Goal: Transaction & Acquisition: Purchase product/service

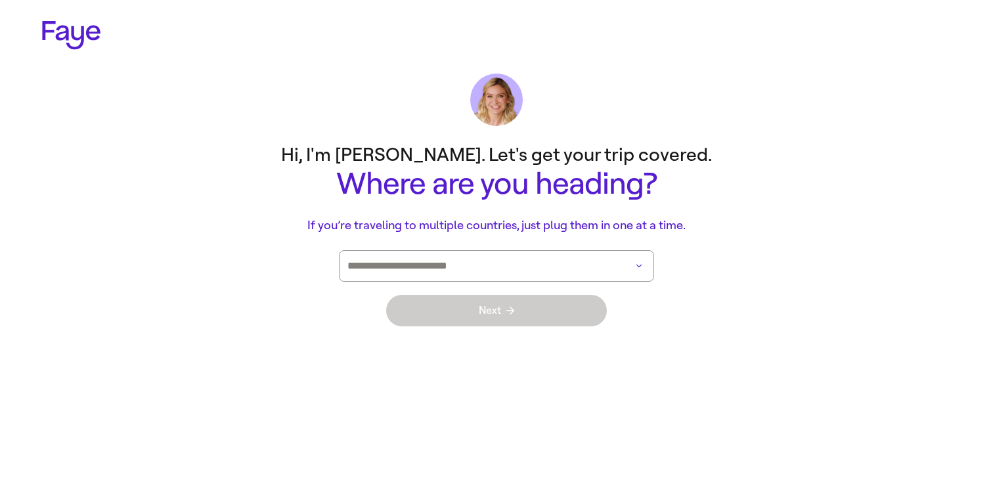
click at [559, 267] on input at bounding box center [477, 266] width 261 height 30
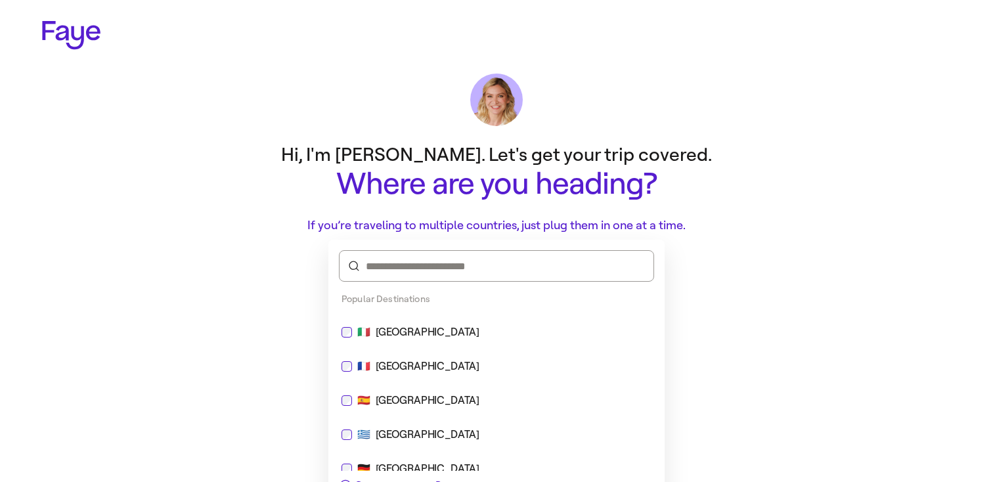
click at [413, 339] on div "🇮🇹 [GEOGRAPHIC_DATA]" at bounding box center [496, 332] width 310 height 16
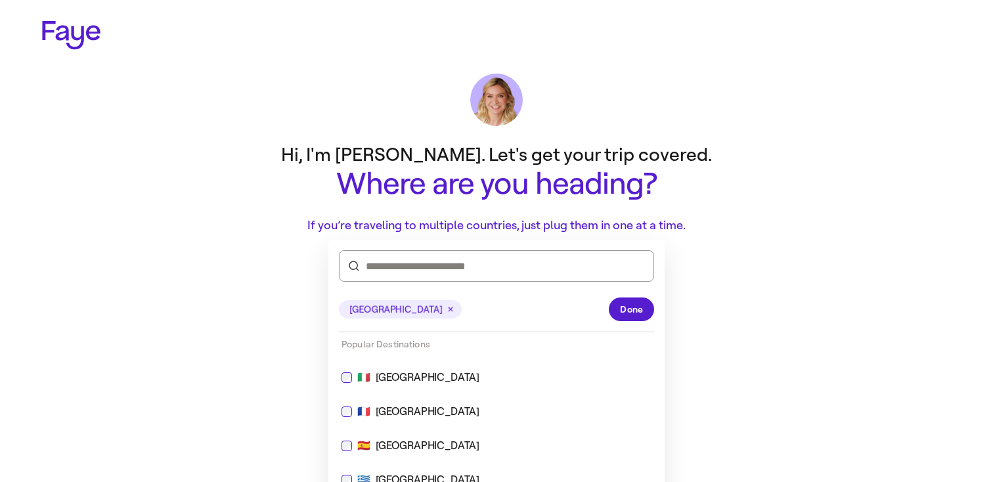
click at [443, 413] on div "🇫🇷 France" at bounding box center [496, 412] width 310 height 16
click at [443, 445] on div "🇪🇸 Spain" at bounding box center [496, 446] width 310 height 16
type input "**********"
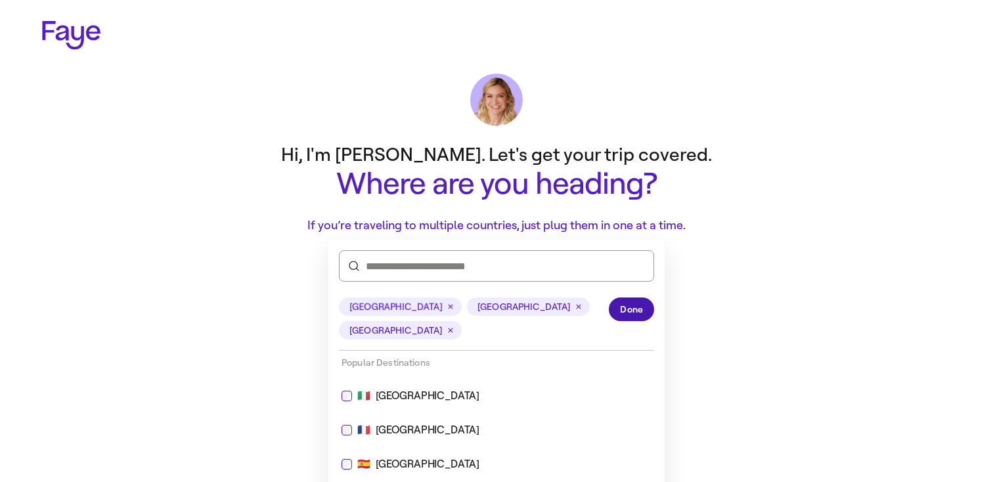
click at [628, 313] on span "Done" at bounding box center [631, 310] width 23 height 14
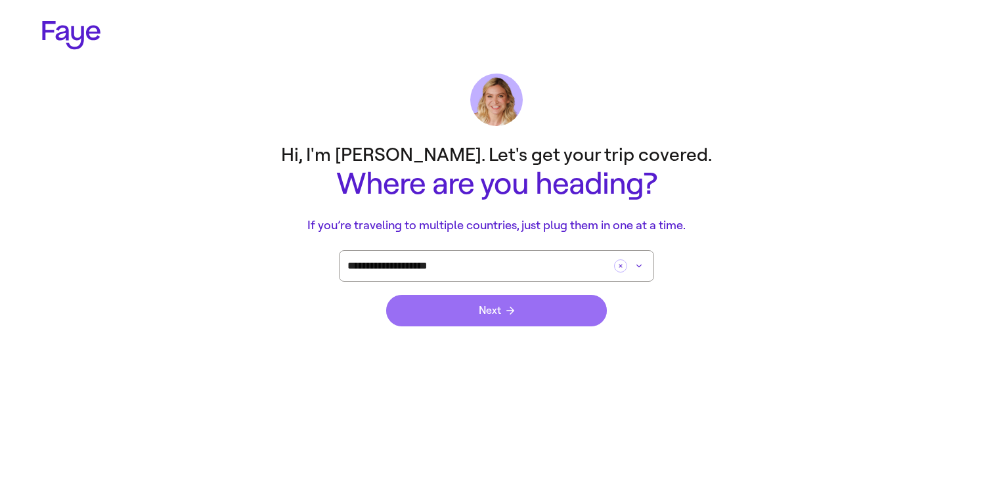
click at [566, 308] on button "Next" at bounding box center [496, 311] width 221 height 32
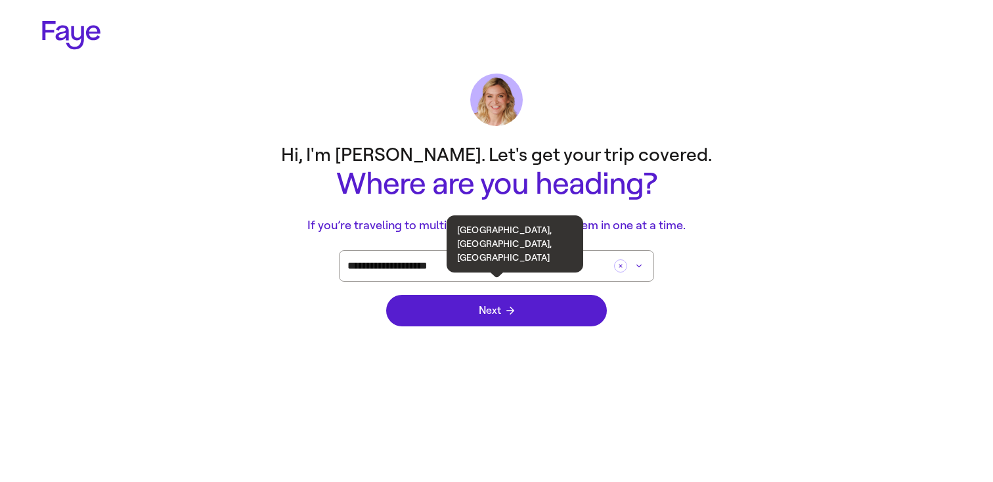
click at [460, 257] on input "**********" at bounding box center [477, 266] width 261 height 30
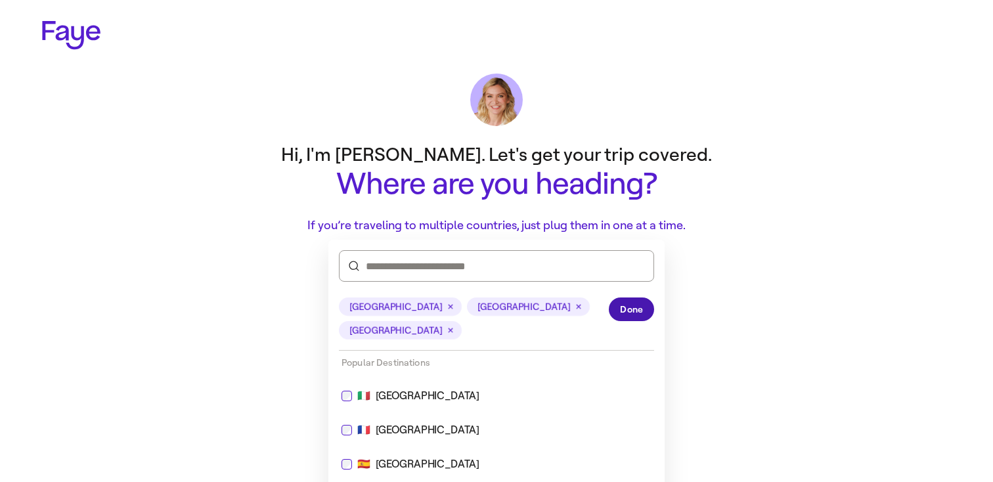
click at [620, 303] on span "Done" at bounding box center [631, 310] width 23 height 14
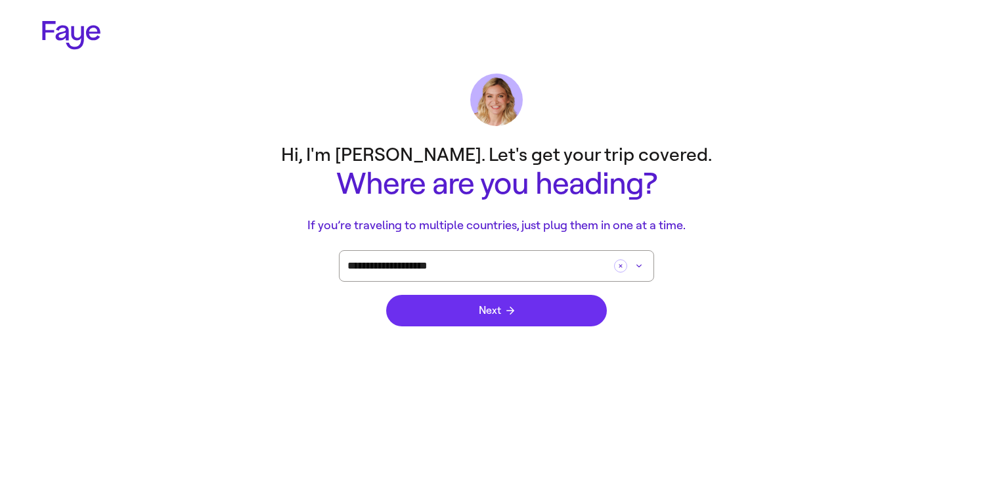
click at [576, 303] on button "Next" at bounding box center [496, 311] width 221 height 32
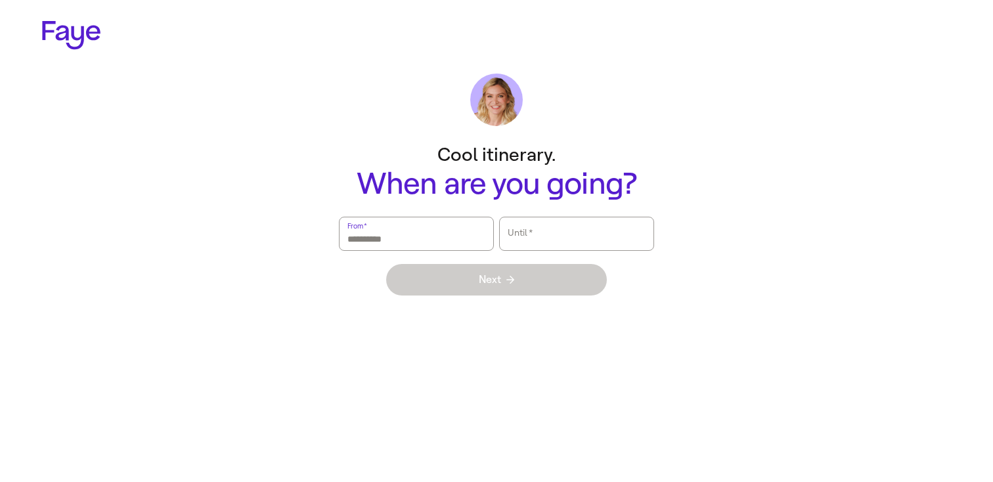
click at [431, 234] on input "From   *" at bounding box center [416, 234] width 138 height 30
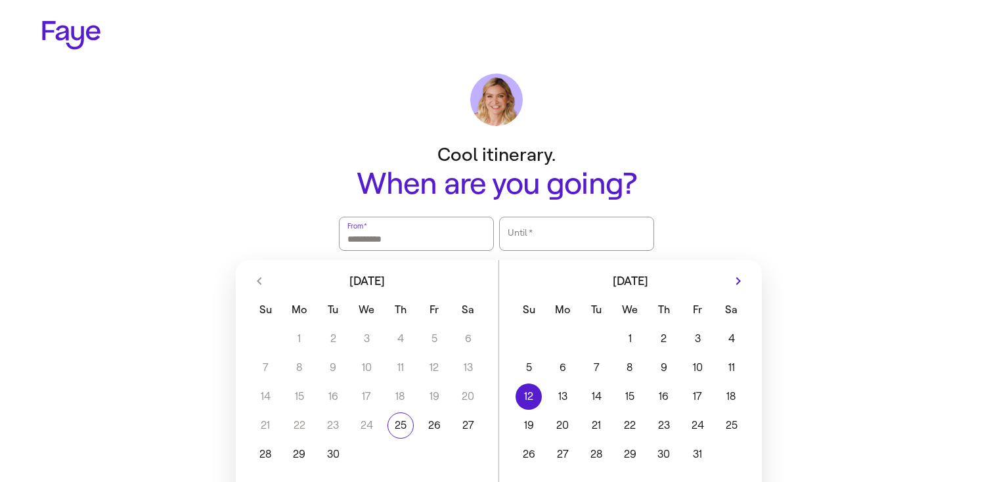
click at [538, 404] on button "12" at bounding box center [528, 396] width 33 height 26
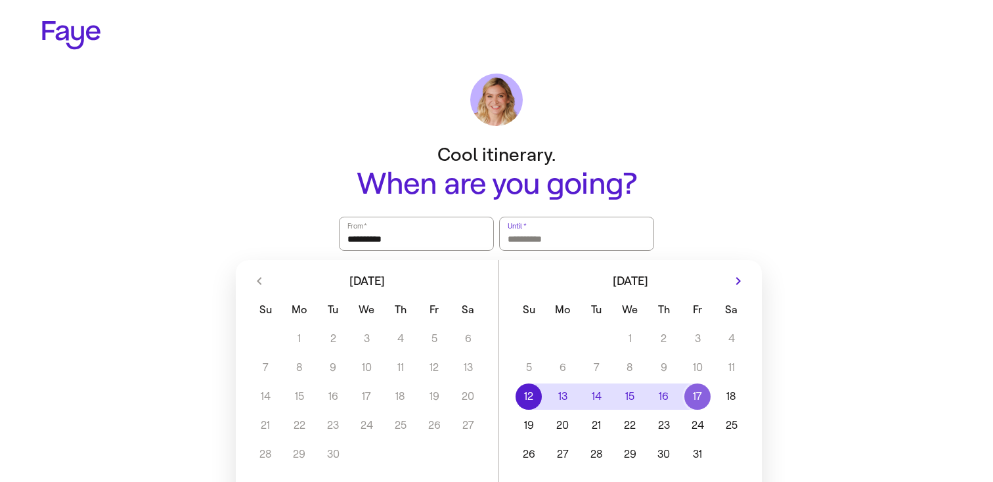
click at [683, 406] on button "17" at bounding box center [697, 396] width 33 height 26
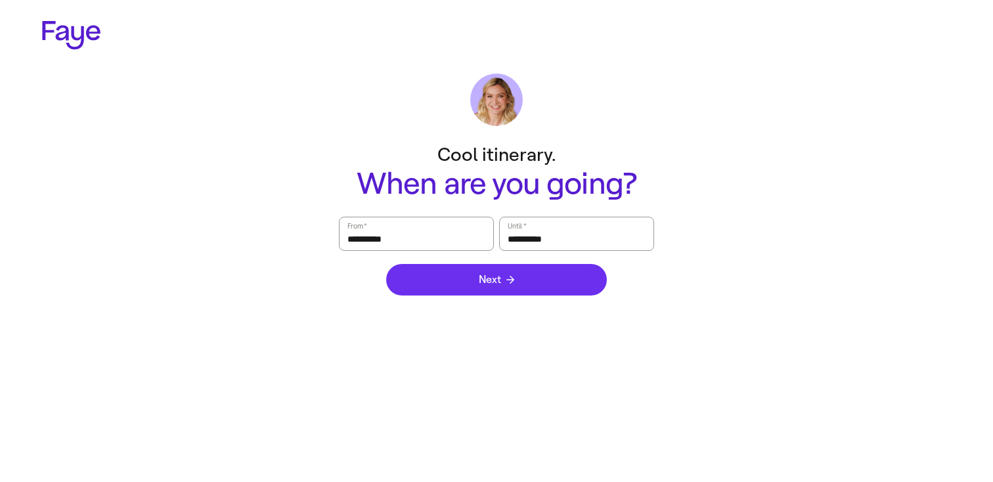
click at [574, 286] on button "Next" at bounding box center [496, 280] width 221 height 32
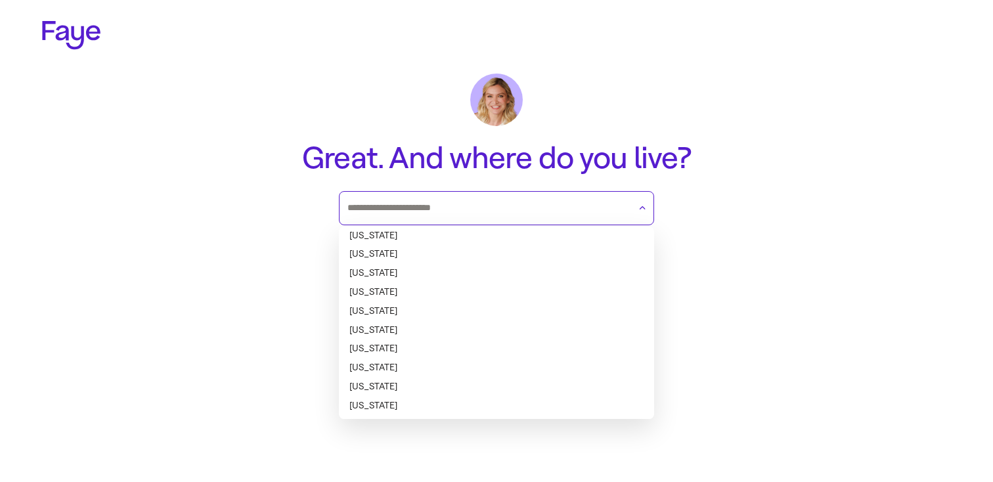
click at [546, 202] on input "text" at bounding box center [488, 208] width 282 height 20
click at [525, 238] on li "Alabama" at bounding box center [496, 236] width 315 height 19
type input "*******"
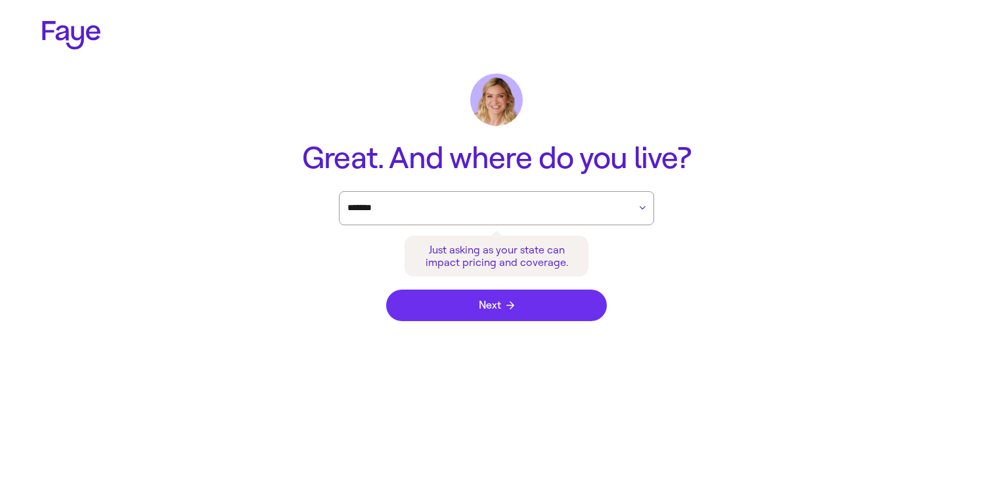
click at [523, 309] on button "Next" at bounding box center [496, 306] width 221 height 32
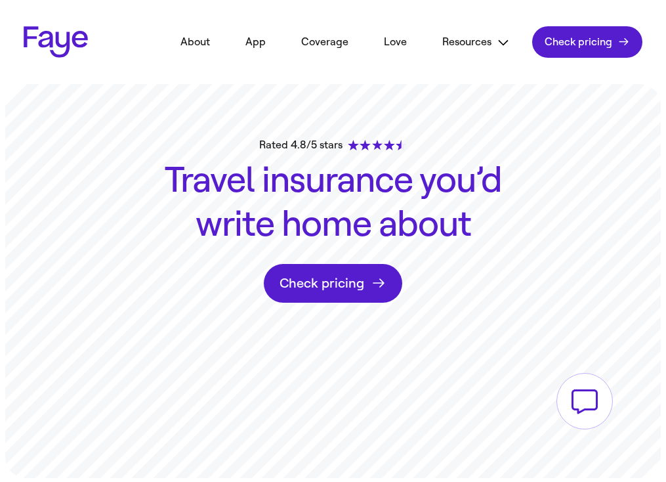
click at [583, 44] on link "Check pricing" at bounding box center [587, 42] width 110 height 32
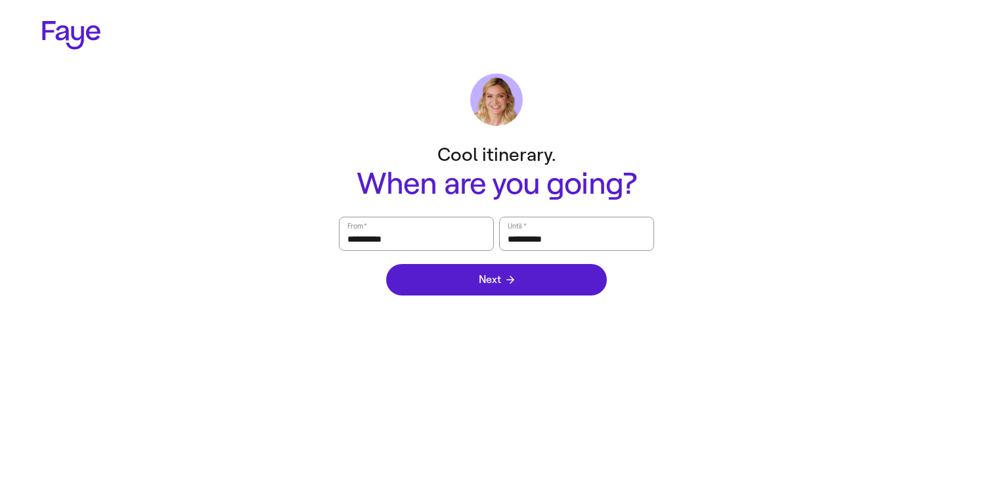
click at [197, 176] on main "**********" at bounding box center [496, 223] width 945 height 172
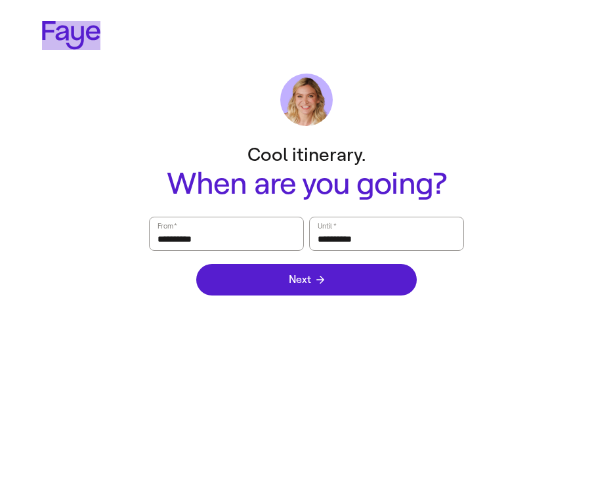
click at [64, 45] on icon at bounding box center [71, 35] width 58 height 29
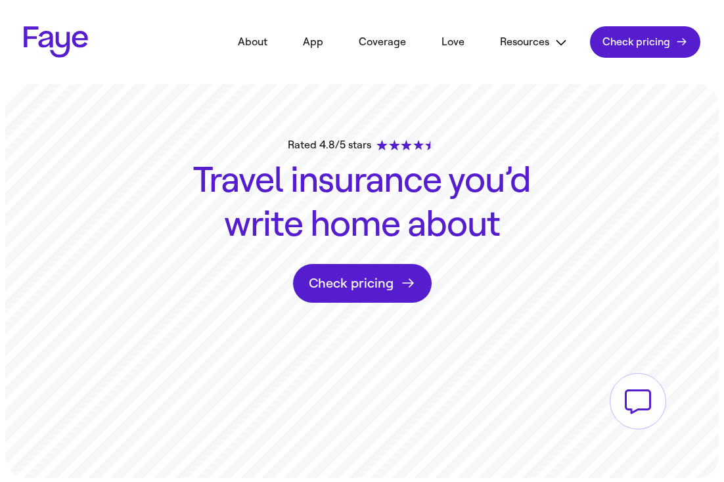
click at [613, 59] on header "2.33.0 About App Coverage Love Resources FAQs Partners Blog In the news Contact…" at bounding box center [362, 42] width 724 height 84
click at [613, 47] on link "Check pricing" at bounding box center [645, 42] width 110 height 32
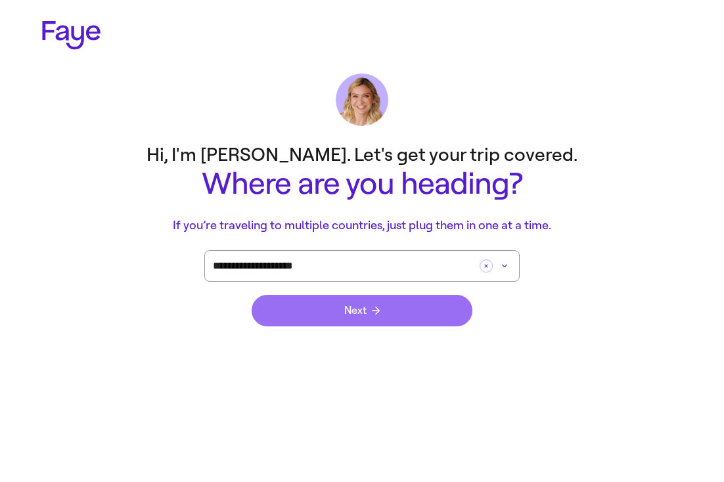
click at [382, 317] on button "Next" at bounding box center [361, 311] width 221 height 32
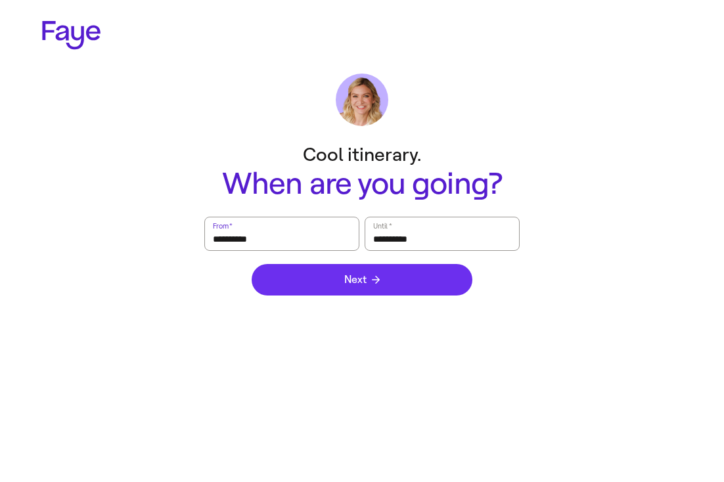
click at [385, 281] on button "Next" at bounding box center [361, 280] width 221 height 32
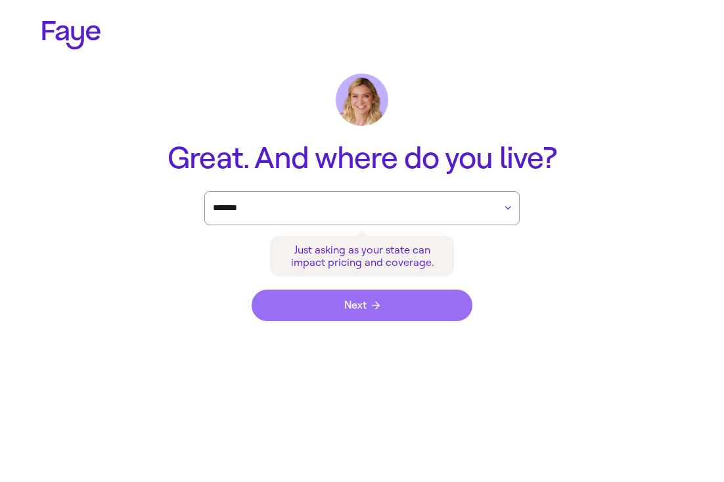
click at [386, 309] on button "Next" at bounding box center [361, 306] width 221 height 32
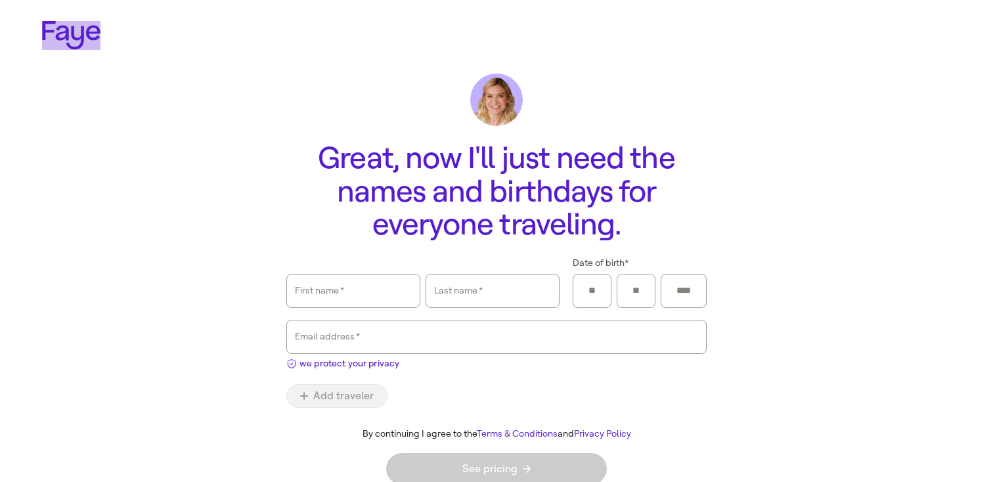
click at [79, 34] on icon at bounding box center [71, 35] width 58 height 29
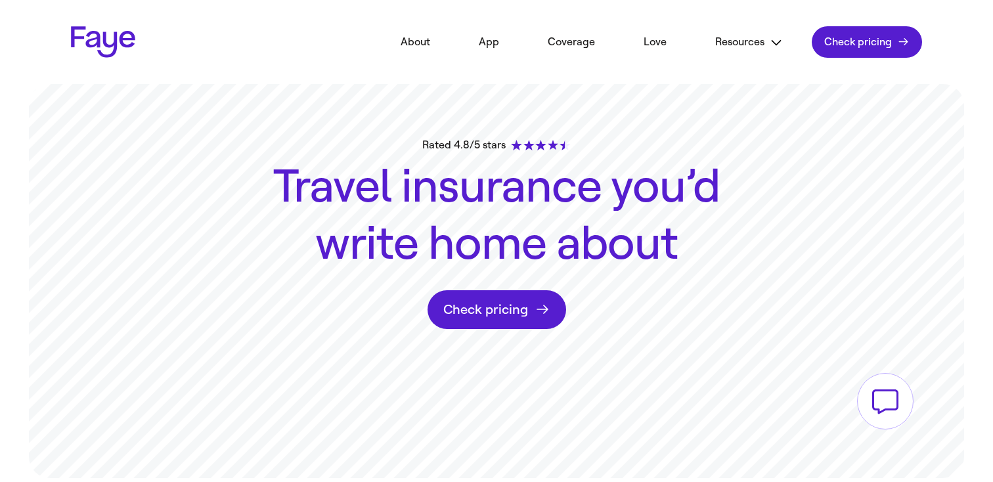
click at [890, 43] on link "Check pricing" at bounding box center [867, 42] width 110 height 32
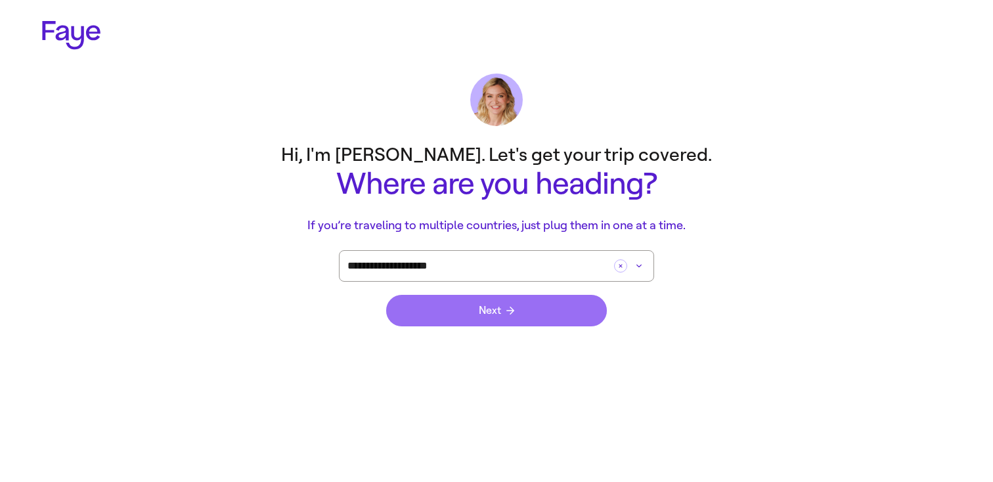
click at [580, 313] on button "Next" at bounding box center [496, 311] width 221 height 32
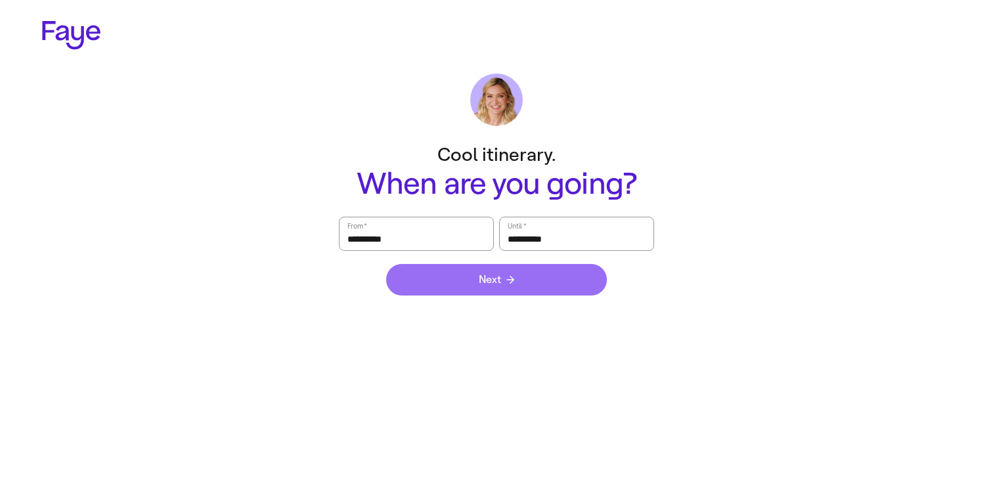
click at [486, 268] on button "Next" at bounding box center [496, 280] width 221 height 32
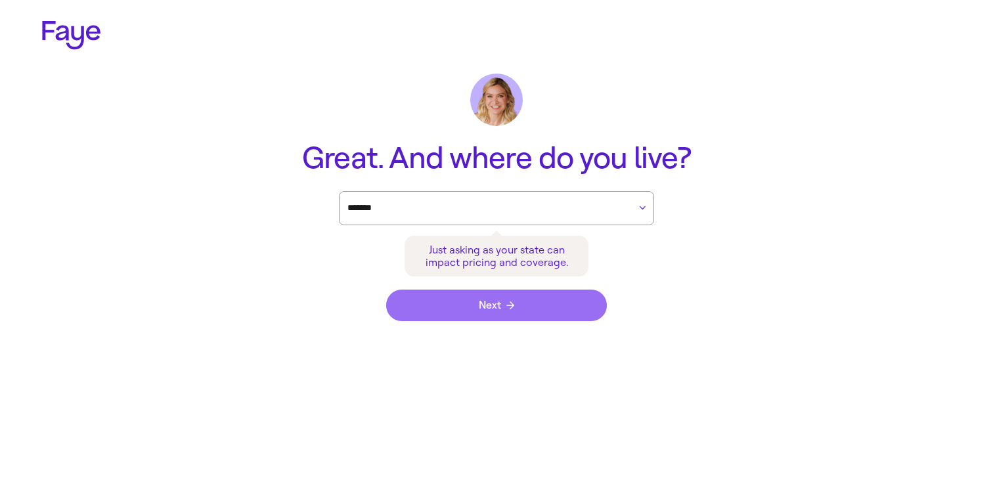
click at [477, 297] on button "Next" at bounding box center [496, 306] width 221 height 32
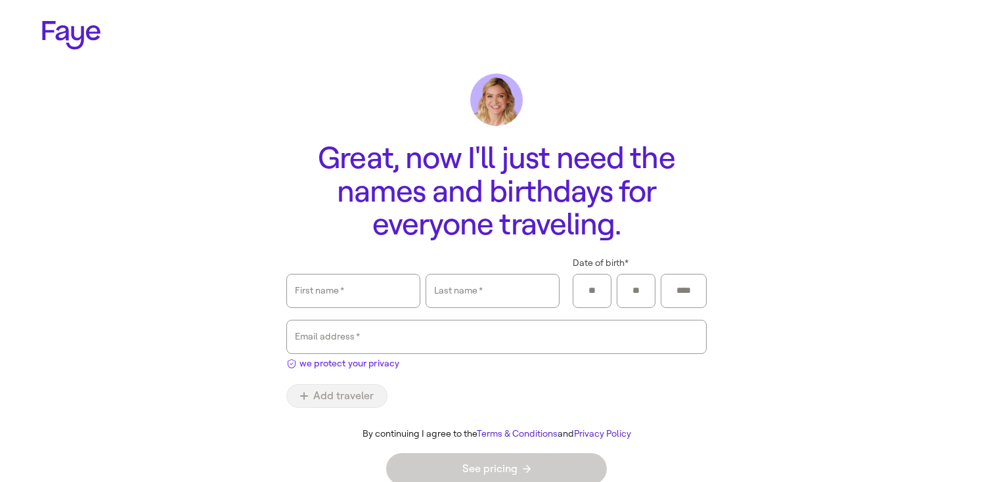
click at [344, 360] on span "we protect your privacy" at bounding box center [349, 364] width 100 height 14
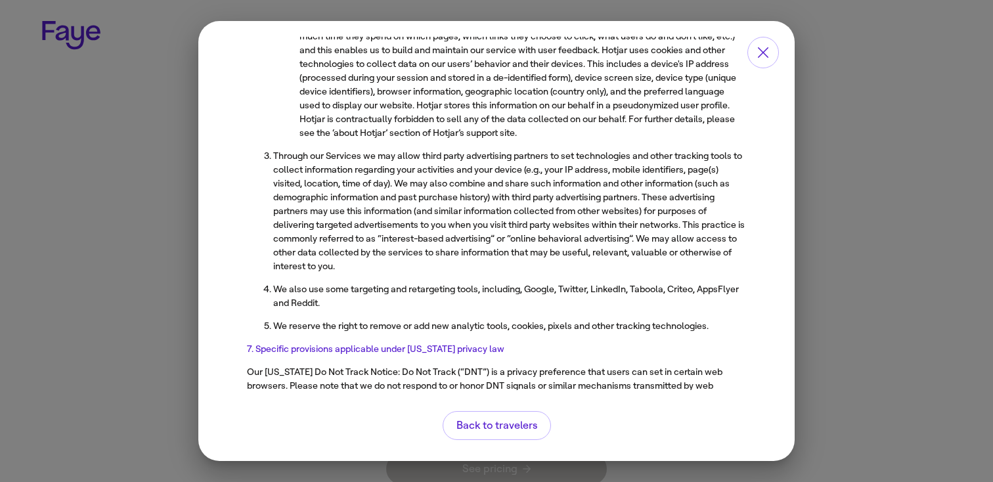
scroll to position [4546, 0]
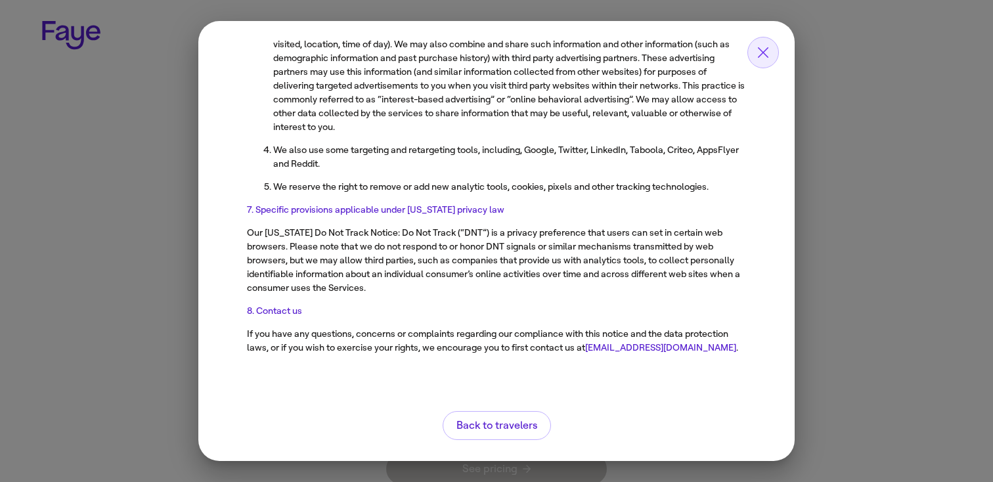
click at [760, 50] on icon "button" at bounding box center [763, 52] width 11 height 11
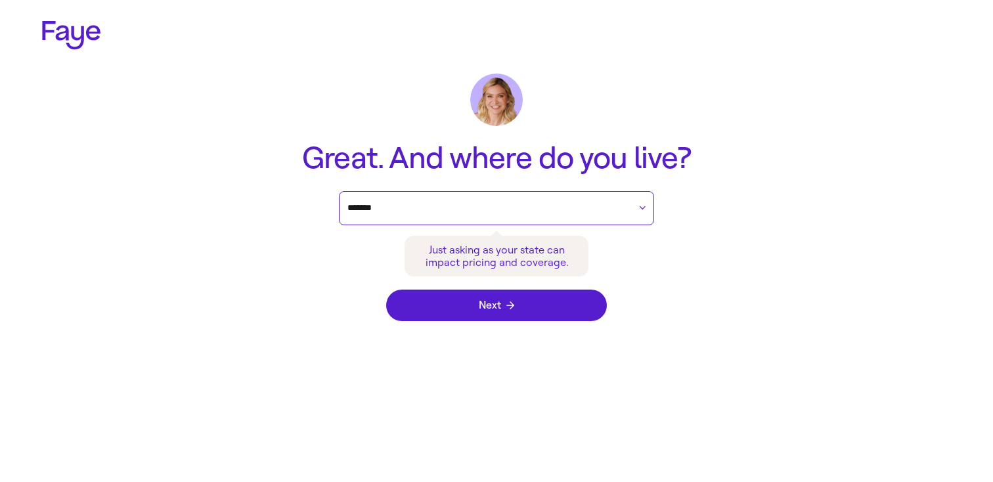
click at [441, 205] on input "*******" at bounding box center [488, 208] width 282 height 20
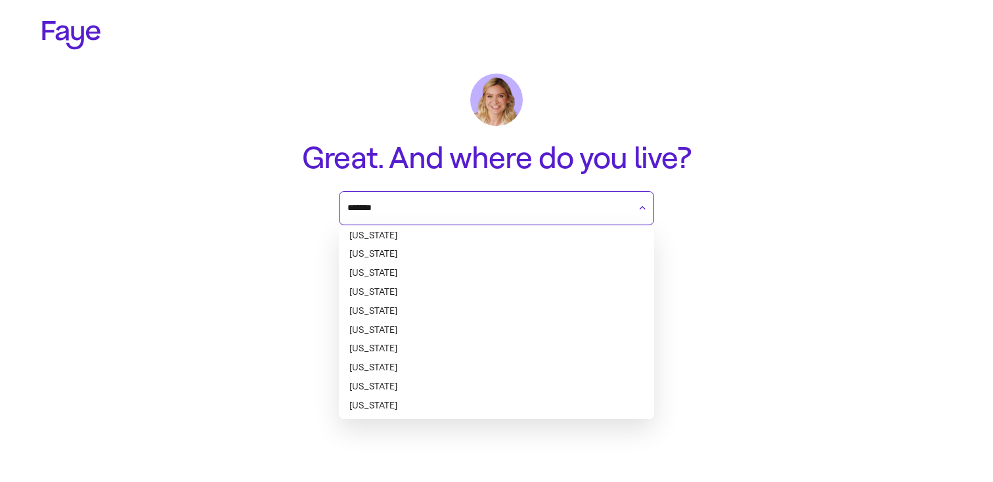
click at [446, 242] on li "[US_STATE]" at bounding box center [496, 236] width 315 height 19
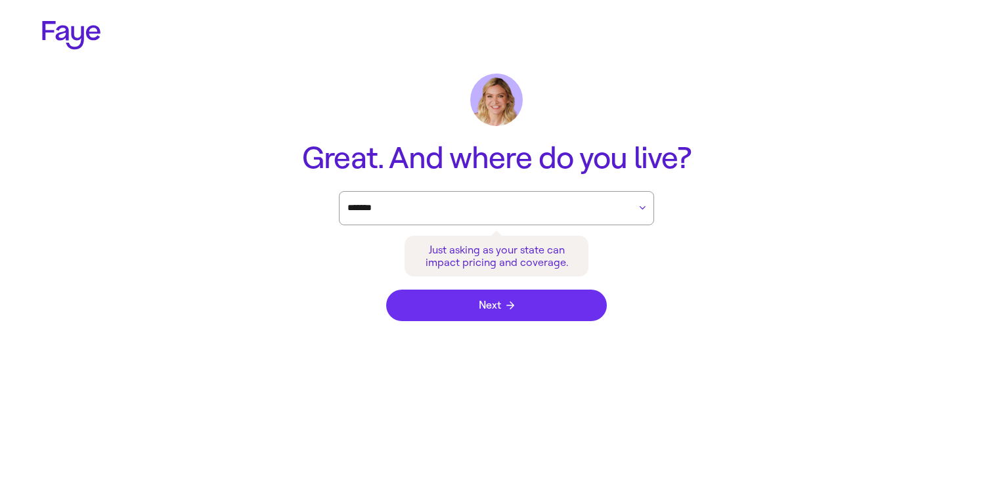
click at [458, 306] on button "Next" at bounding box center [496, 306] width 221 height 32
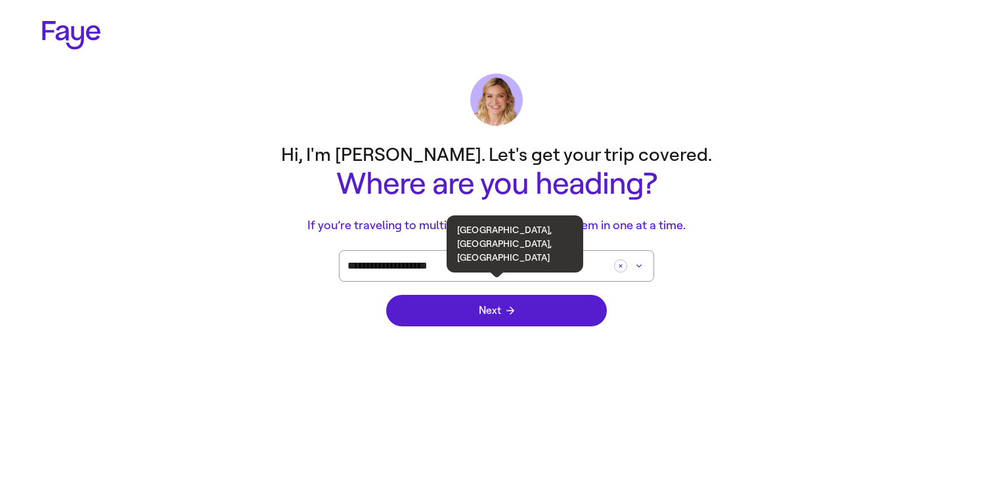
click at [458, 276] on input "**********" at bounding box center [477, 266] width 261 height 30
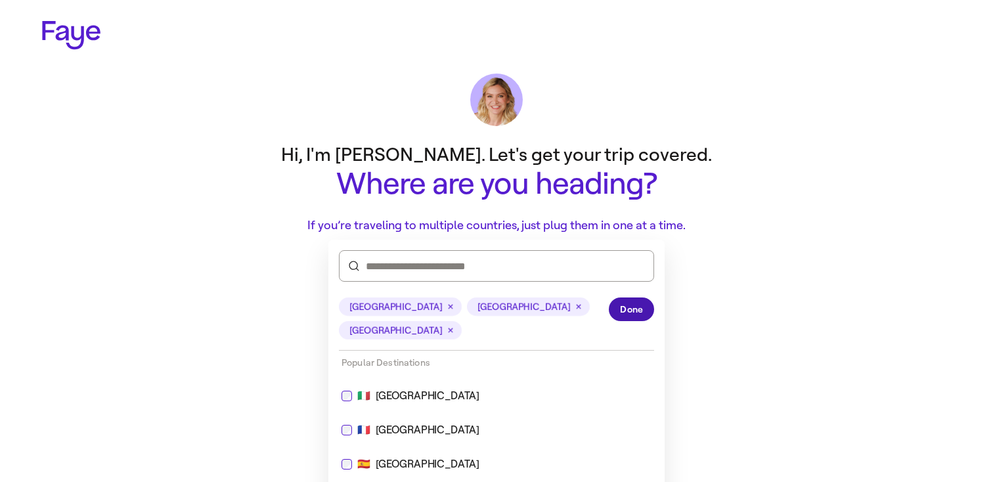
click at [624, 307] on span "Done" at bounding box center [631, 310] width 23 height 14
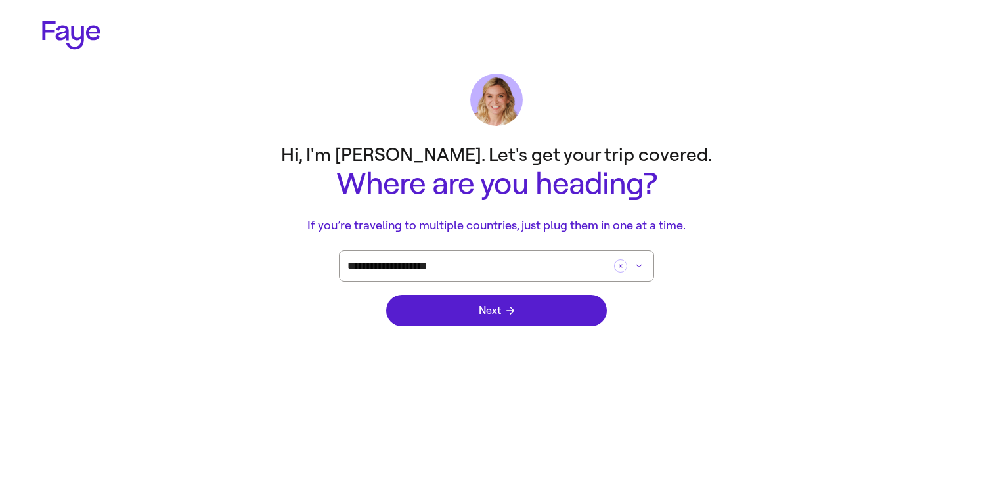
click at [557, 326] on div "Next" at bounding box center [496, 311] width 221 height 58
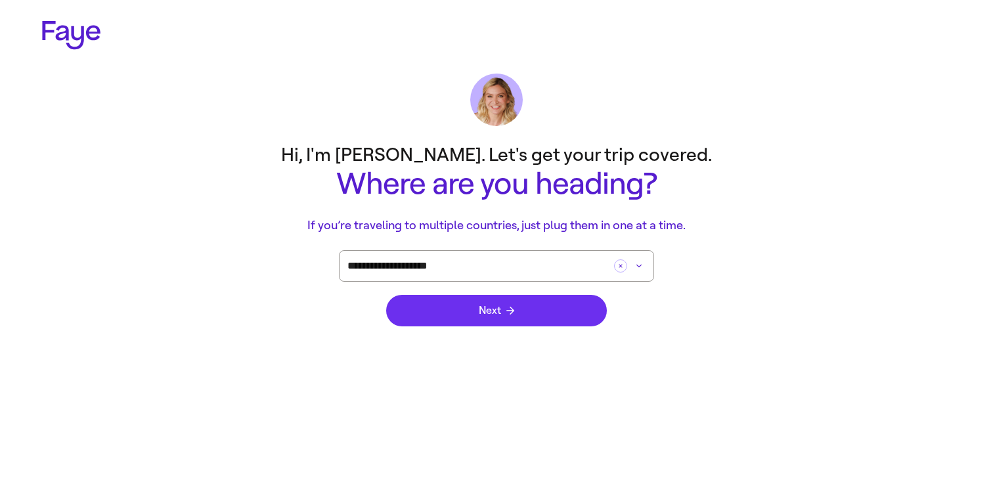
click at [552, 306] on button "Next" at bounding box center [496, 311] width 221 height 32
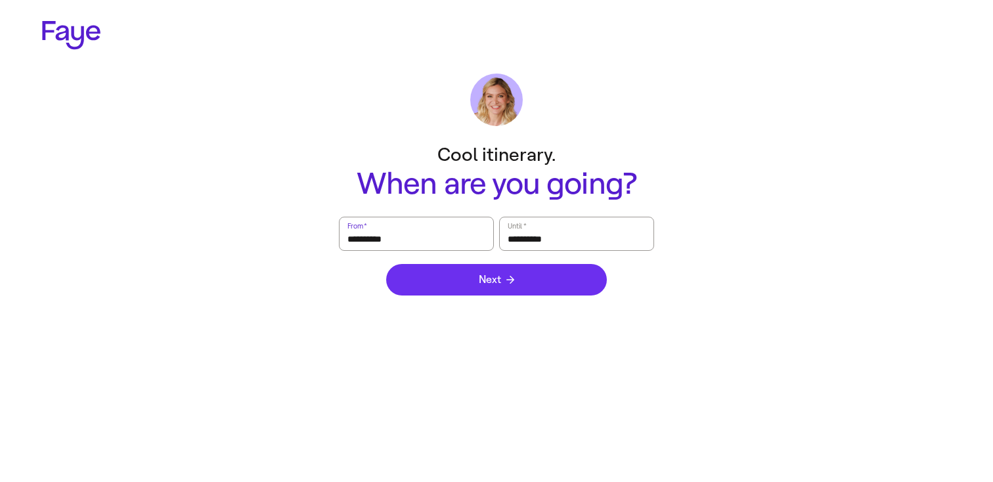
click at [523, 267] on button "Next" at bounding box center [496, 280] width 221 height 32
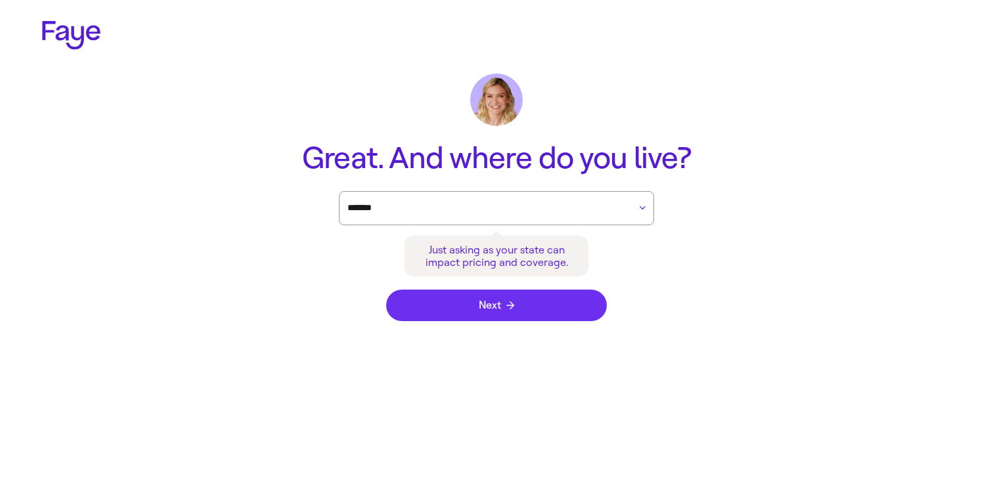
click at [493, 315] on button "Next" at bounding box center [496, 306] width 221 height 32
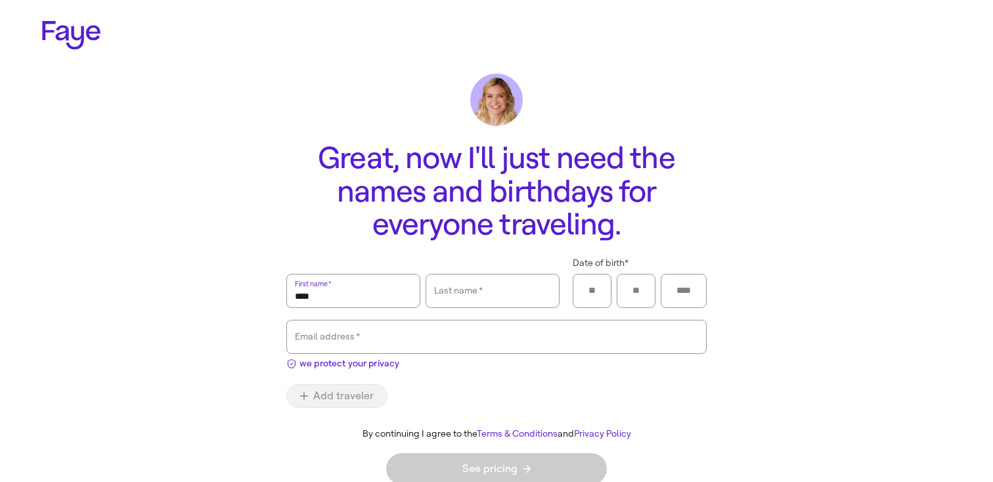
type input "****"
type input "**"
type input "****"
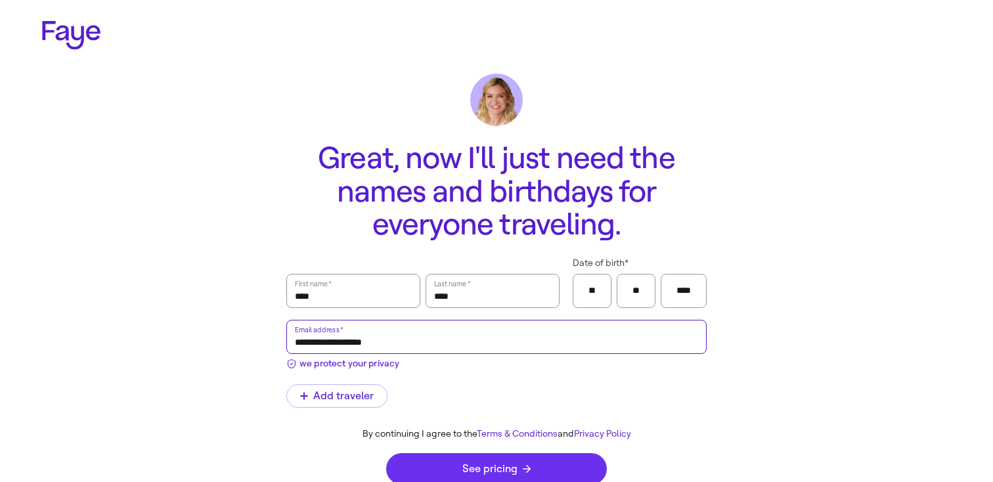
type input "**********"
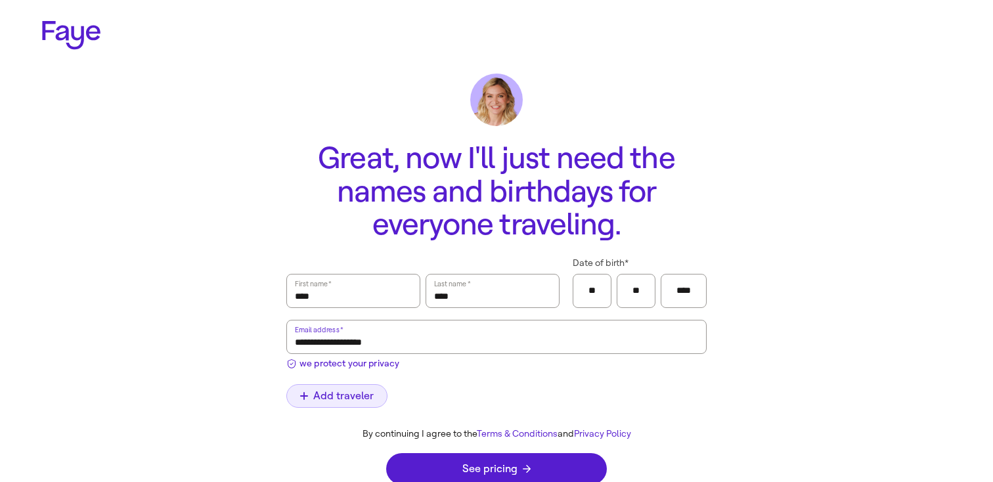
click at [373, 397] on button "Add traveler" at bounding box center [336, 396] width 101 height 24
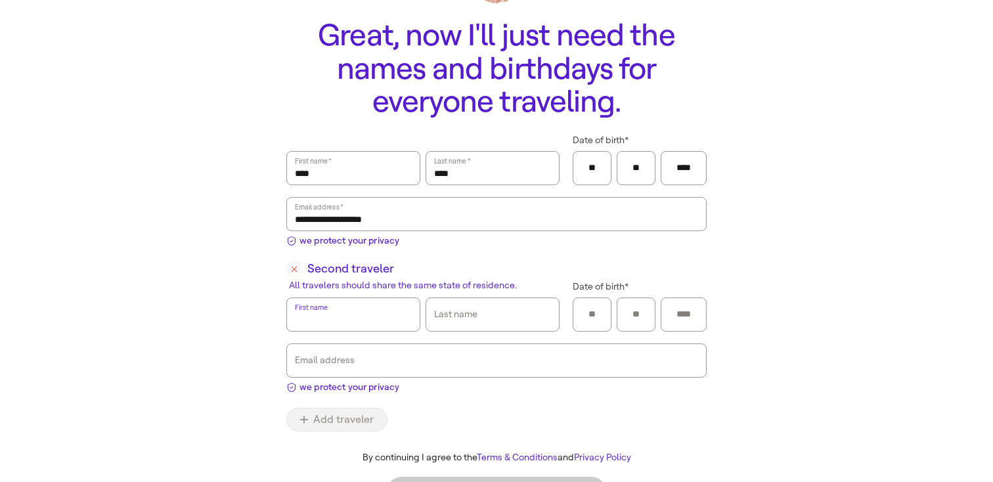
scroll to position [162, 0]
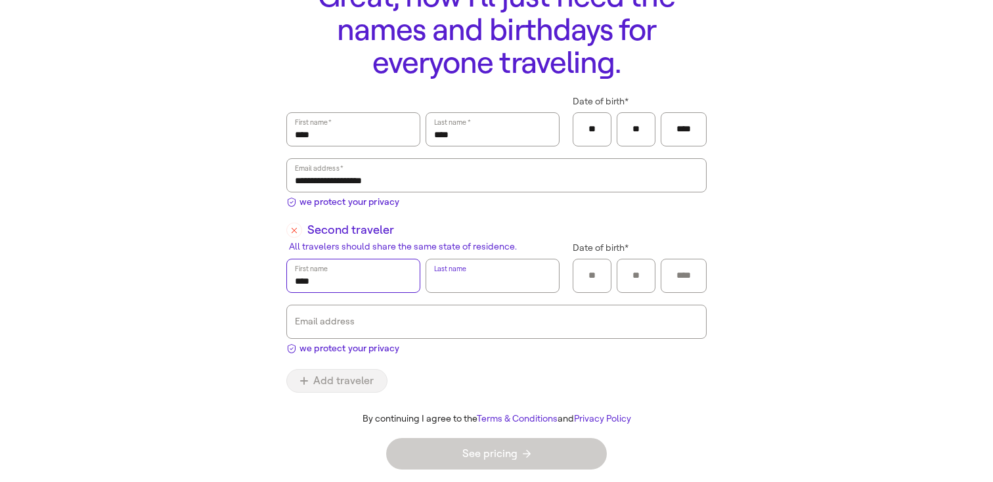
click at [330, 287] on input "****" at bounding box center [353, 276] width 117 height 30
type input "***"
type input "****"
click at [580, 268] on div at bounding box center [592, 276] width 39 height 34
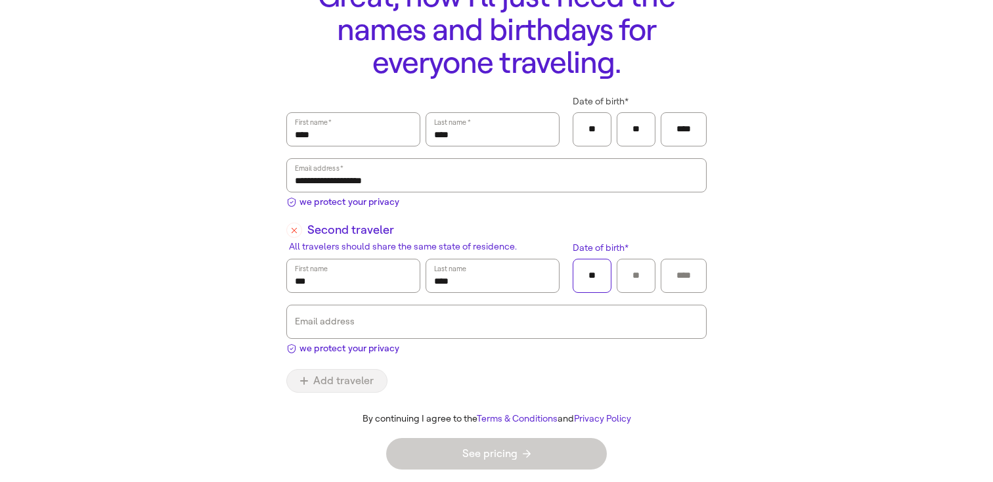
type input "**"
type input "*"
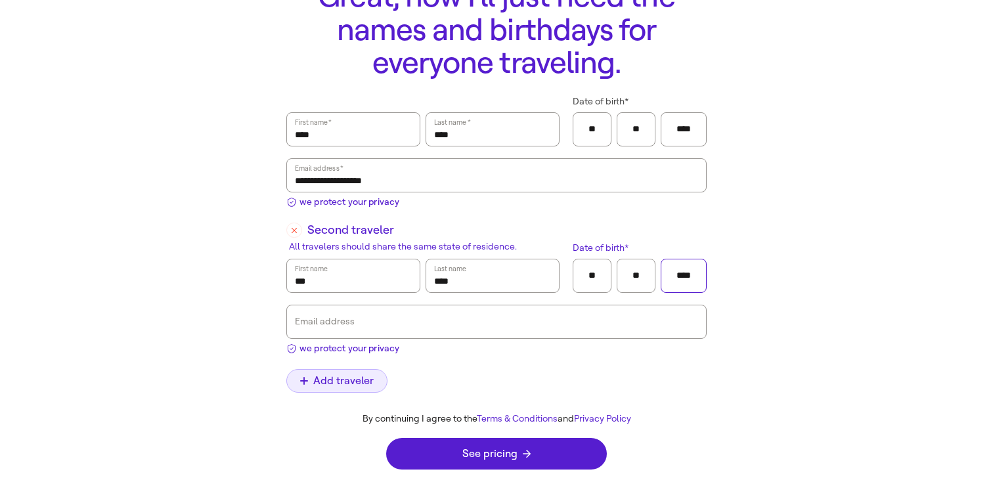
type input "****"
click at [355, 379] on span "Add traveler" at bounding box center [337, 381] width 74 height 11
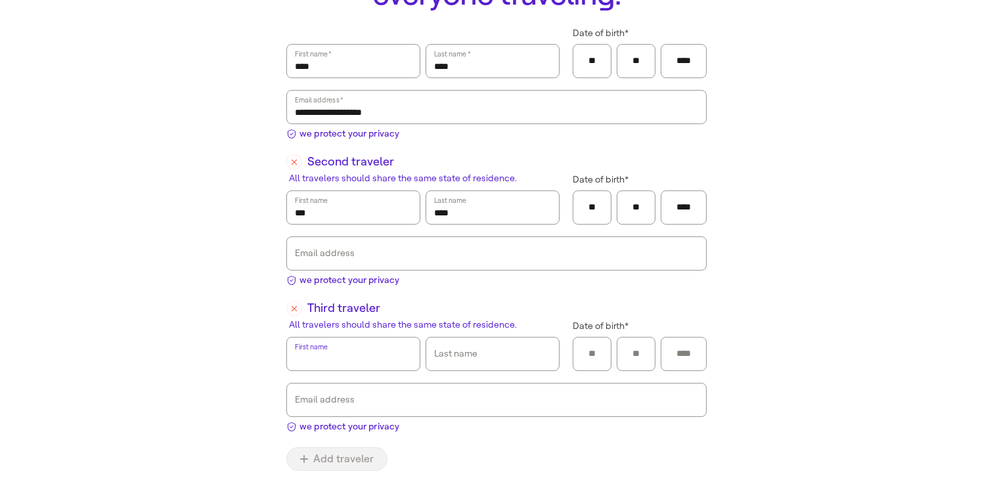
scroll to position [228, 0]
type input "*"
type input "***"
type input "*"
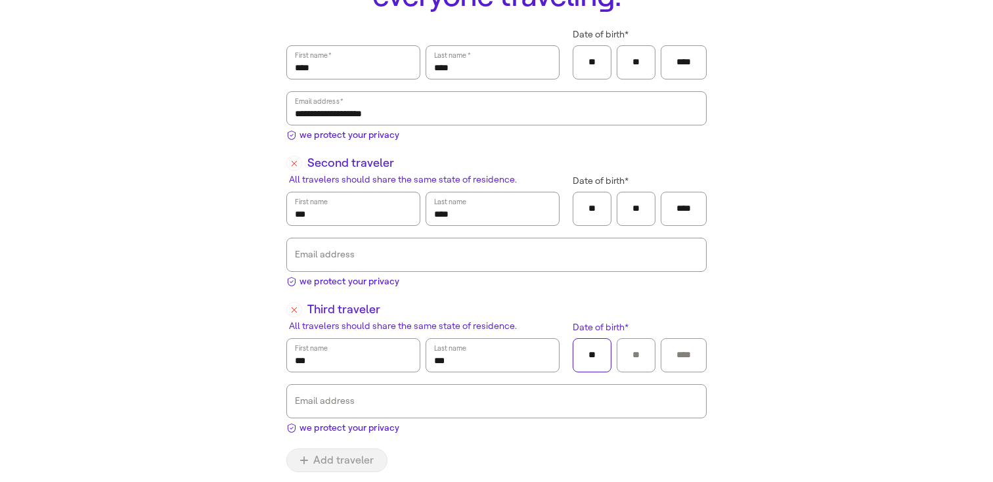
type input "**"
click at [689, 341] on div at bounding box center [683, 355] width 29 height 33
type input "*"
type input "****"
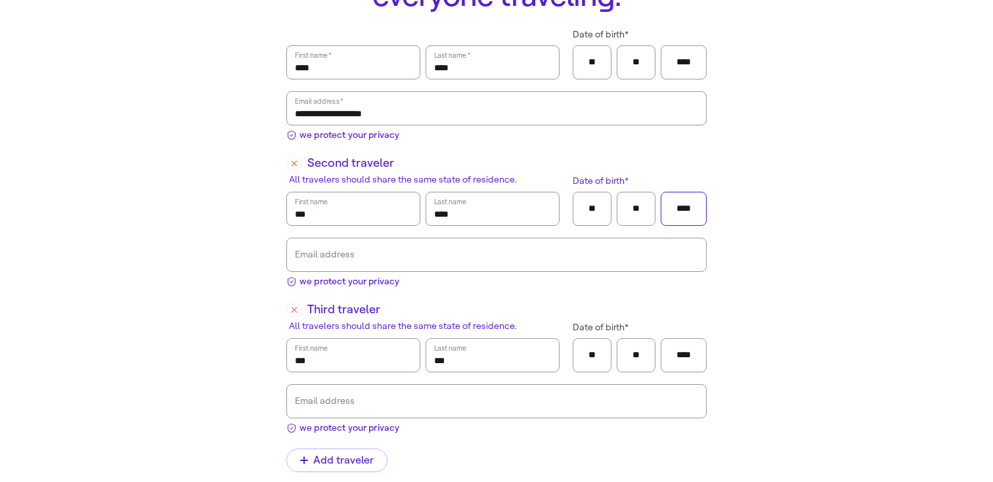
click at [688, 207] on input "****" at bounding box center [683, 209] width 29 height 20
type input "****"
click at [368, 282] on span "we protect your privacy" at bounding box center [349, 281] width 100 height 14
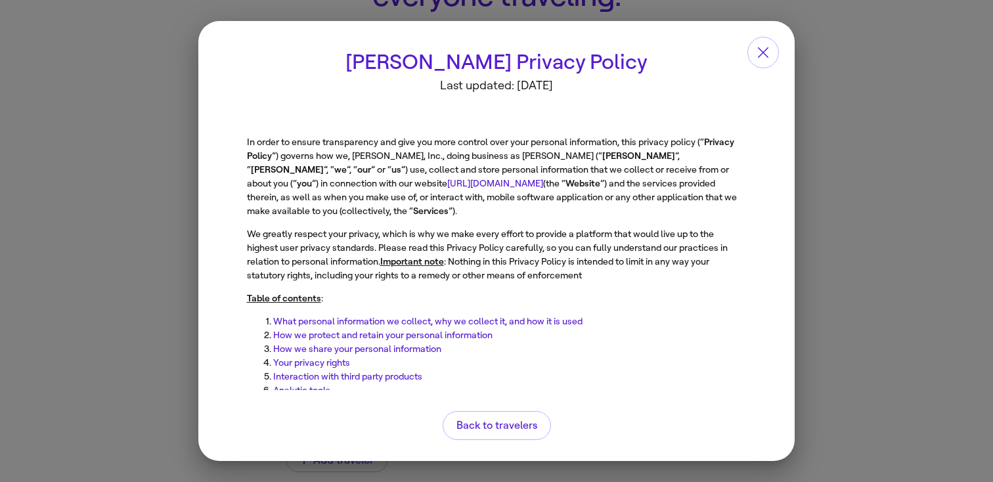
scroll to position [0, 0]
click at [760, 56] on icon "button" at bounding box center [763, 53] width 16 height 16
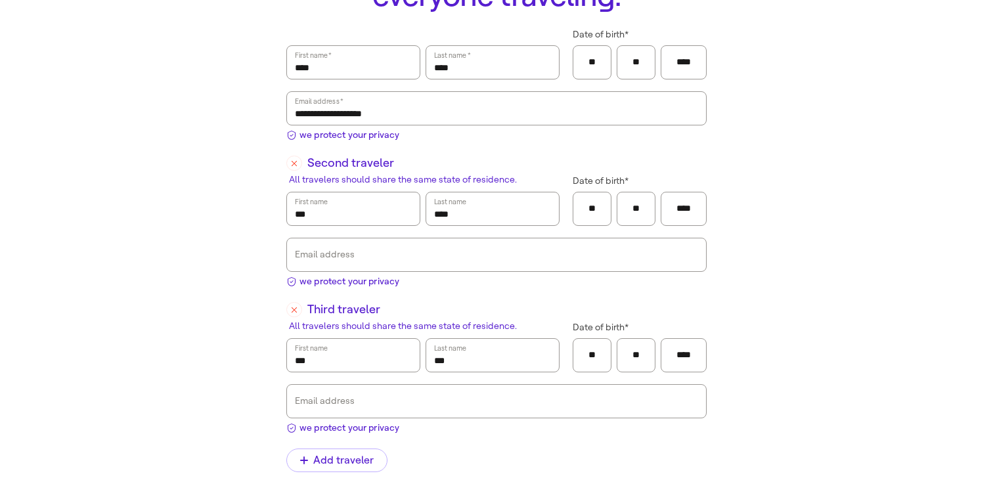
scroll to position [308, 0]
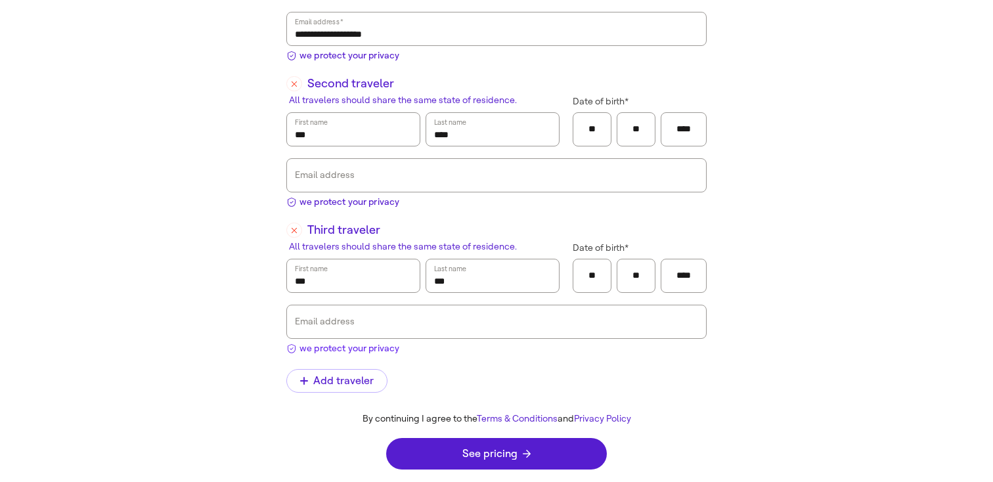
click at [391, 349] on span "we protect your privacy" at bounding box center [349, 348] width 100 height 14
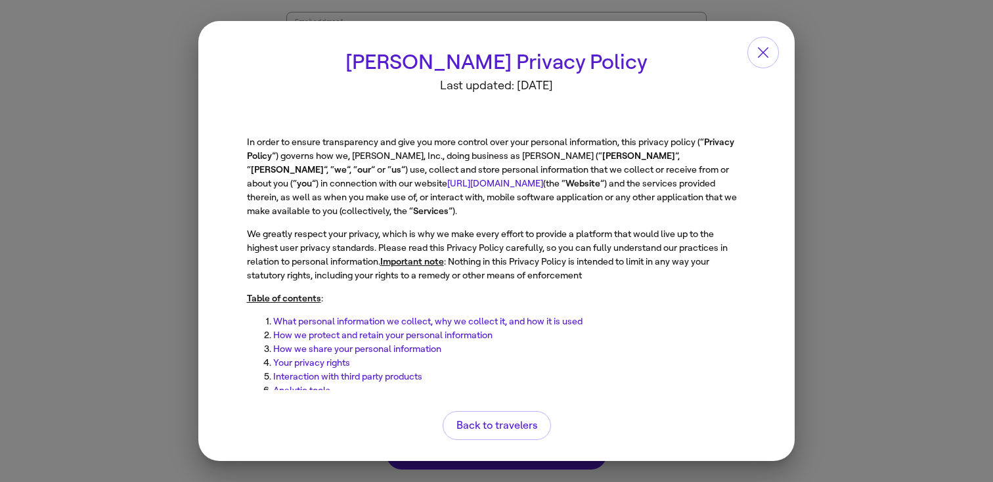
scroll to position [0, 0]
click at [516, 427] on span "Back to travelers" at bounding box center [496, 425] width 81 height 11
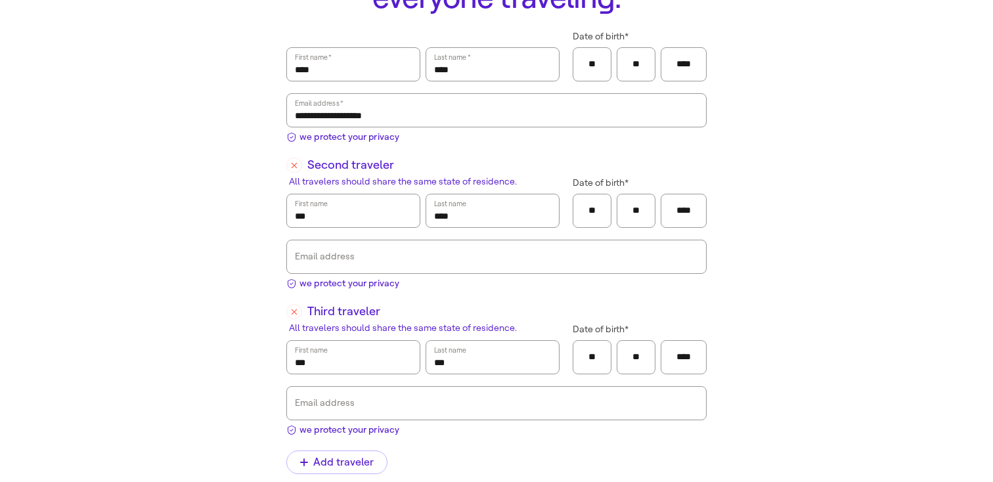
scroll to position [228, 0]
click at [919, 284] on main "**********" at bounding box center [496, 236] width 945 height 654
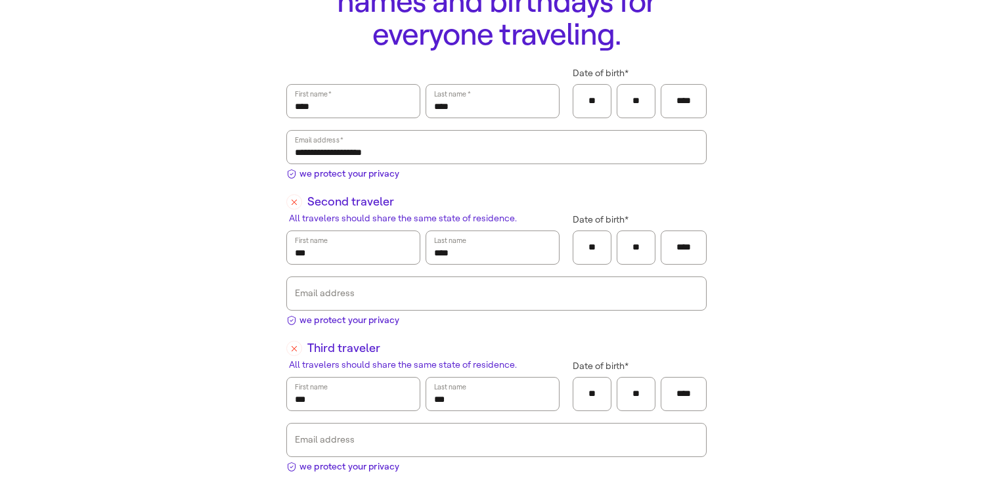
scroll to position [308, 0]
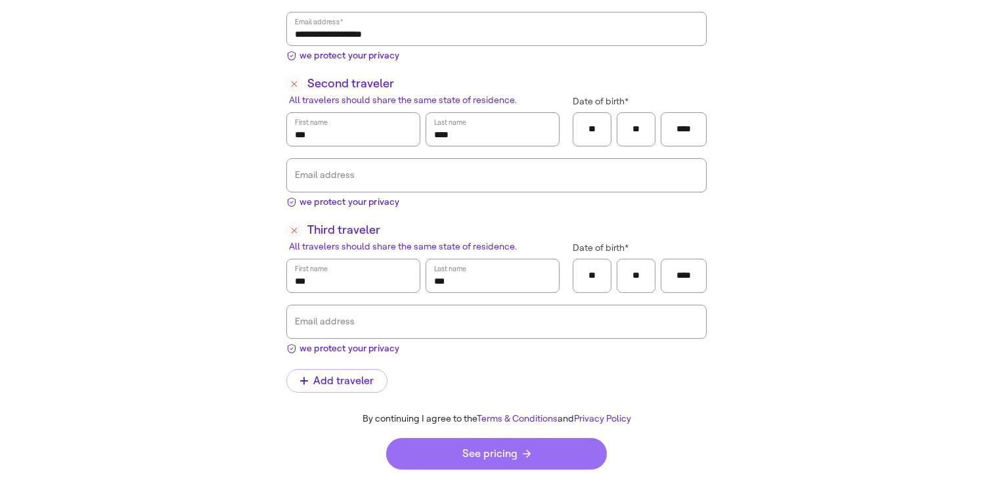
click at [490, 448] on span "See pricing" at bounding box center [496, 453] width 68 height 11
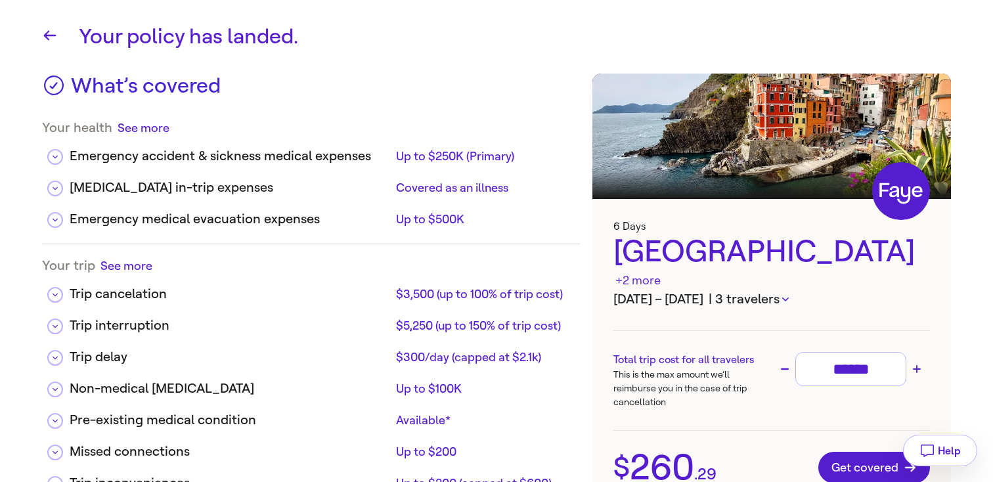
click at [140, 131] on button "See more" at bounding box center [144, 127] width 52 height 16
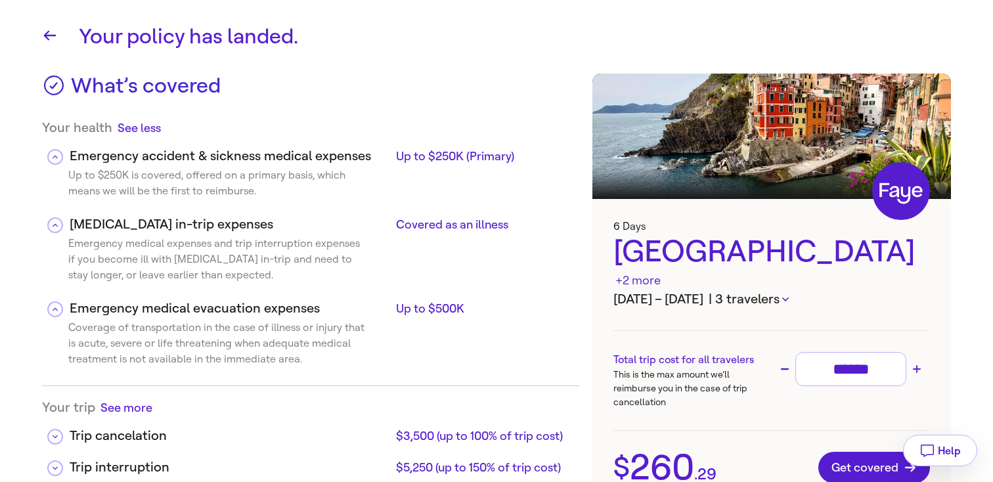
click at [140, 131] on button "See less" at bounding box center [139, 127] width 43 height 16
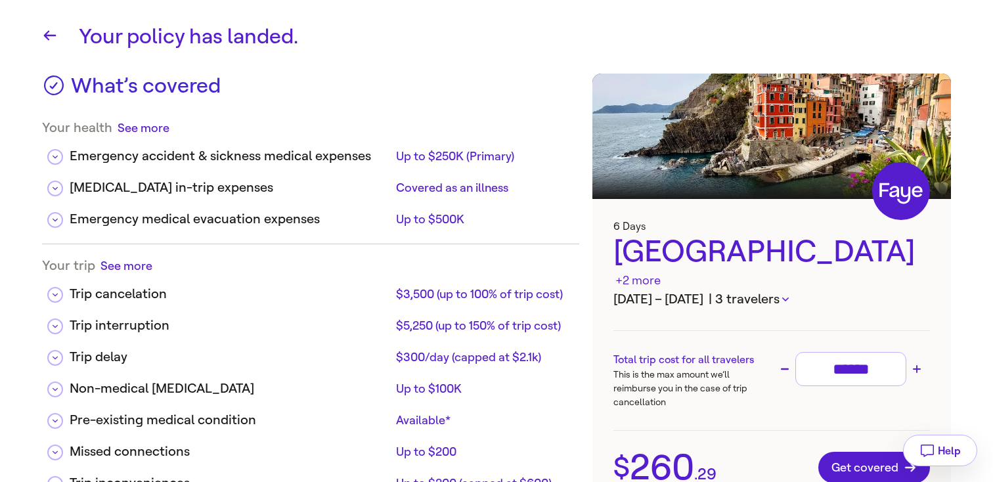
click at [131, 265] on button "See more" at bounding box center [126, 265] width 52 height 16
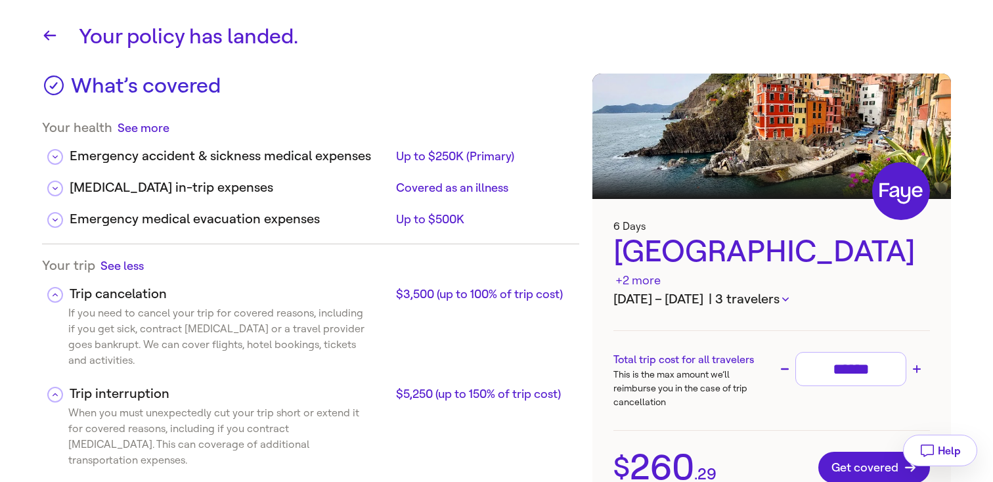
click at [131, 265] on button "See less" at bounding box center [121, 265] width 43 height 16
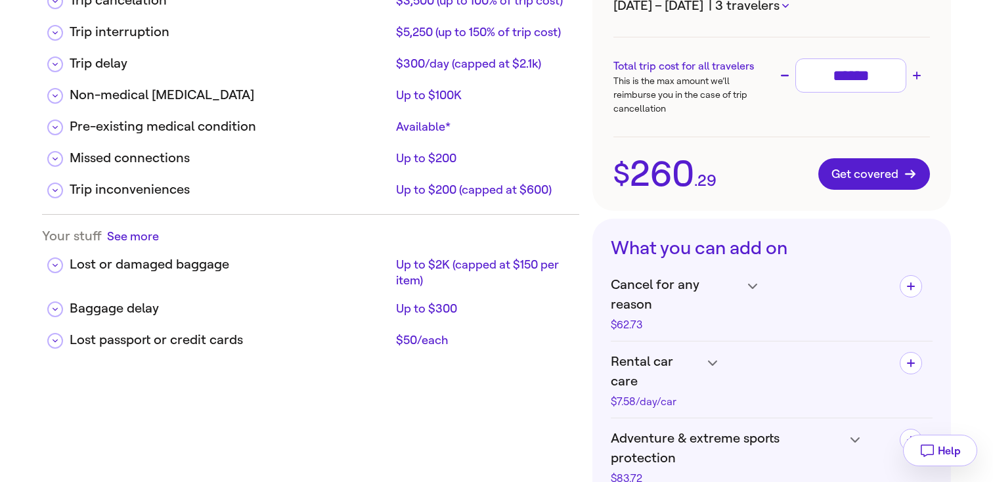
scroll to position [315, 0]
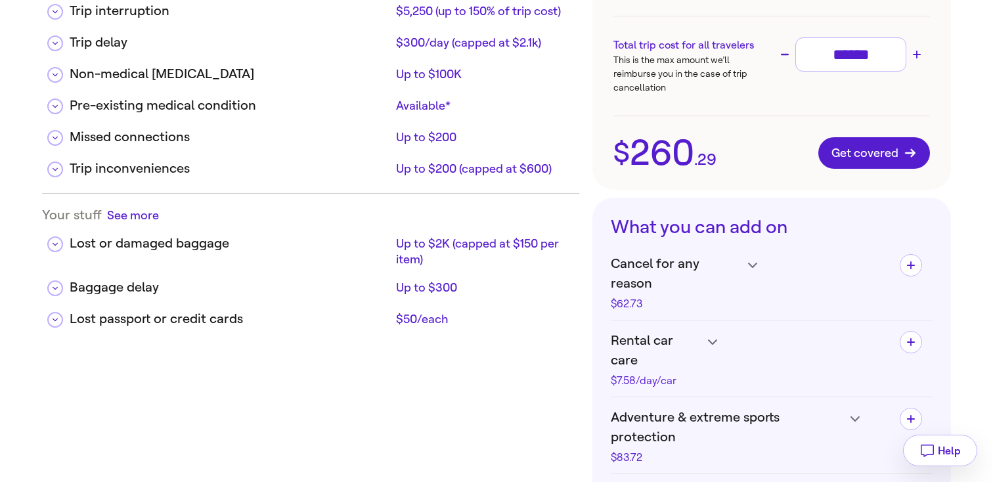
click at [141, 220] on button "See more" at bounding box center [133, 215] width 52 height 16
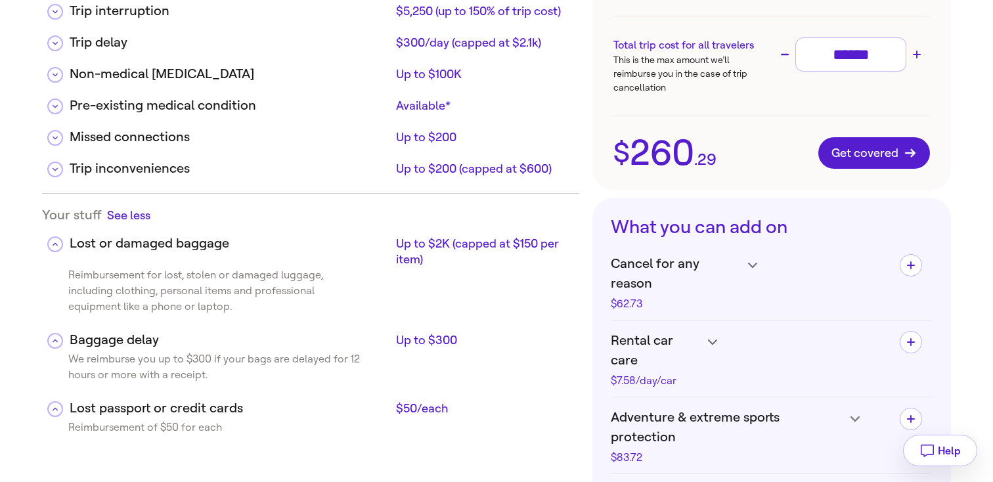
click at [141, 220] on button "See less" at bounding box center [128, 215] width 43 height 16
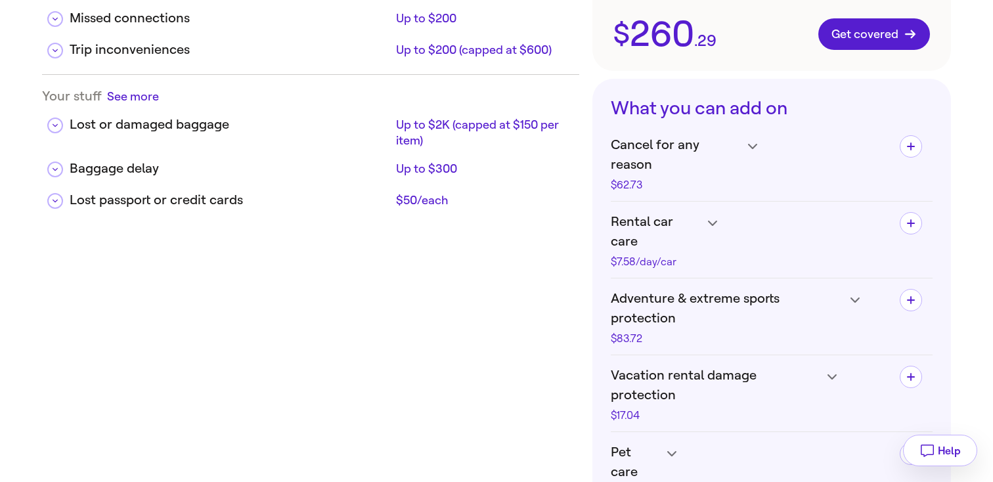
scroll to position [521, 0]
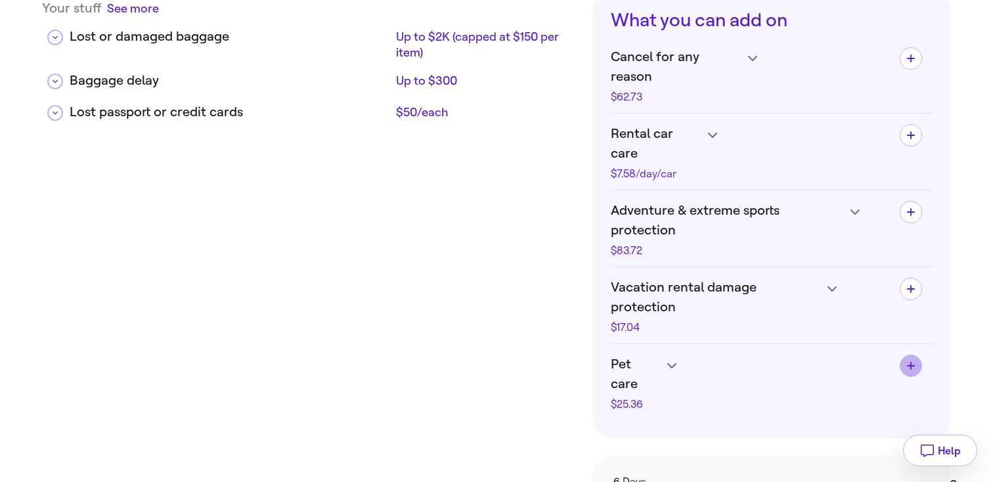
click at [901, 355] on span "button" at bounding box center [910, 365] width 21 height 21
click at [917, 278] on span "button" at bounding box center [910, 288] width 21 height 21
click at [916, 202] on span "button" at bounding box center [910, 212] width 21 height 21
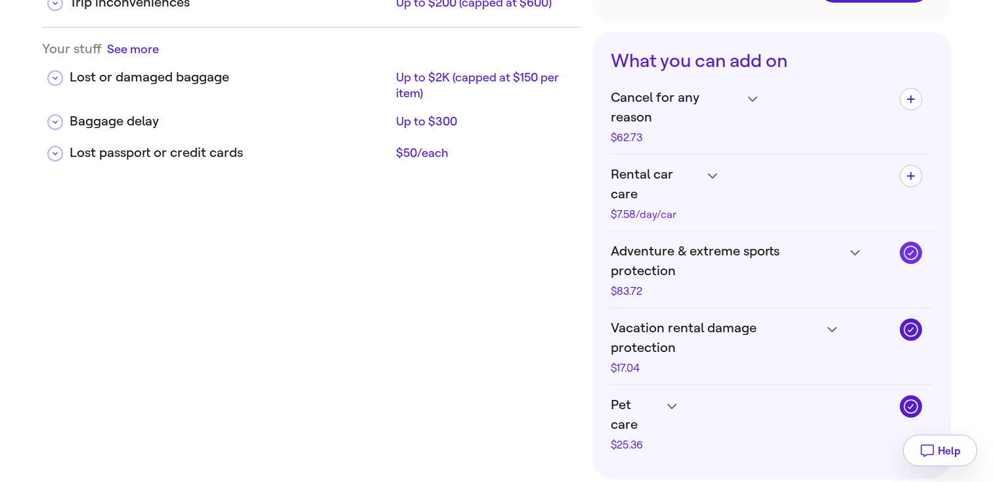
scroll to position [477, 0]
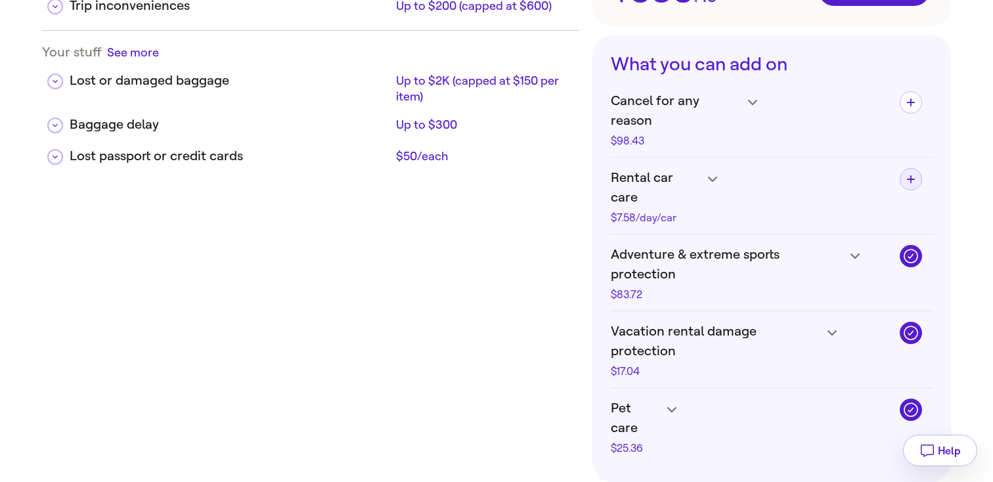
click at [909, 169] on span "button" at bounding box center [910, 179] width 21 height 21
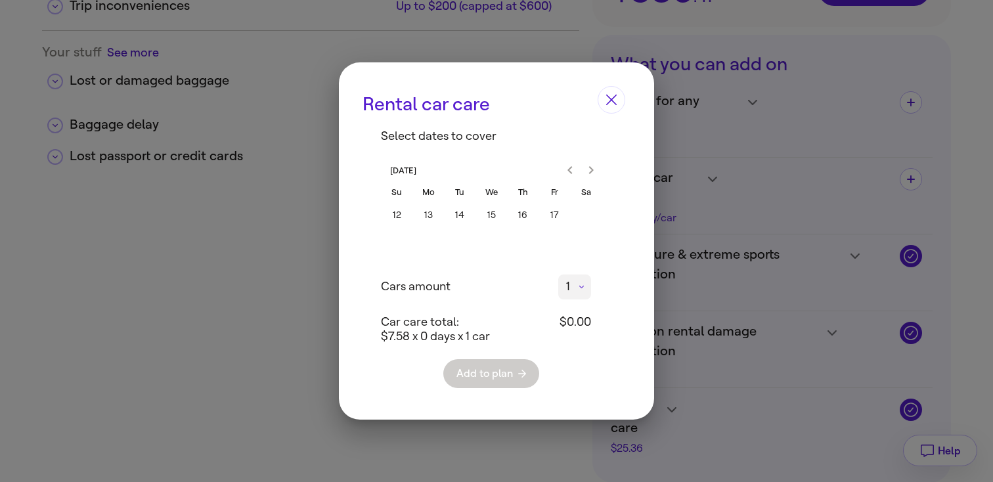
click at [573, 169] on div at bounding box center [581, 170] width 16 height 21
click at [567, 169] on div at bounding box center [580, 170] width 42 height 21
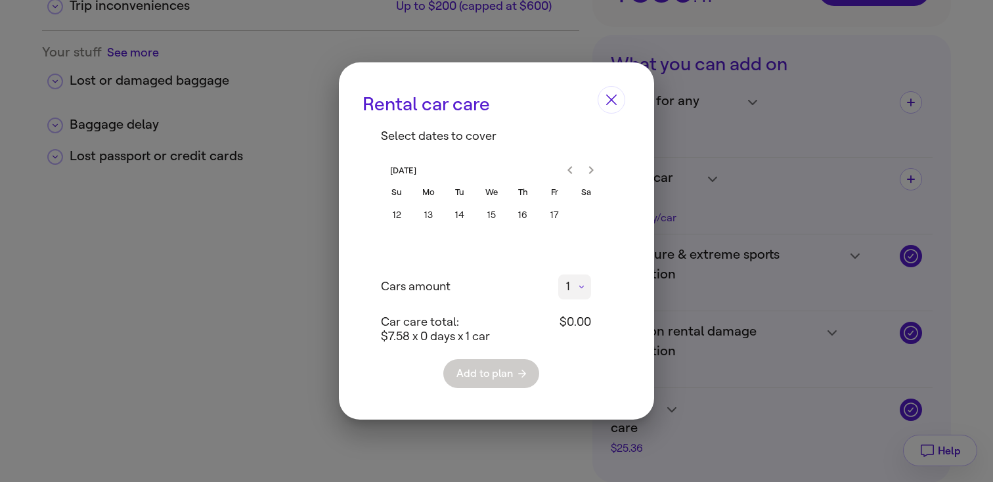
click at [584, 169] on div at bounding box center [581, 170] width 16 height 21
click at [592, 168] on div at bounding box center [580, 170] width 42 height 21
click at [607, 98] on icon "Close" at bounding box center [611, 100] width 11 height 11
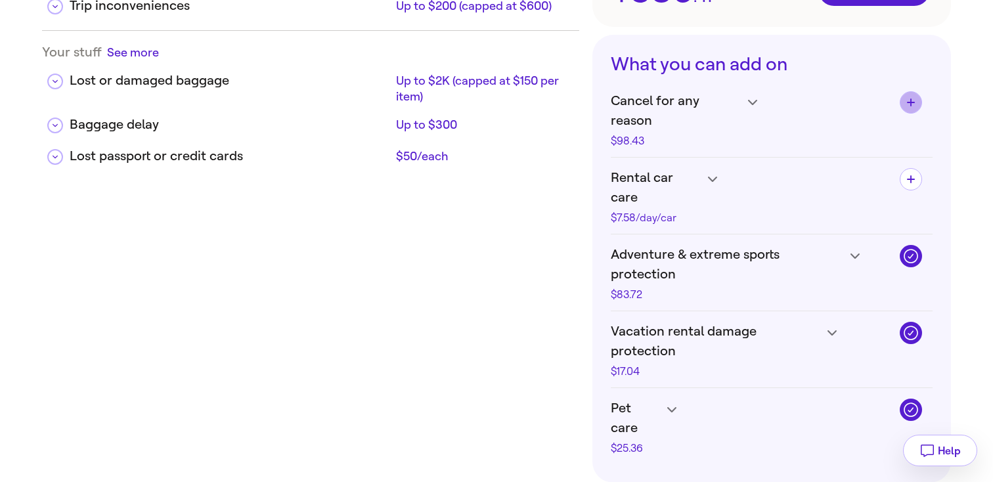
click at [901, 92] on span "button" at bounding box center [910, 102] width 21 height 21
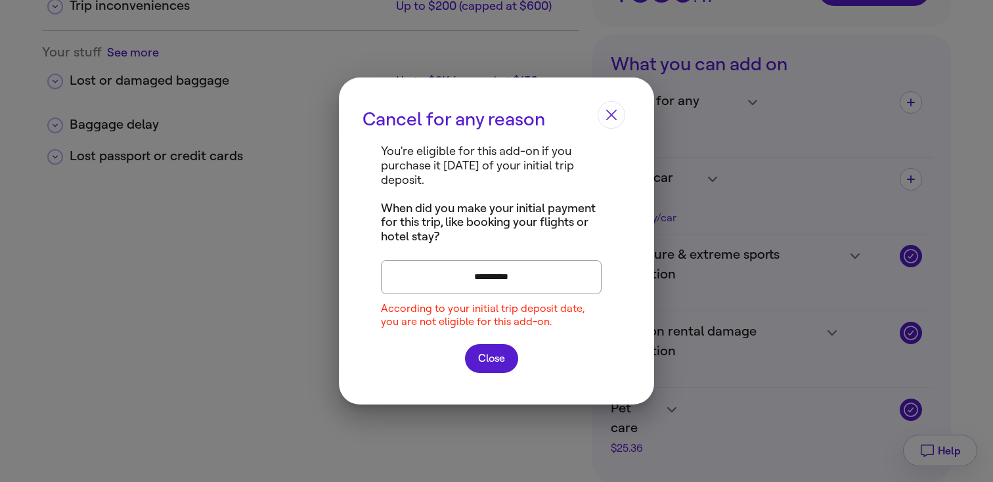
click at [487, 277] on input "**********" at bounding box center [491, 277] width 204 height 20
click at [492, 276] on input "**********" at bounding box center [491, 277] width 204 height 20
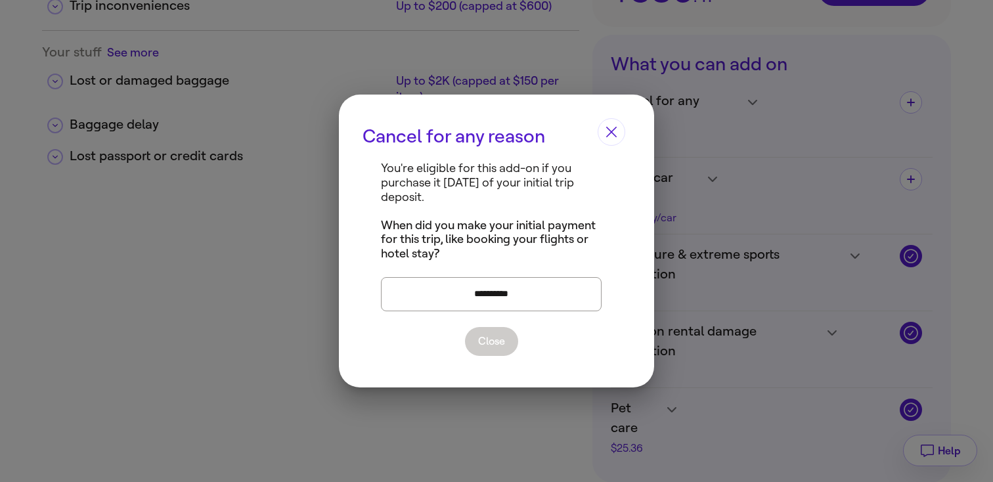
click at [488, 295] on input "**********" at bounding box center [491, 294] width 204 height 20
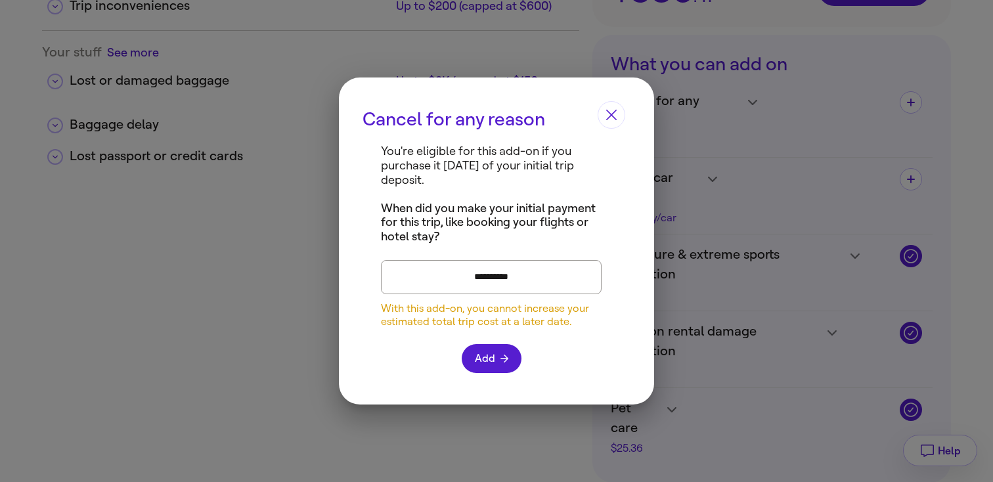
type input "**********"
click at [613, 123] on button "Close" at bounding box center [611, 115] width 28 height 28
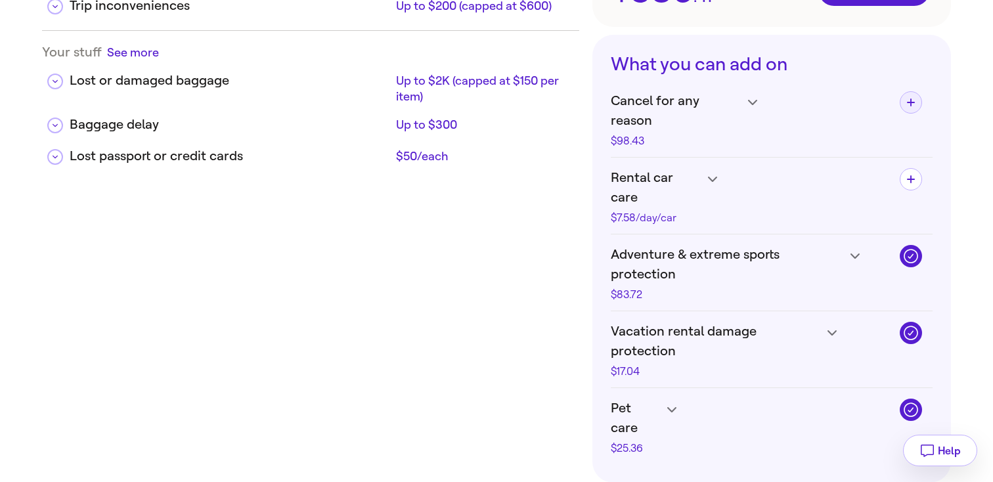
click at [907, 98] on icon "button" at bounding box center [911, 102] width 8 height 8
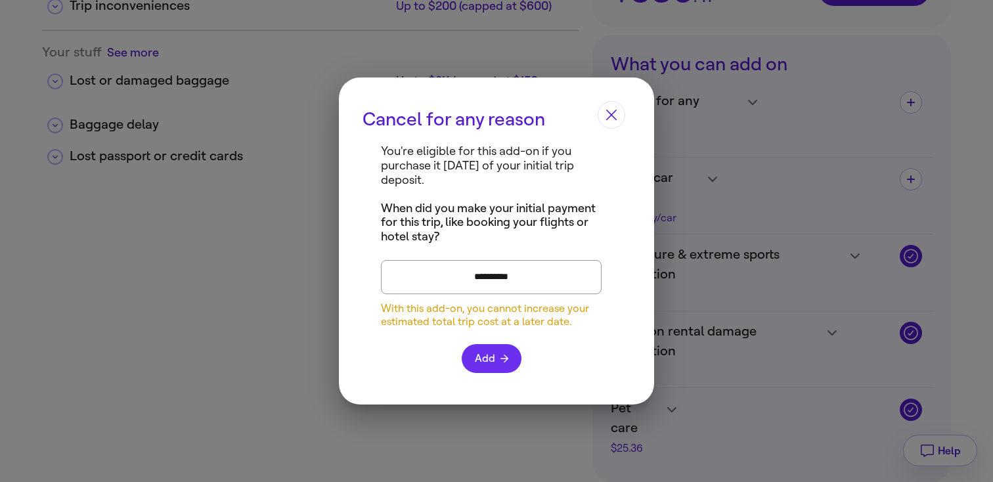
type input "**********"
click at [474, 360] on button "Add" at bounding box center [492, 358] width 60 height 29
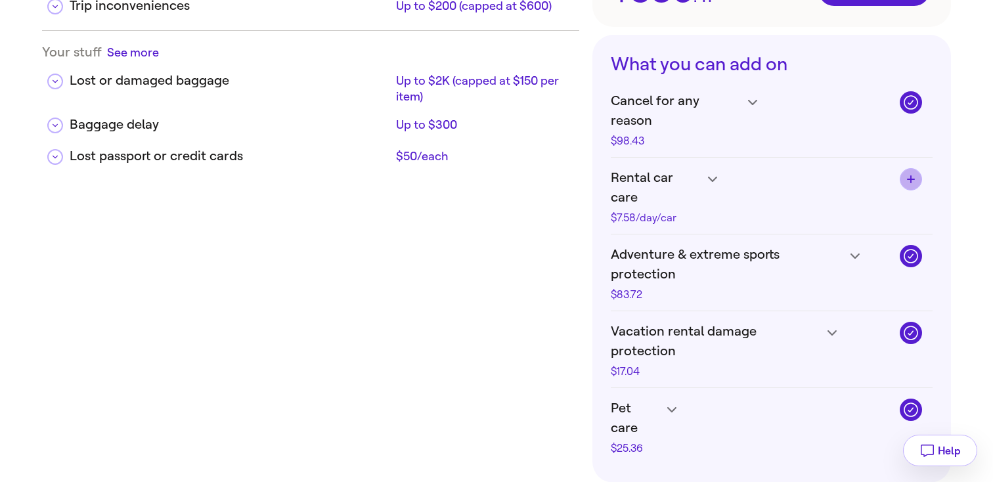
click at [908, 169] on span "button" at bounding box center [910, 179] width 21 height 21
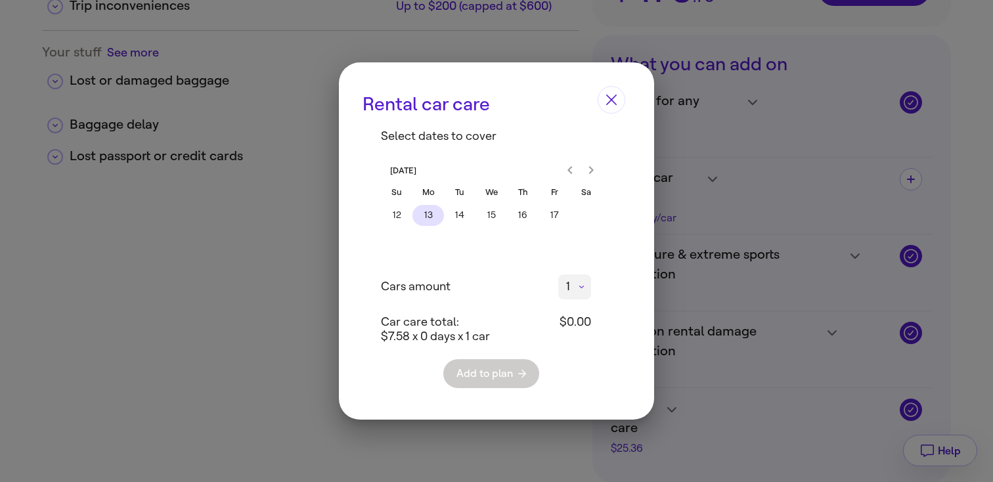
click at [436, 211] on button "13" at bounding box center [428, 215] width 32 height 21
click at [520, 211] on button "16" at bounding box center [523, 215] width 32 height 21
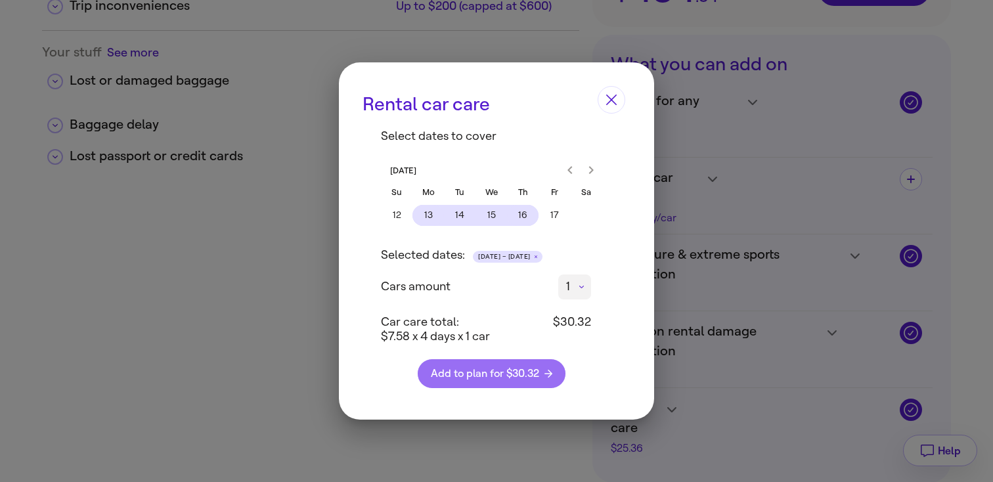
click at [514, 379] on span "Add to plan for $30.32" at bounding box center [491, 373] width 121 height 11
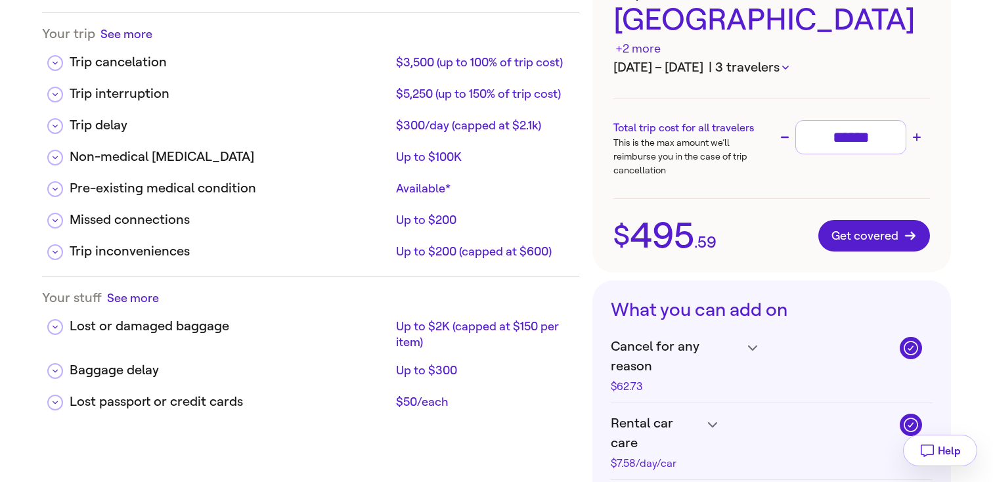
scroll to position [244, 0]
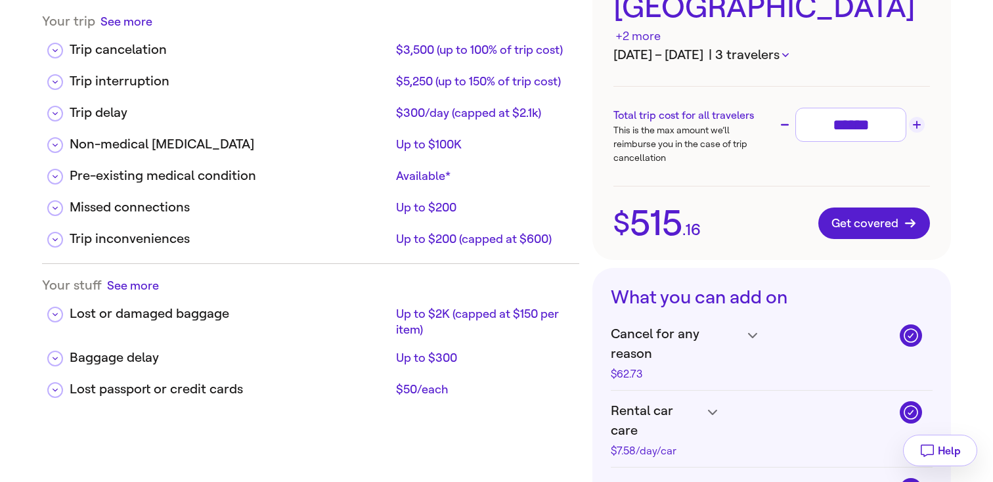
click at [917, 121] on icon "Increase trip cost" at bounding box center [917, 125] width 8 height 8
type input "******"
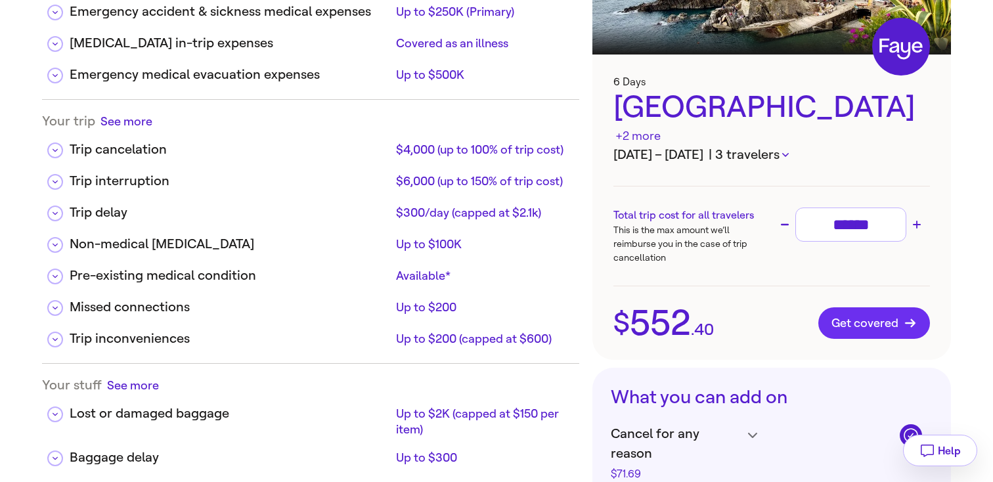
scroll to position [128, 0]
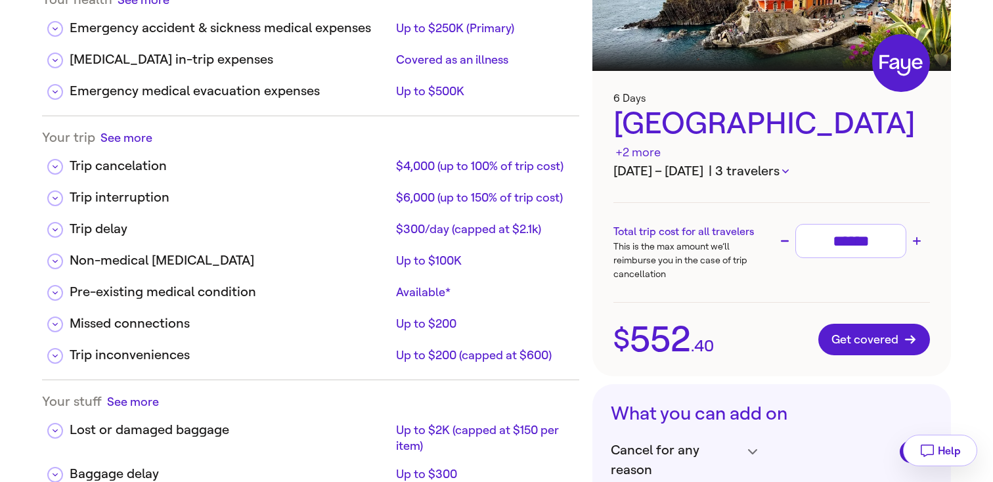
click at [669, 322] on span "552" at bounding box center [660, 339] width 61 height 35
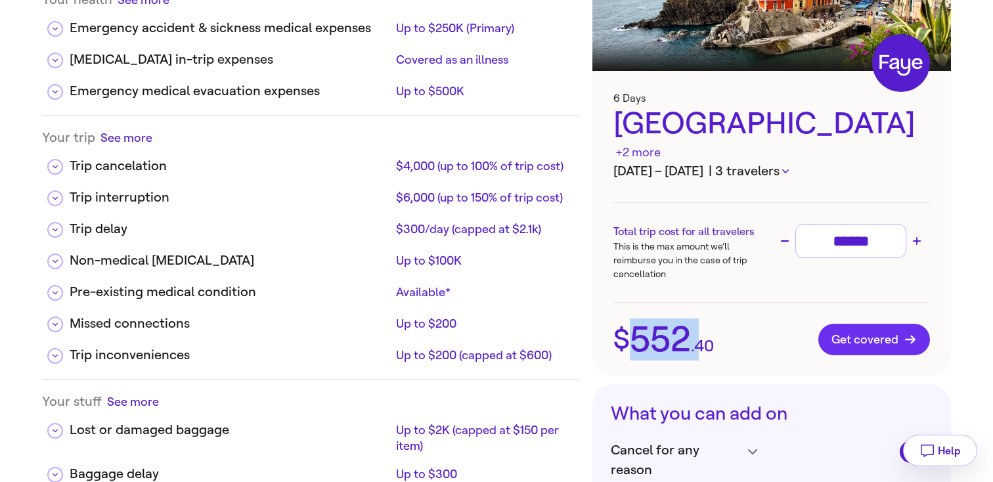
click at [871, 333] on span "Get covered" at bounding box center [873, 339] width 85 height 13
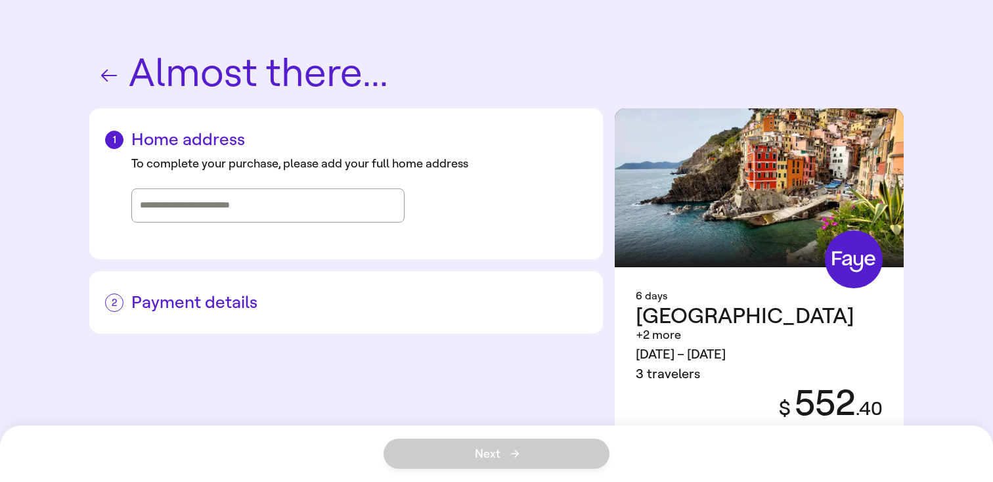
scroll to position [20, 0]
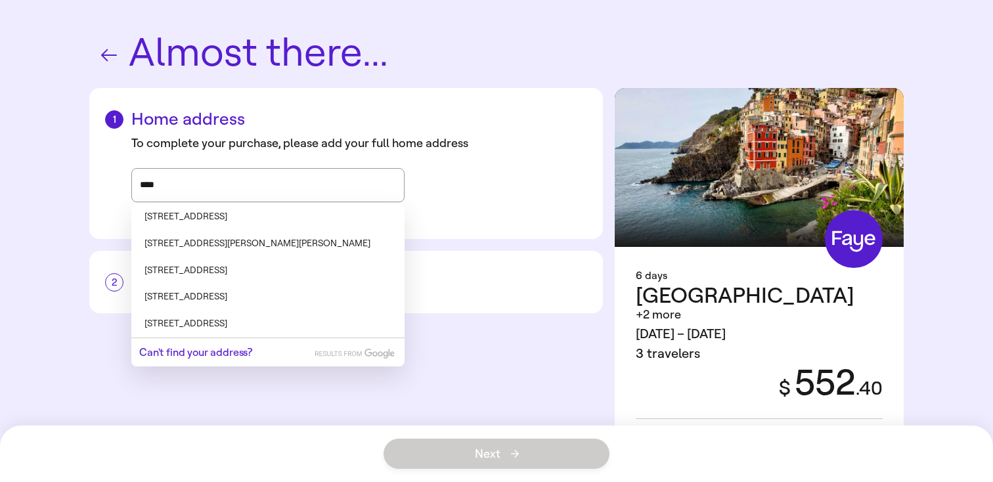
type input "****"
click at [829, 435] on span "Free cancellation until Oct 9, 11:59pm" at bounding box center [736, 441] width 197 height 12
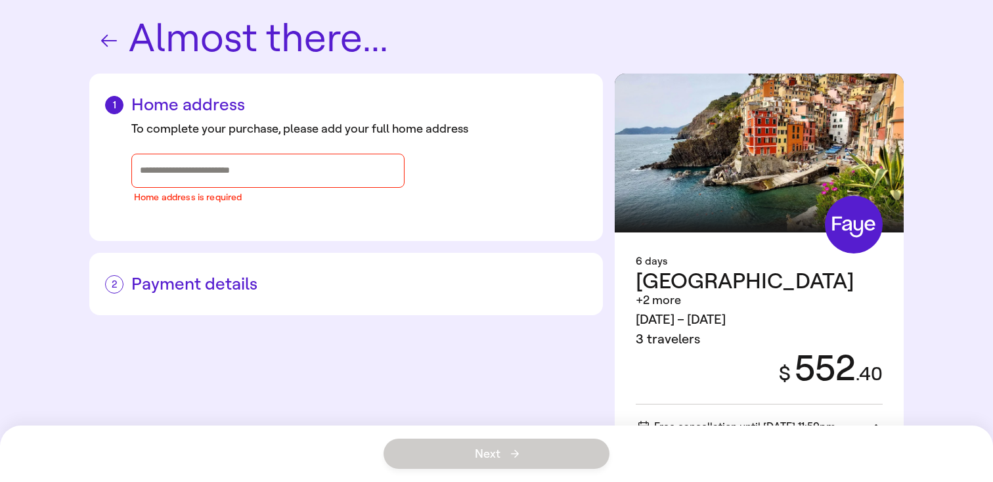
scroll to position [23, 0]
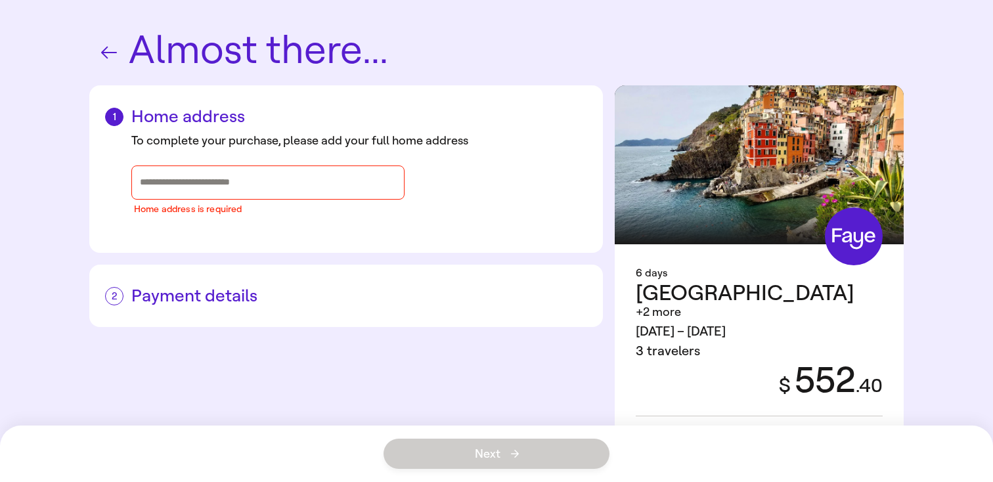
click at [382, 271] on div "Payment details @import url(//fonts.googleapis.com/css?family=Google+Sans_old:5…" at bounding box center [345, 296] width 513 height 62
click at [379, 274] on div "Payment details @import url(//fonts.googleapis.com/css?family=Google+Sans_old:5…" at bounding box center [345, 296] width 513 height 62
click at [364, 288] on h2 "Payment details" at bounding box center [346, 296] width 482 height 20
click at [235, 309] on div "Payment details @import url(//fonts.googleapis.com/css?family=Google+Sans_old:5…" at bounding box center [345, 296] width 513 height 62
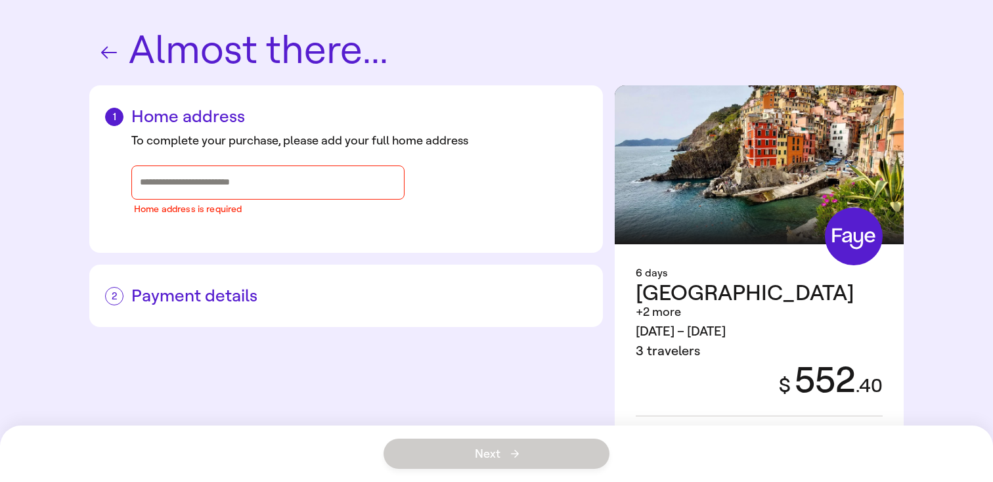
click at [476, 362] on div "Home address To complete your purchase, please add your full home address Home …" at bounding box center [496, 311] width 814 height 452
drag, startPoint x: 559, startPoint y: 154, endPoint x: 755, endPoint y: 165, distance: 196.7
click at [755, 165] on div "Home address To complete your purchase, please add your full home address Home …" at bounding box center [496, 311] width 814 height 452
click at [909, 76] on div "Almost there... Home address To complete your purchase, please add your full ho…" at bounding box center [496, 291] width 945 height 629
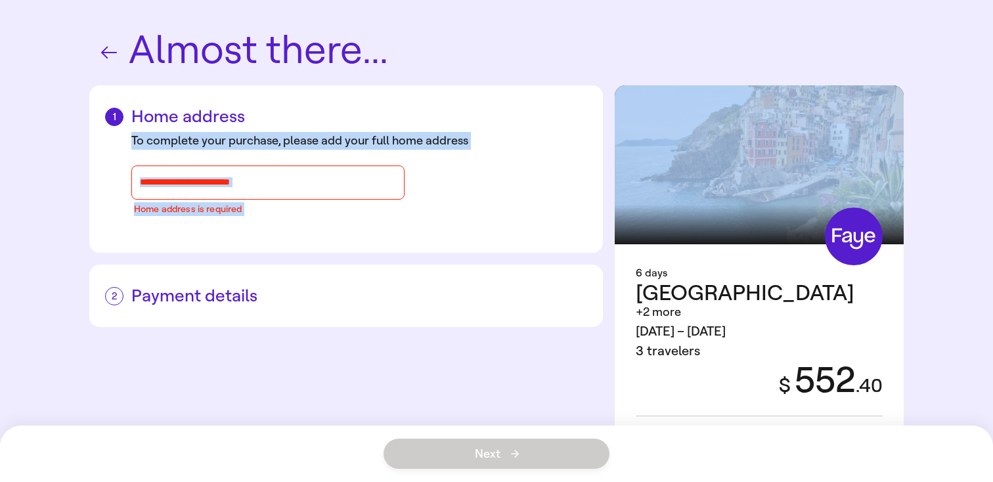
drag, startPoint x: 928, startPoint y: 83, endPoint x: 799, endPoint y: 217, distance: 186.2
click at [799, 217] on div "Almost there... Home address To complete your purchase, please add your full ho…" at bounding box center [496, 291] width 945 height 629
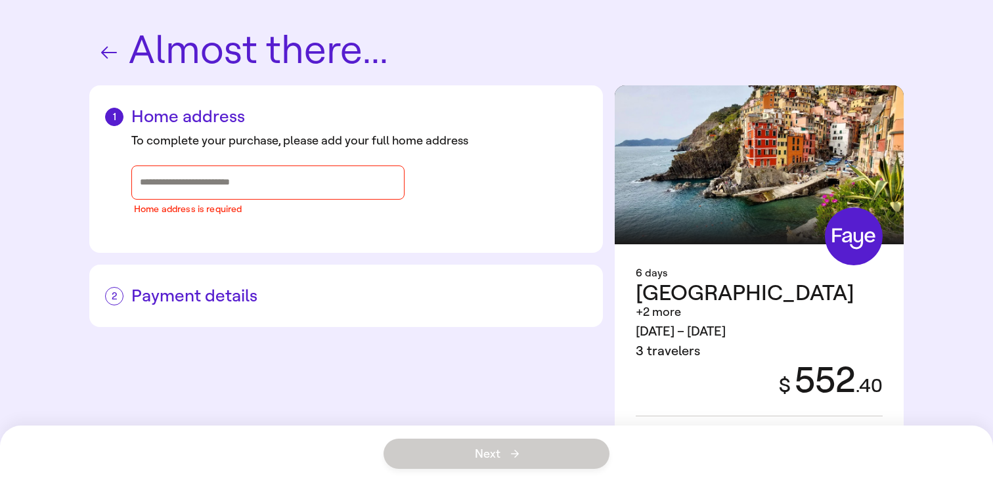
click at [668, 31] on h1 "Almost there..." at bounding box center [496, 51] width 814 height 43
click at [283, 156] on div "To complete your purchase, please add your full home address Home address is re…" at bounding box center [346, 174] width 482 height 84
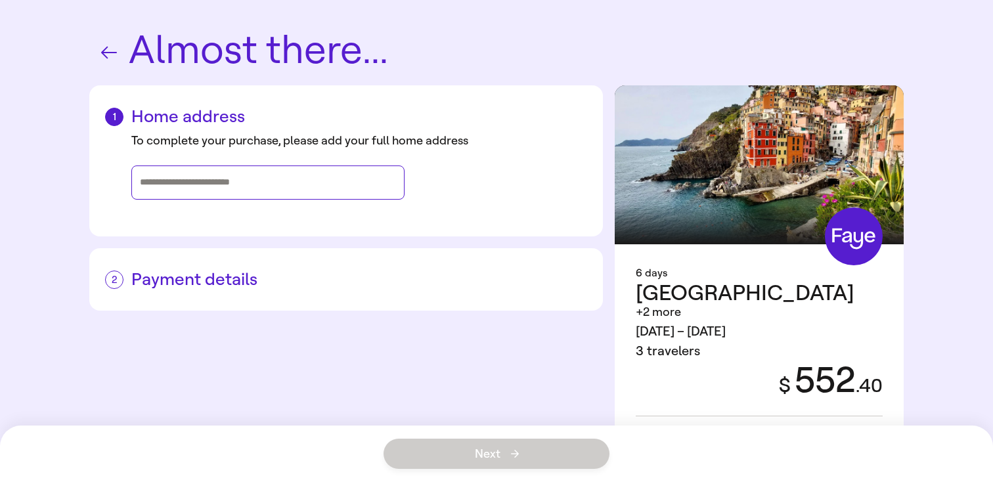
click at [280, 183] on input "Street address, city, state" at bounding box center [268, 183] width 256 height 20
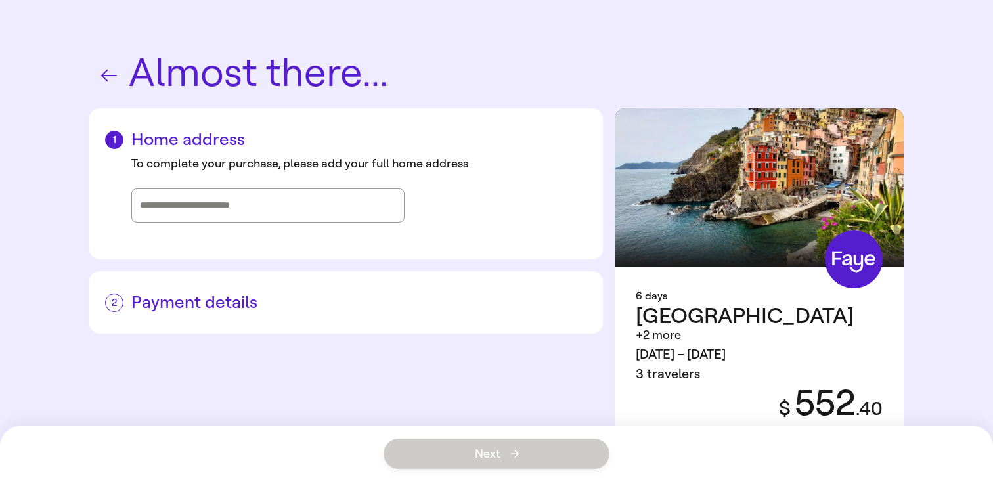
click at [274, 236] on div "To complete your purchase, please add your full home address" at bounding box center [346, 194] width 482 height 89
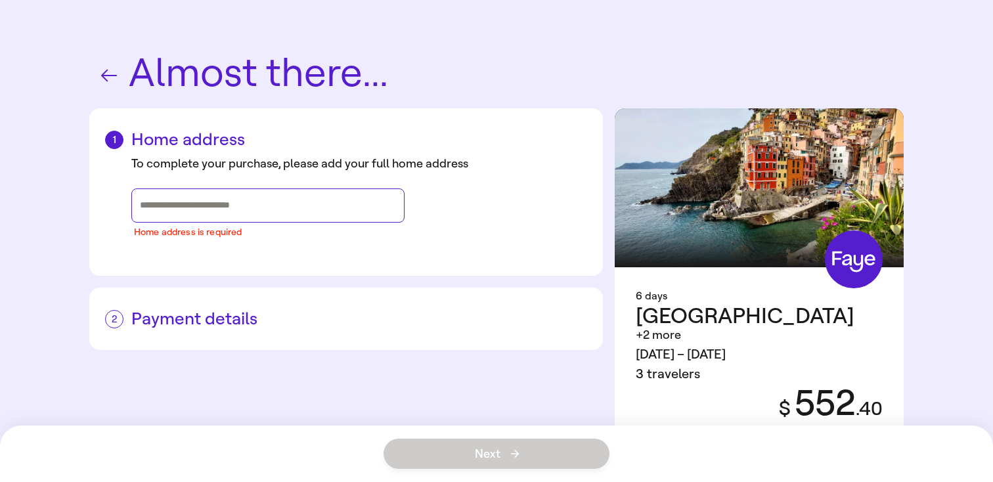
click at [276, 208] on input "Street address, city, state" at bounding box center [268, 206] width 256 height 20
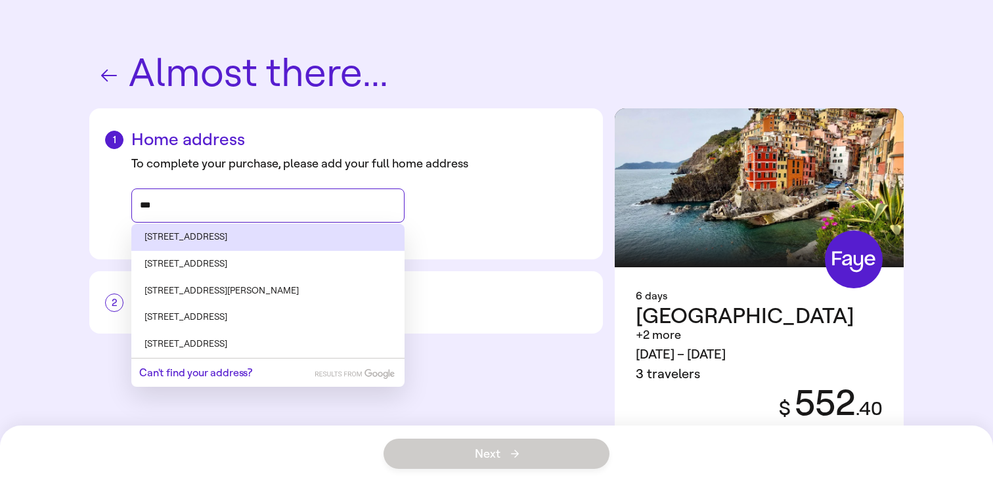
click at [242, 238] on li "411 Pegasus Parkway, LaGrange, GA" at bounding box center [267, 237] width 273 height 27
type input "**********"
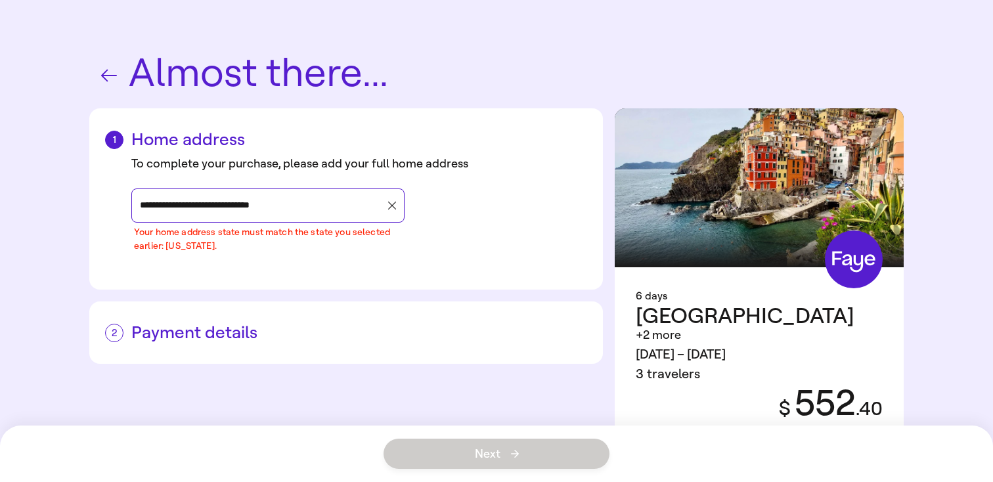
click at [395, 207] on icon "button" at bounding box center [392, 206] width 8 height 8
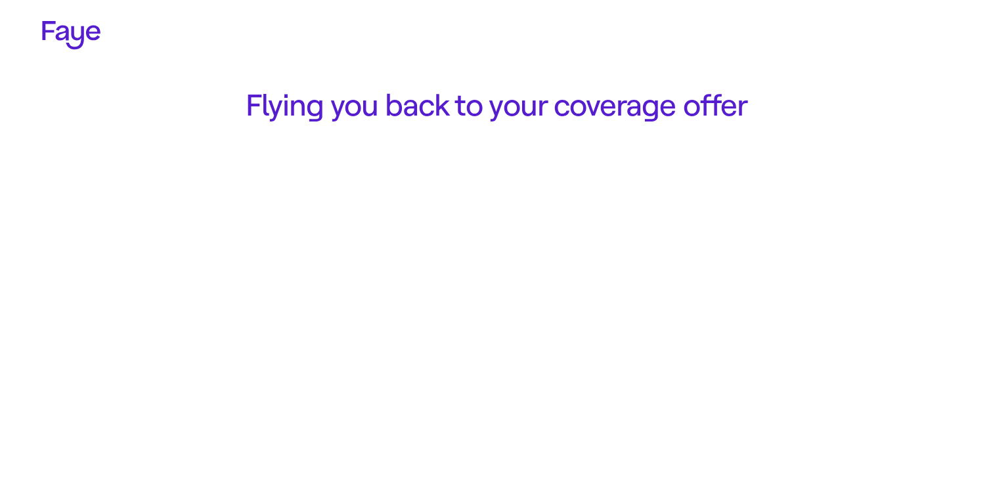
scroll to position [308, 0]
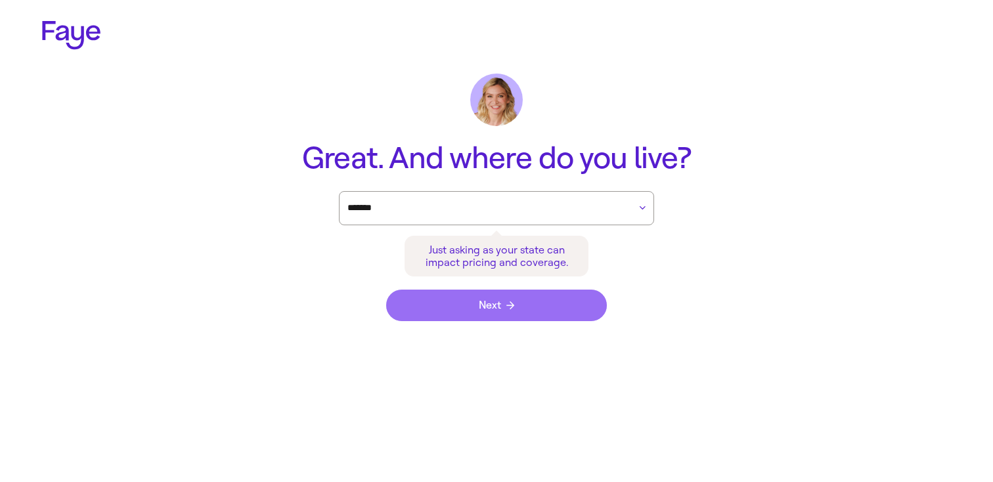
click at [456, 305] on button "Next" at bounding box center [496, 306] width 221 height 32
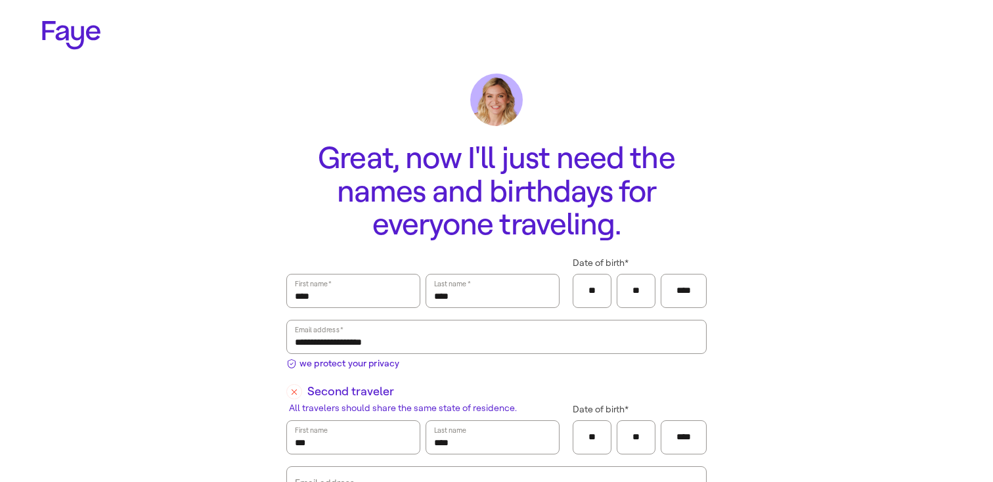
scroll to position [308, 0]
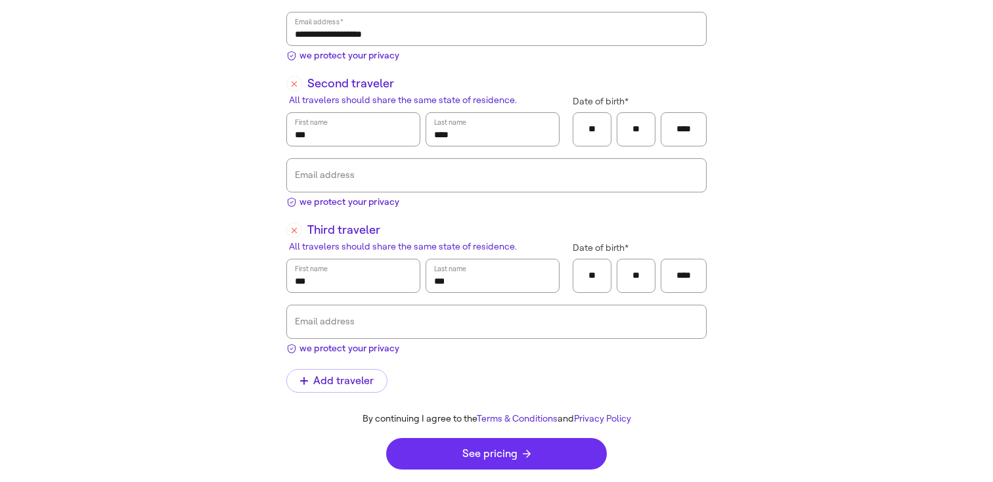
click at [438, 442] on button "See pricing" at bounding box center [496, 454] width 221 height 32
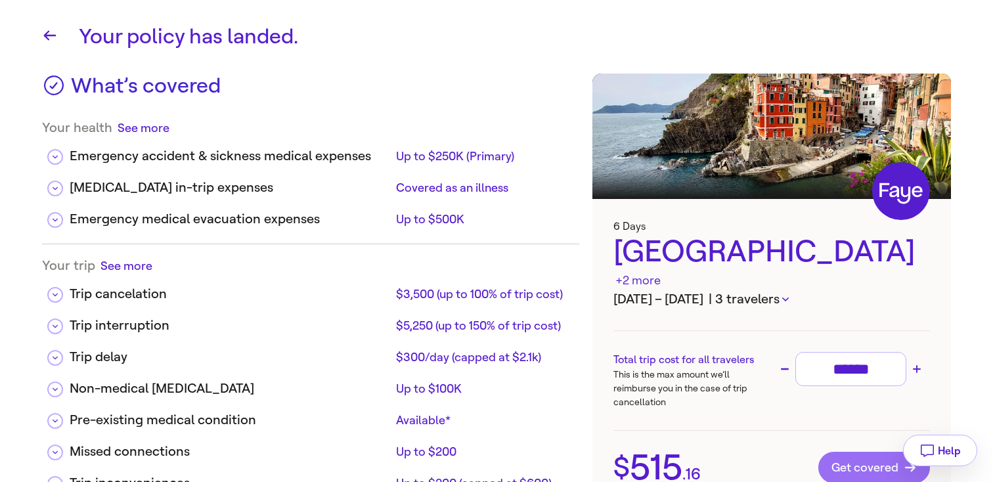
click at [848, 461] on span "Get covered" at bounding box center [873, 467] width 85 height 13
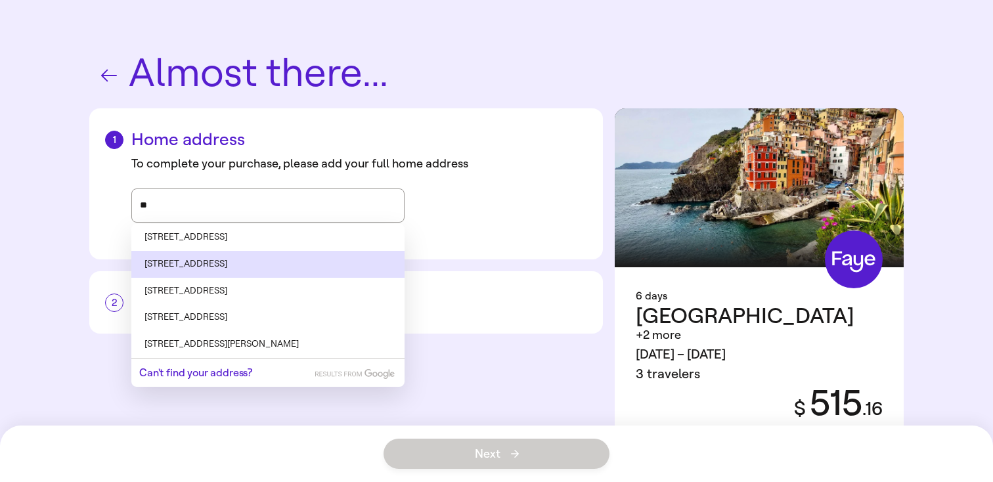
click at [292, 269] on li "411 Pegasus Parkway, LaGrange, GA" at bounding box center [267, 264] width 273 height 27
type input "**********"
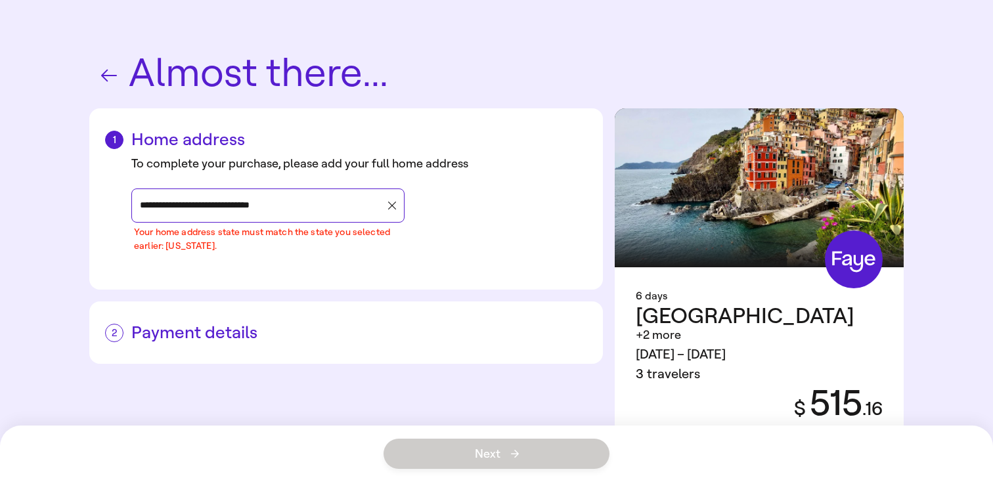
click at [394, 206] on icon "button" at bounding box center [392, 206] width 8 height 8
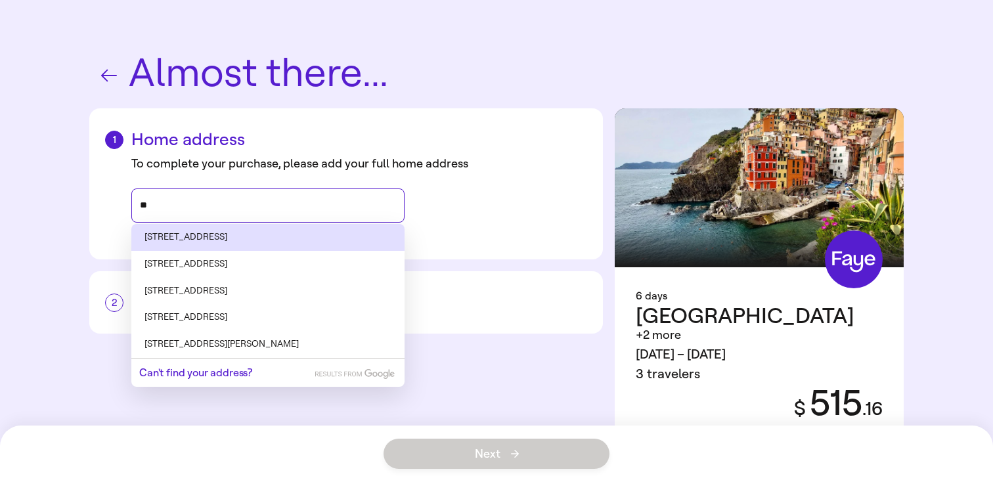
click at [190, 246] on li "4101 Lakeshore Parkway, Bessemer, AL" at bounding box center [267, 237] width 273 height 27
type input "**********"
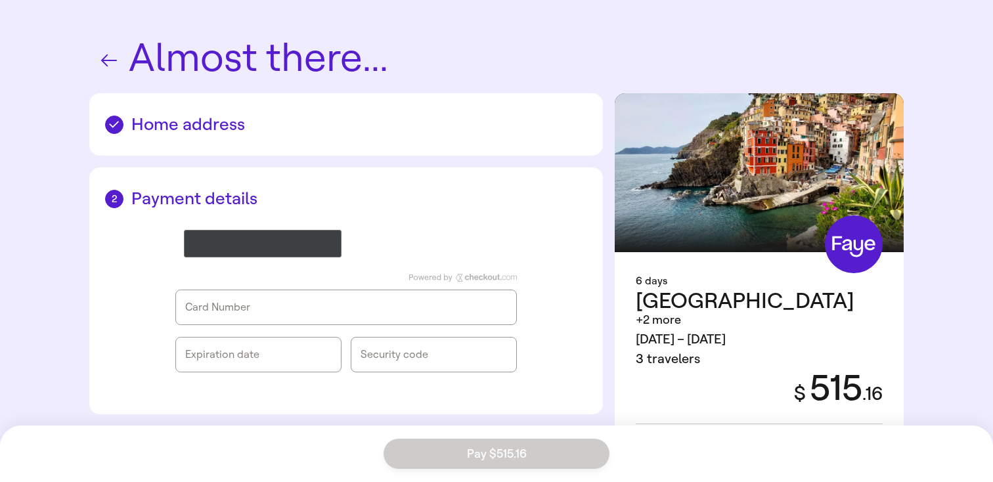
scroll to position [16, 0]
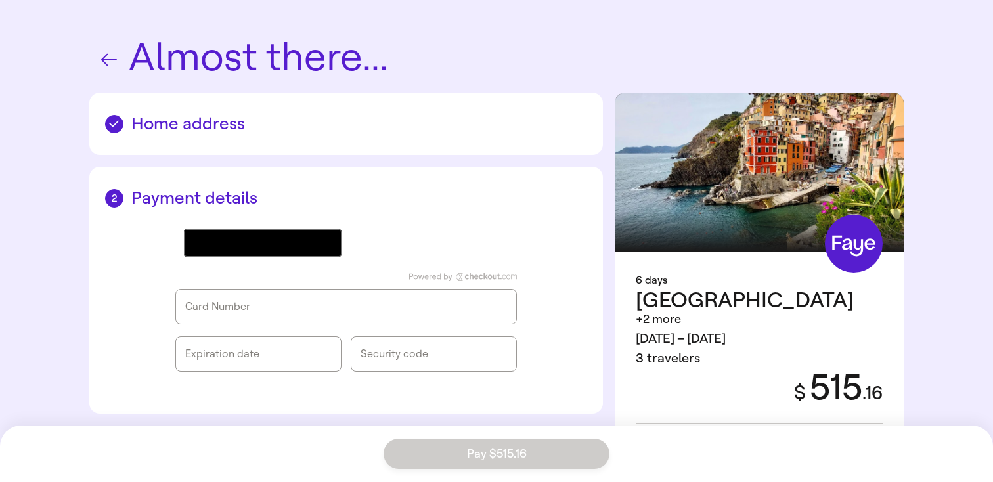
click at [219, 120] on h2 "Home address" at bounding box center [346, 124] width 482 height 20
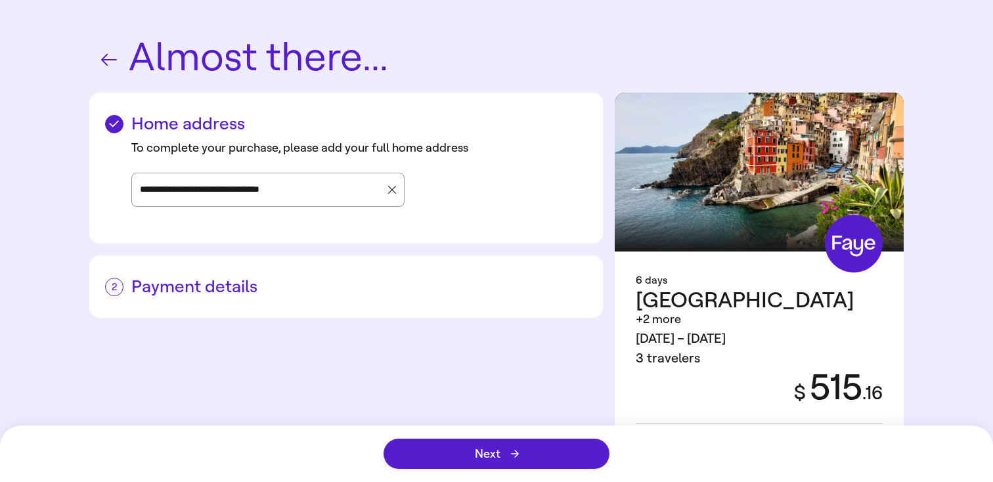
scroll to position [0, 0]
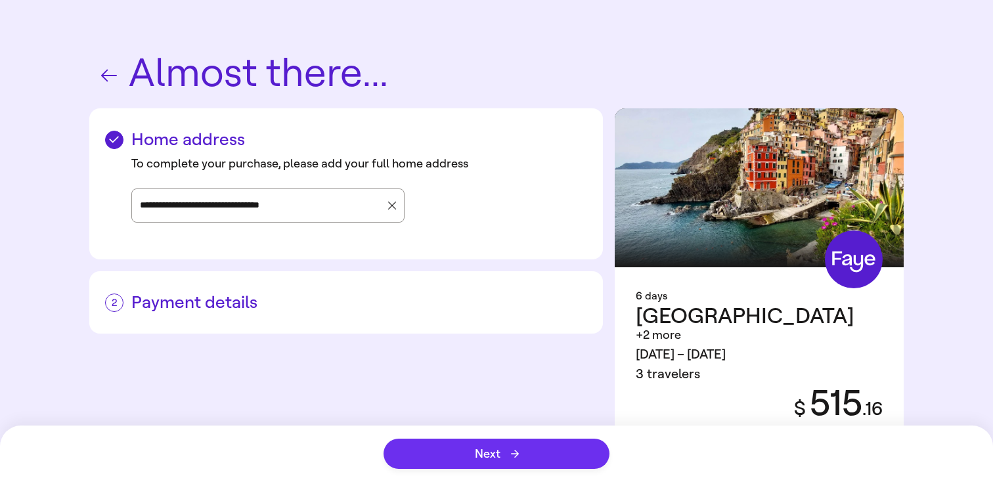
click at [425, 446] on button "Next" at bounding box center [496, 454] width 226 height 30
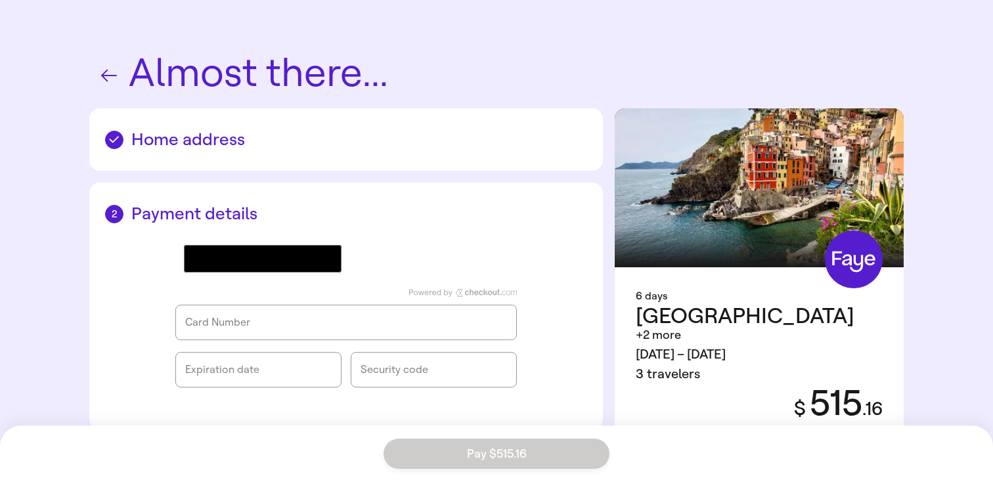
scroll to position [16, 0]
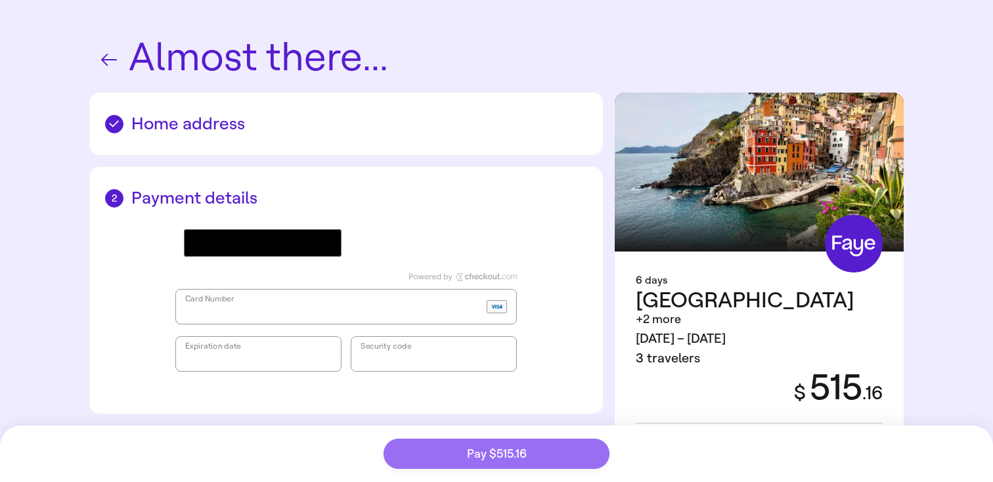
click at [425, 456] on button "Pay $515.16" at bounding box center [496, 454] width 226 height 30
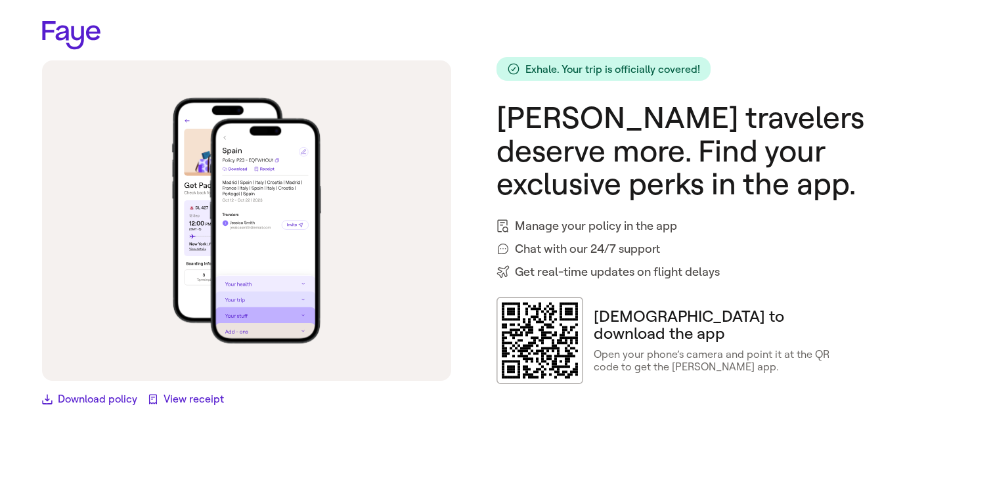
click at [190, 399] on link "View receipt" at bounding box center [186, 399] width 76 height 16
click at [85, 35] on icon at bounding box center [71, 35] width 58 height 29
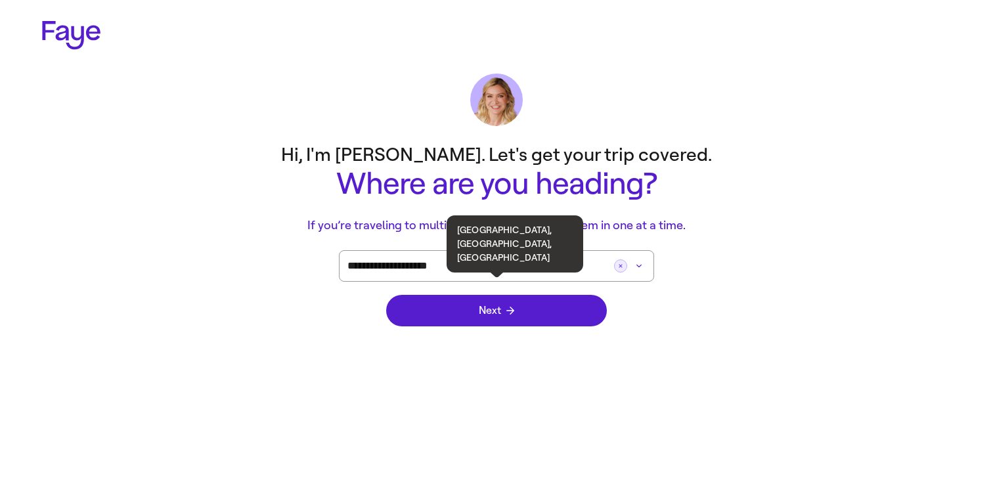
click at [626, 266] on button "Clear button" at bounding box center [620, 265] width 13 height 13
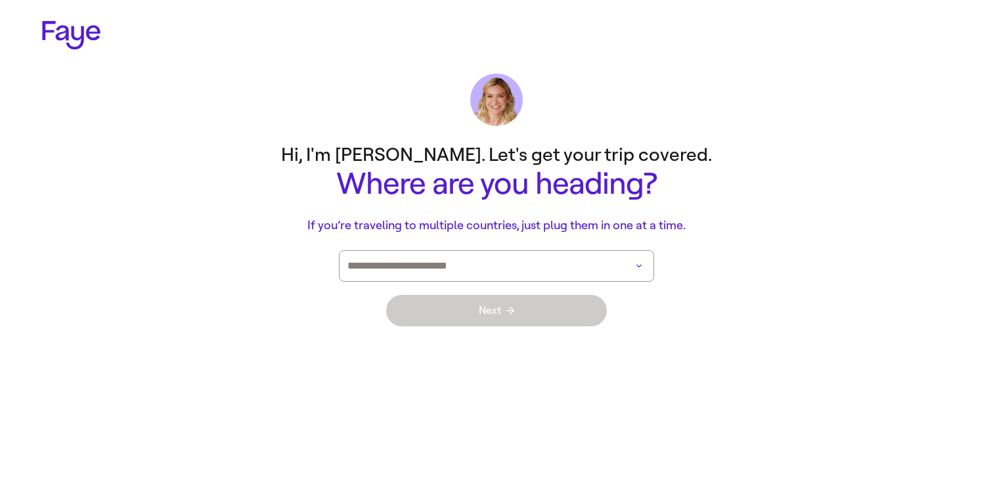
click at [546, 276] on input at bounding box center [477, 266] width 261 height 30
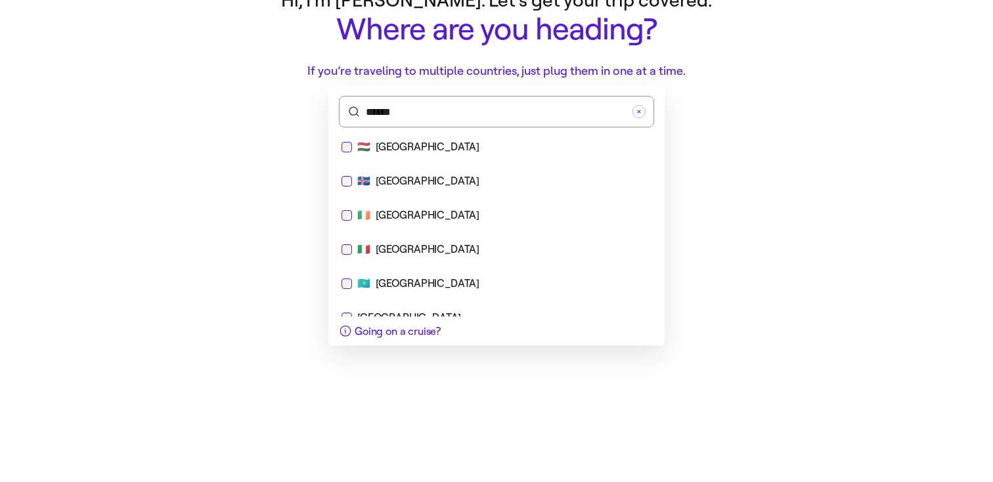
scroll to position [556, 0]
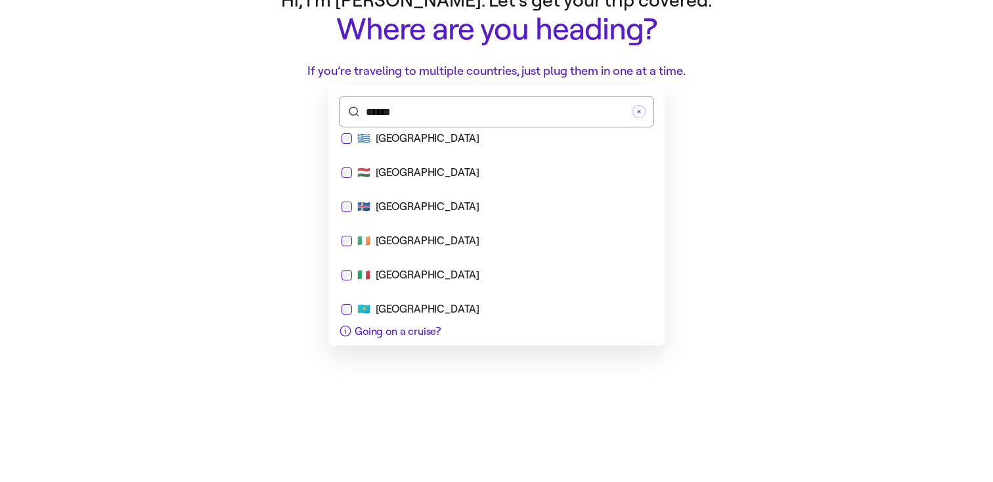
type input "******"
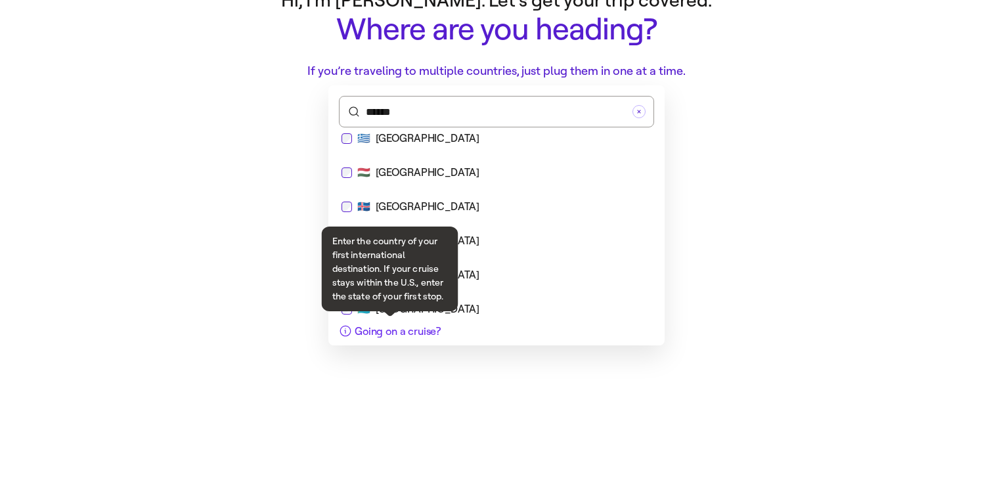
click at [388, 332] on span "Going on a cruise?" at bounding box center [398, 331] width 86 height 12
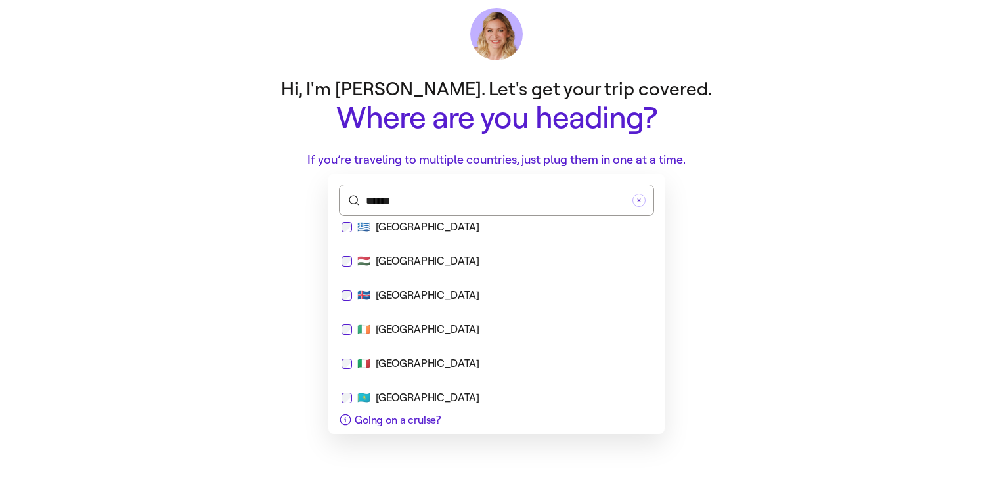
click at [413, 407] on button "Going on a cruise?" at bounding box center [389, 419] width 123 height 29
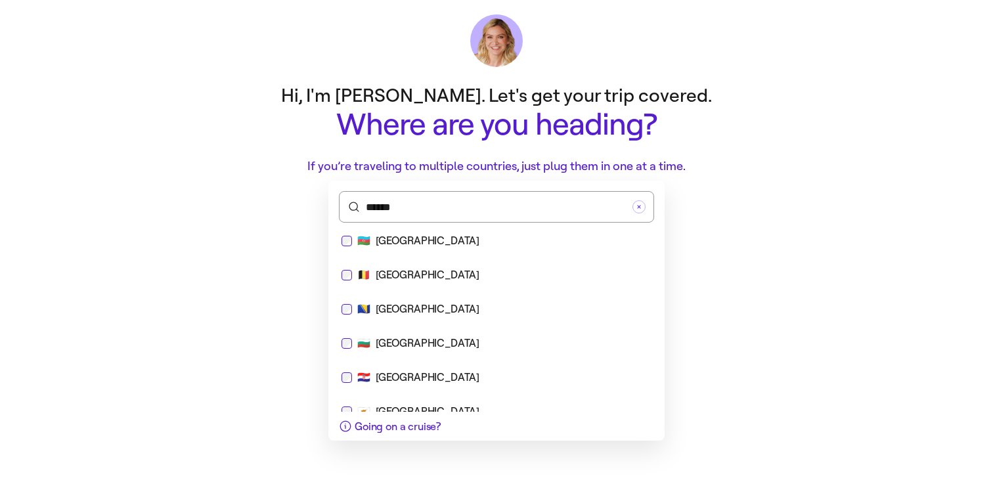
scroll to position [0, 0]
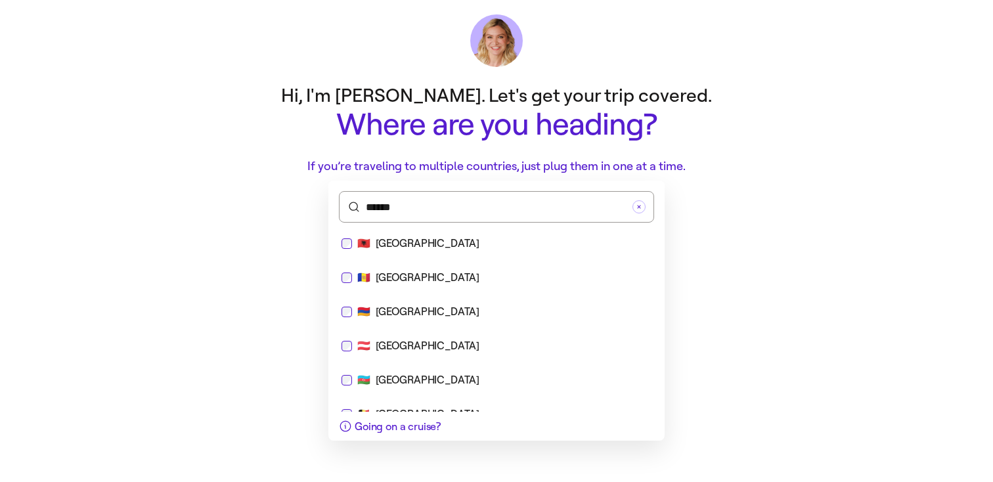
click at [638, 197] on div "******" at bounding box center [496, 207] width 315 height 32
click at [737, 177] on main "Hi, I'm [PERSON_NAME]. Let's get your trip covered. Where are you heading? If y…" at bounding box center [496, 178] width 945 height 203
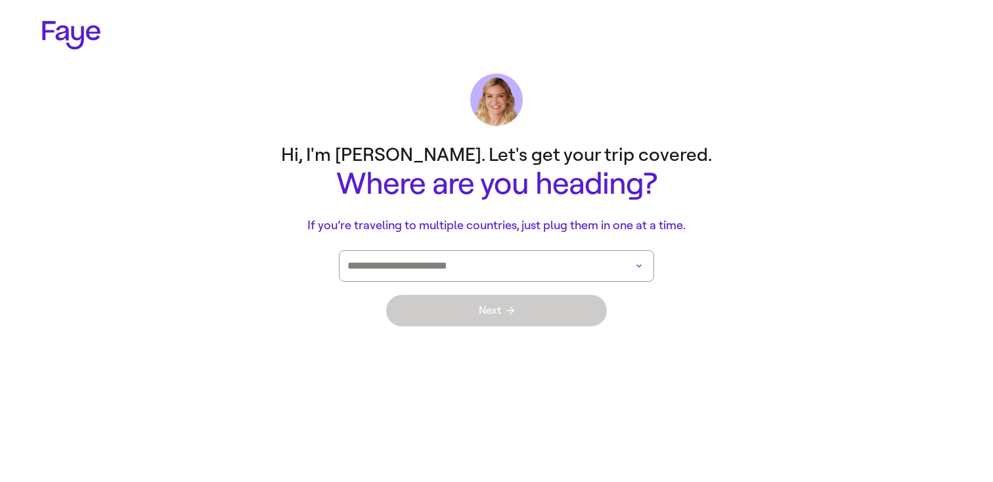
click at [471, 269] on input at bounding box center [477, 266] width 261 height 30
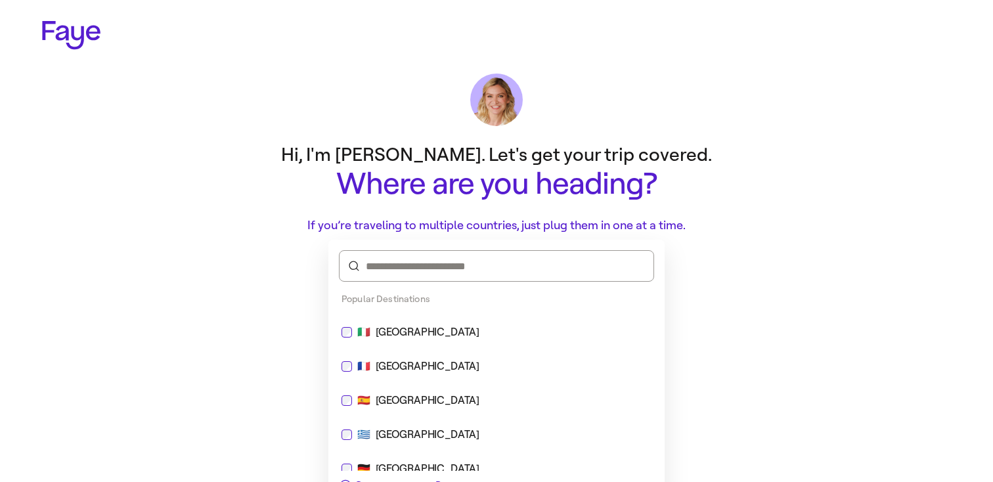
click at [368, 336] on div "🇮🇹 [GEOGRAPHIC_DATA]" at bounding box center [496, 332] width 310 height 16
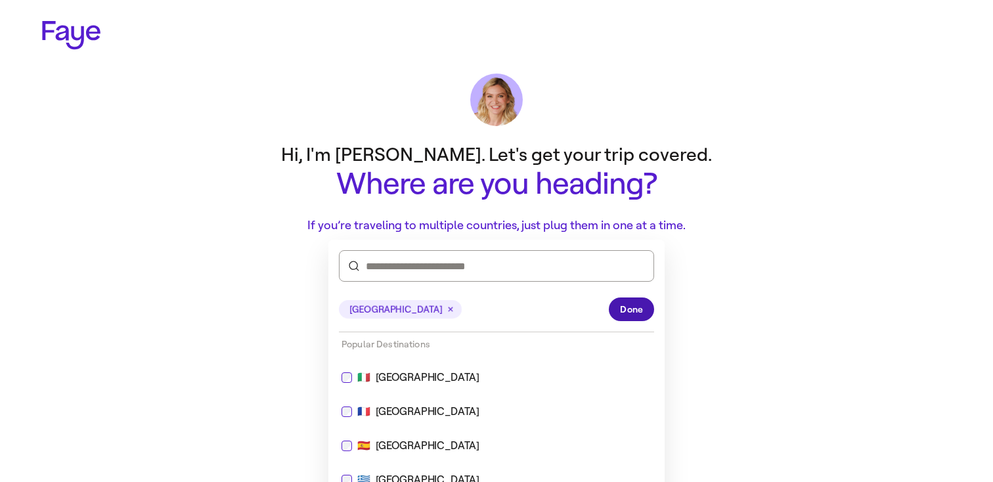
click at [618, 301] on button "Done" at bounding box center [631, 309] width 45 height 24
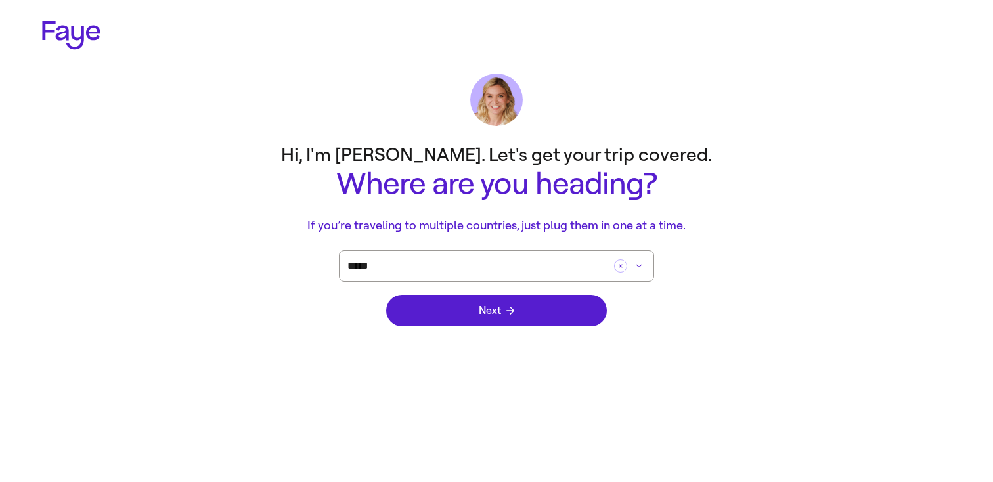
click at [527, 326] on div "Next" at bounding box center [496, 311] width 221 height 58
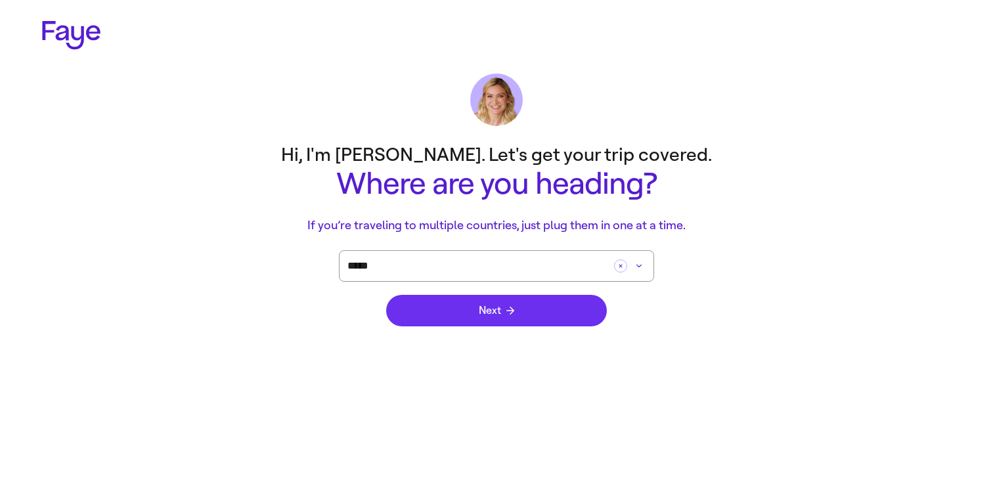
click at [538, 308] on button "Next" at bounding box center [496, 311] width 221 height 32
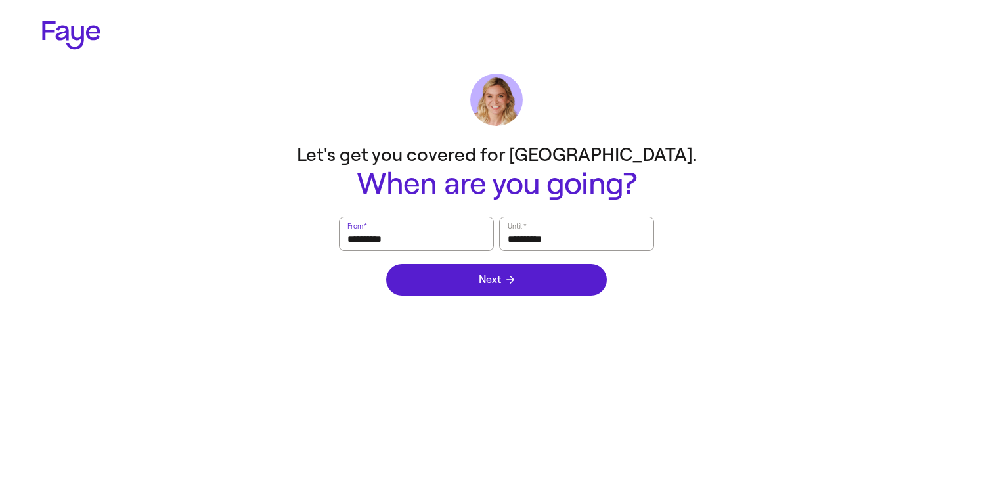
click at [453, 240] on input "**********" at bounding box center [416, 234] width 138 height 30
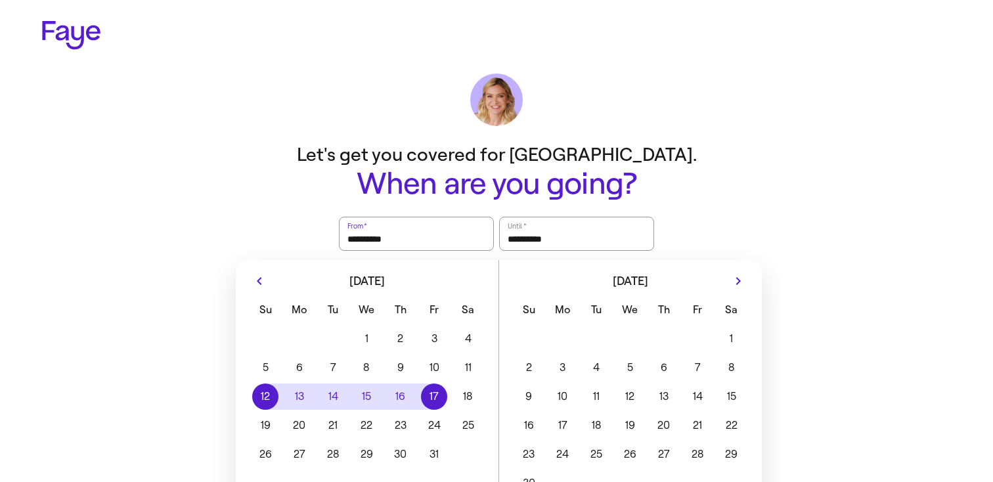
scroll to position [38, 0]
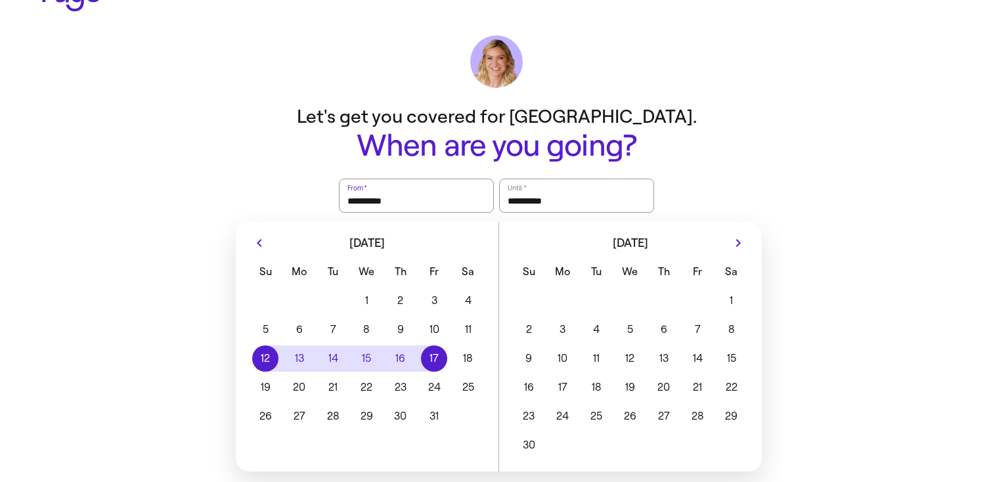
click at [258, 242] on icon "Previous month" at bounding box center [259, 243] width 5 height 8
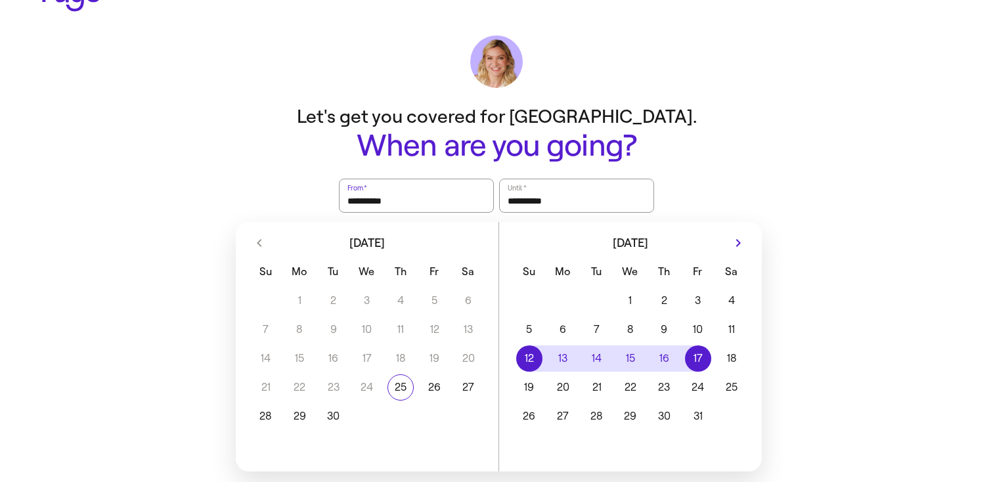
click at [258, 242] on div "[DATE]" at bounding box center [367, 240] width 263 height 37
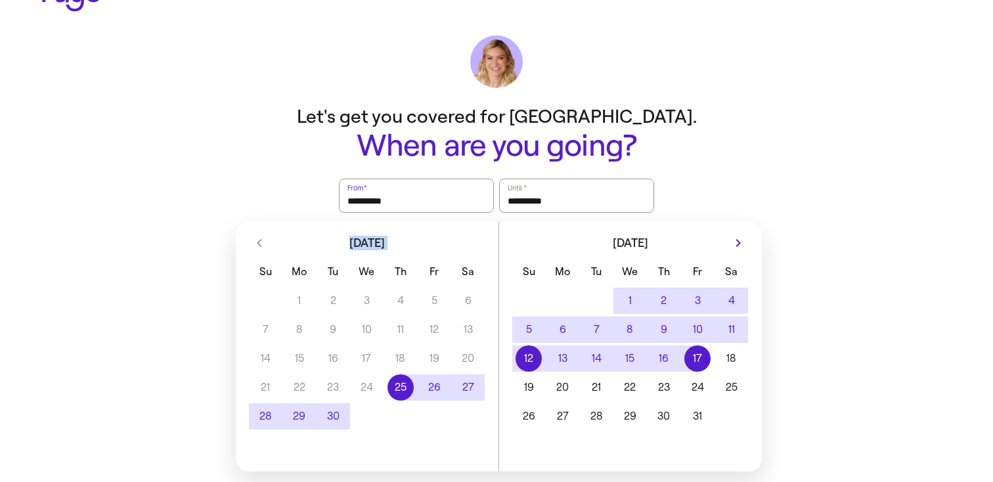
click at [396, 387] on button "25" at bounding box center [399, 387] width 33 height 26
click at [467, 388] on button "27" at bounding box center [467, 387] width 33 height 26
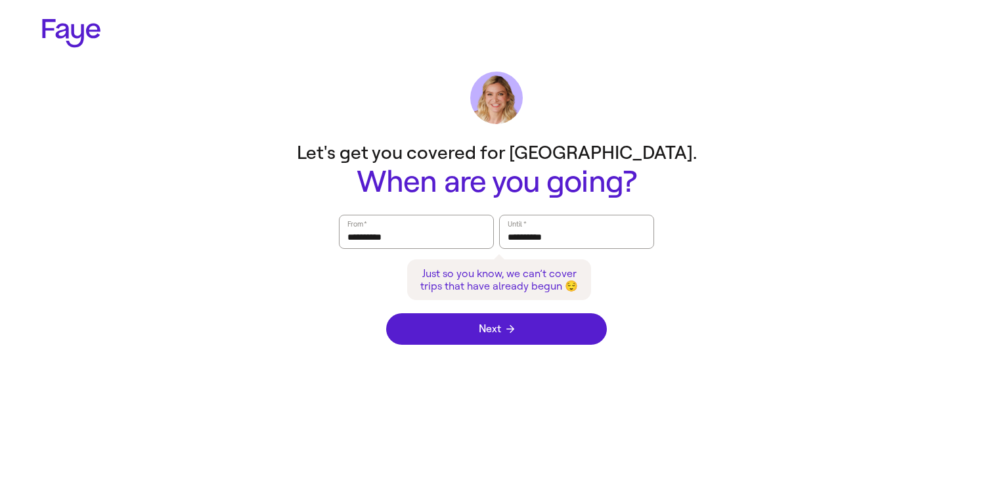
scroll to position [0, 0]
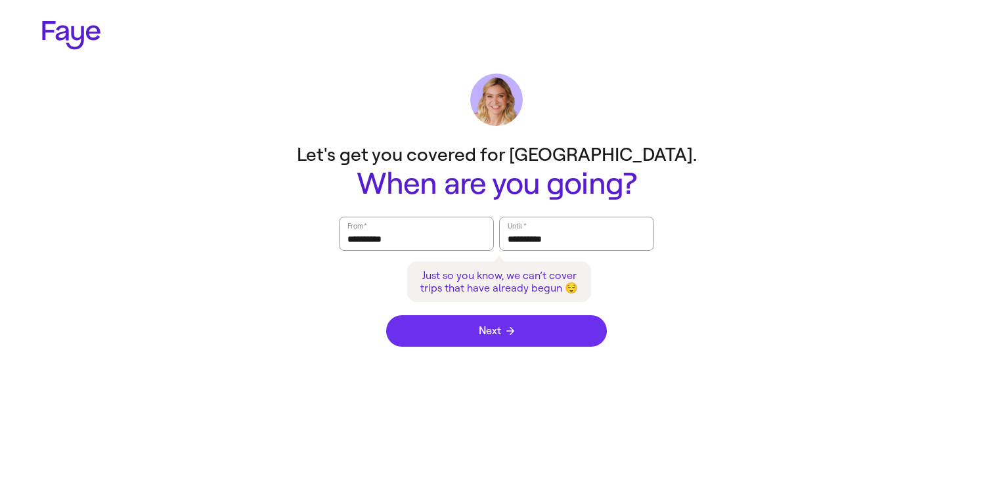
click at [498, 323] on button "Next" at bounding box center [496, 331] width 221 height 32
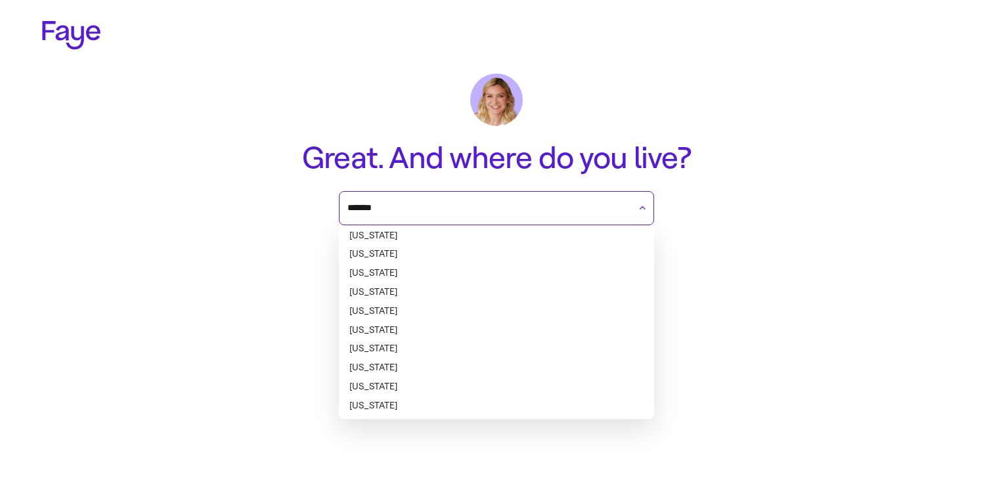
click at [502, 216] on input "*******" at bounding box center [488, 208] width 282 height 20
click at [440, 311] on li "California" at bounding box center [496, 311] width 315 height 19
type input "**********"
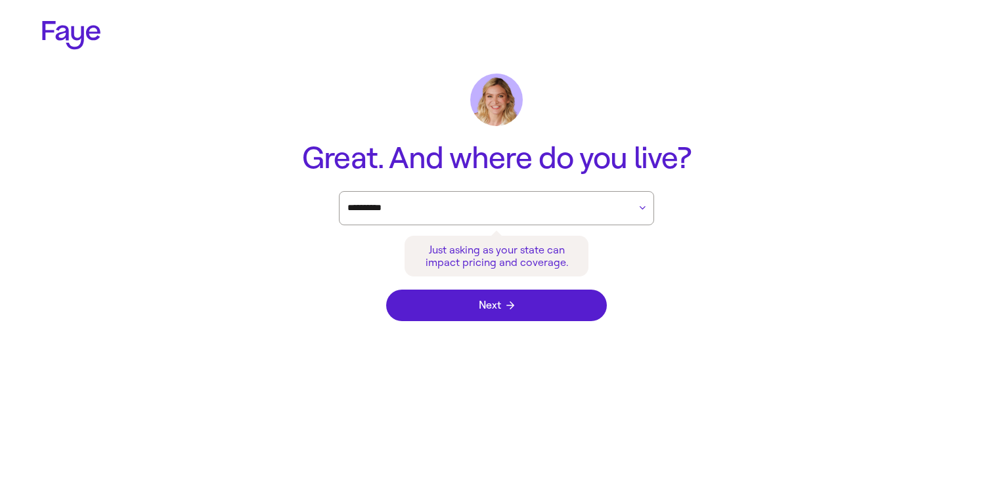
click at [448, 330] on div "Next" at bounding box center [496, 305] width 221 height 58
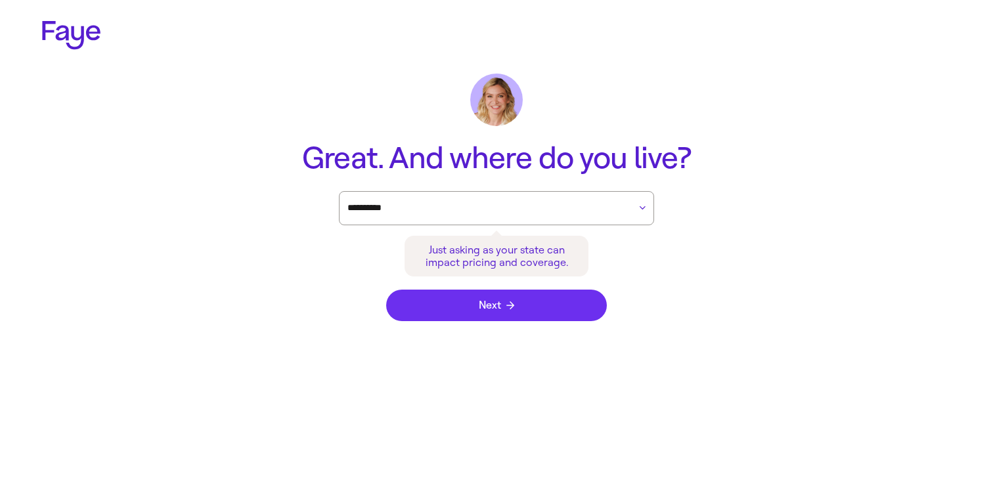
click at [454, 316] on button "Next" at bounding box center [496, 306] width 221 height 32
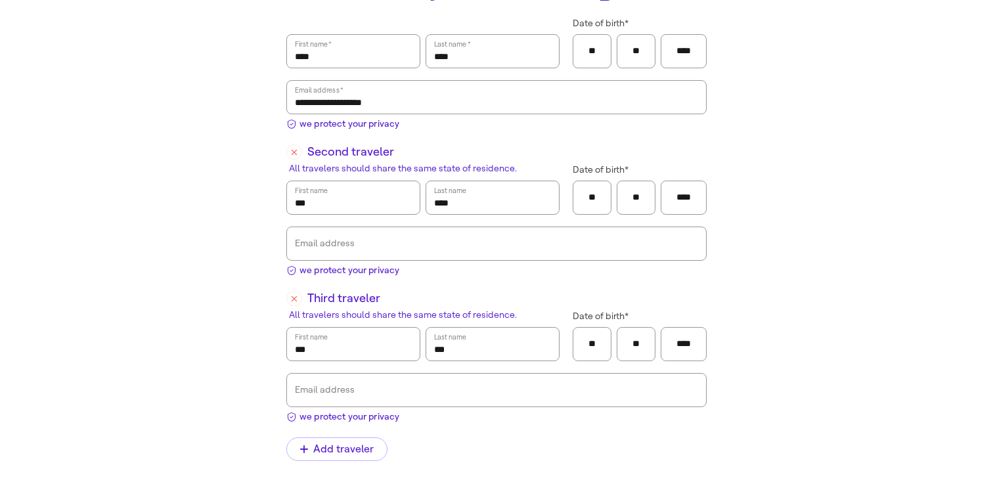
scroll to position [286, 0]
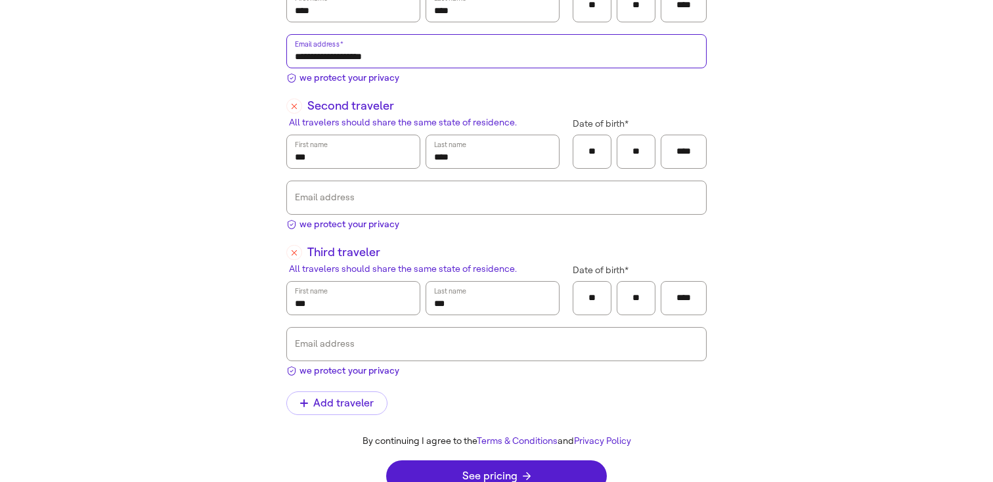
click at [332, 54] on input "**********" at bounding box center [496, 51] width 403 height 30
type input "**********"
click at [498, 471] on span "See pricing" at bounding box center [496, 476] width 68 height 11
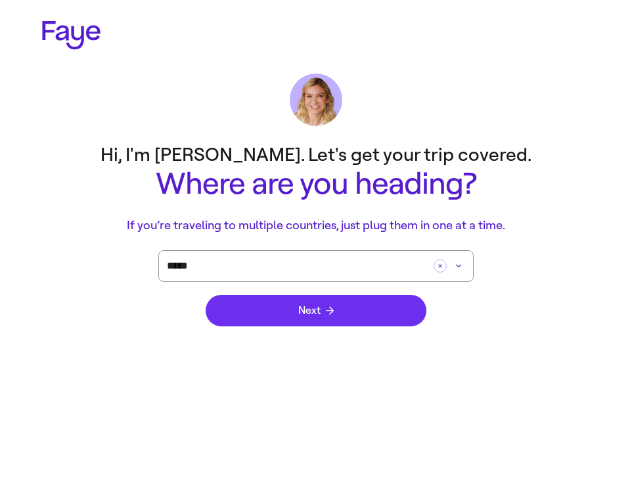
click at [396, 313] on button "Next" at bounding box center [316, 311] width 221 height 32
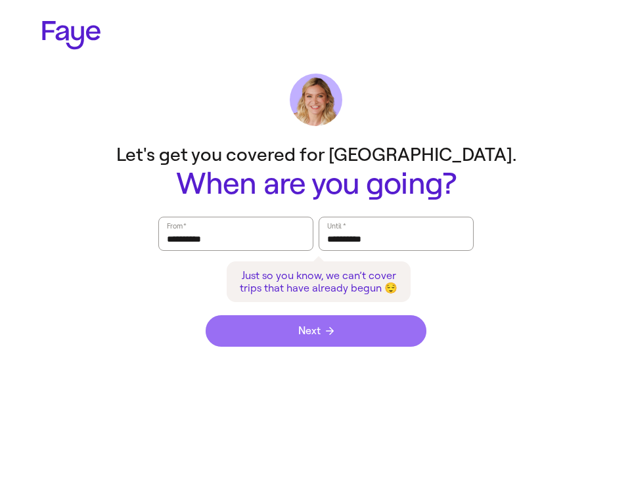
click at [387, 324] on button "Next" at bounding box center [316, 331] width 221 height 32
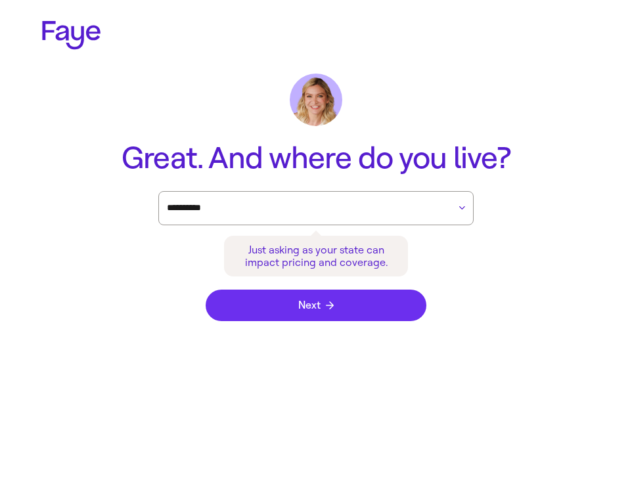
click at [378, 301] on button "Next" at bounding box center [316, 306] width 221 height 32
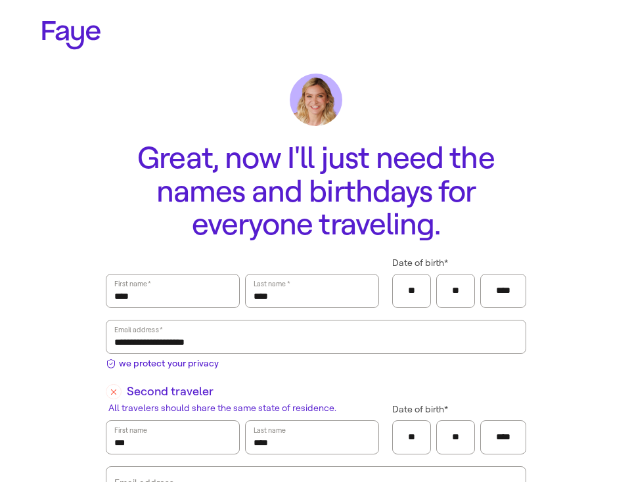
click at [378, 301] on div "Last name   * ****" at bounding box center [312, 291] width 134 height 34
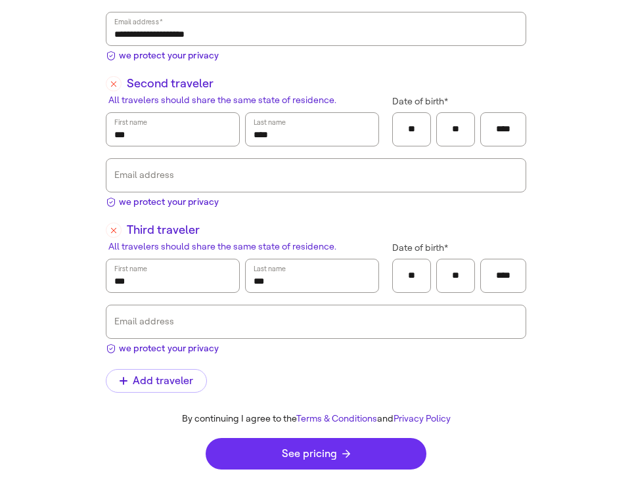
click at [357, 458] on button "See pricing" at bounding box center [316, 454] width 221 height 32
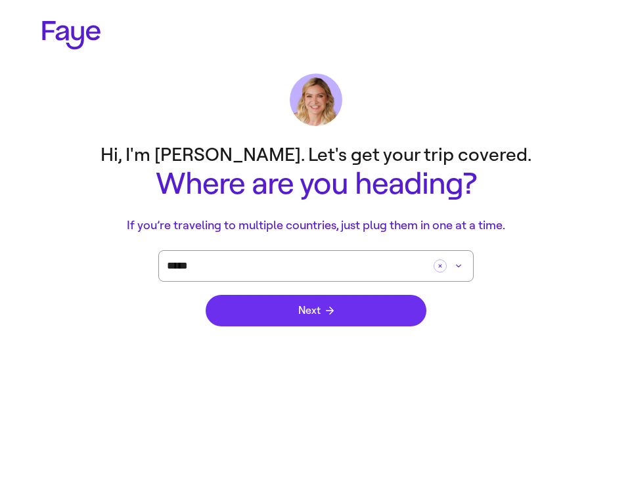
click at [353, 308] on button "Next" at bounding box center [316, 311] width 221 height 32
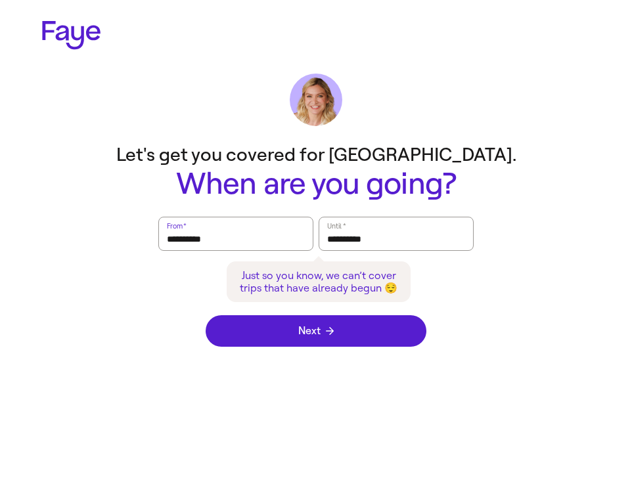
click at [229, 235] on input "**********" at bounding box center [236, 234] width 138 height 30
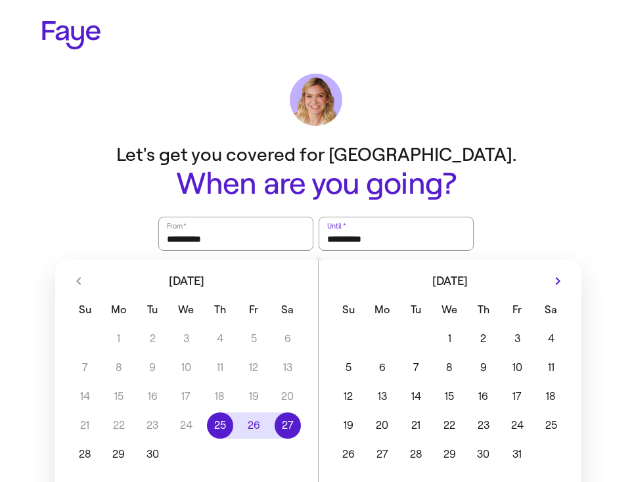
click at [562, 282] on icon "Next month" at bounding box center [558, 281] width 16 height 16
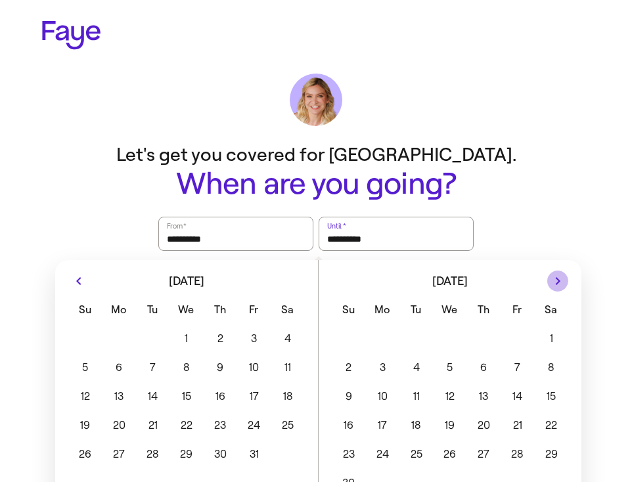
click at [562, 282] on icon "Next month" at bounding box center [558, 281] width 16 height 16
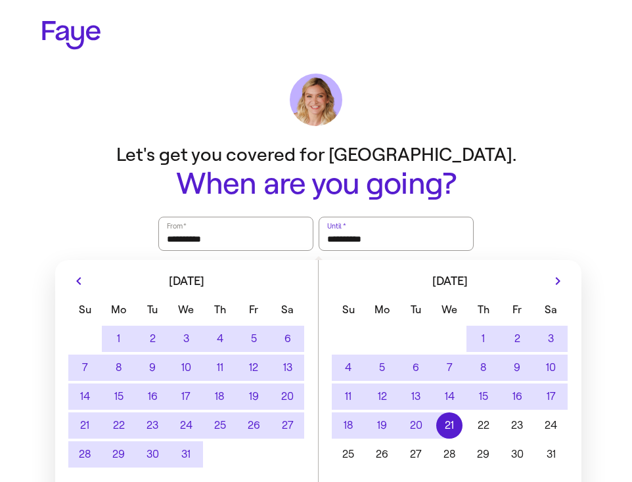
click at [451, 428] on button "21" at bounding box center [449, 425] width 33 height 26
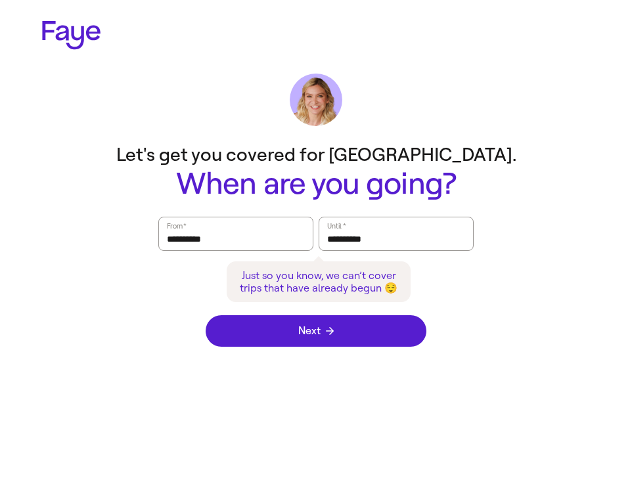
click at [409, 314] on div "Next" at bounding box center [316, 331] width 221 height 58
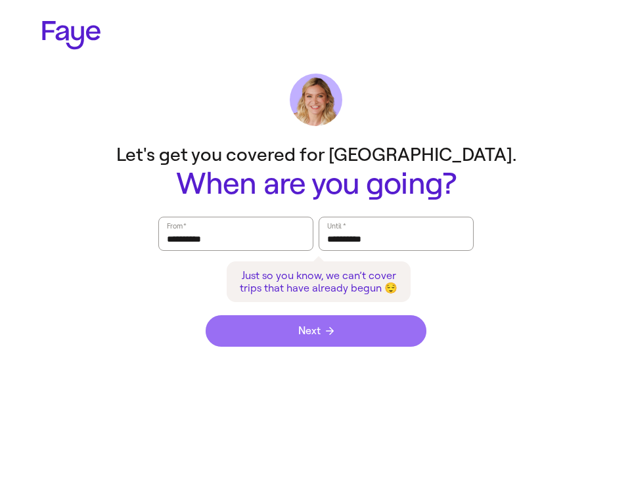
click at [407, 319] on button "Next" at bounding box center [316, 331] width 221 height 32
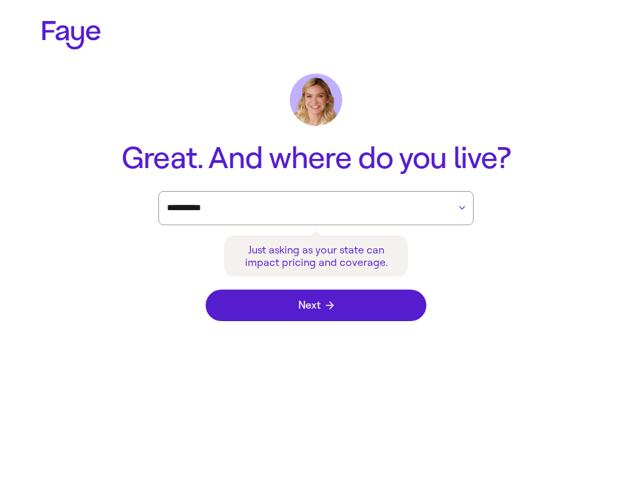
click at [382, 325] on div "Next" at bounding box center [316, 305] width 221 height 58
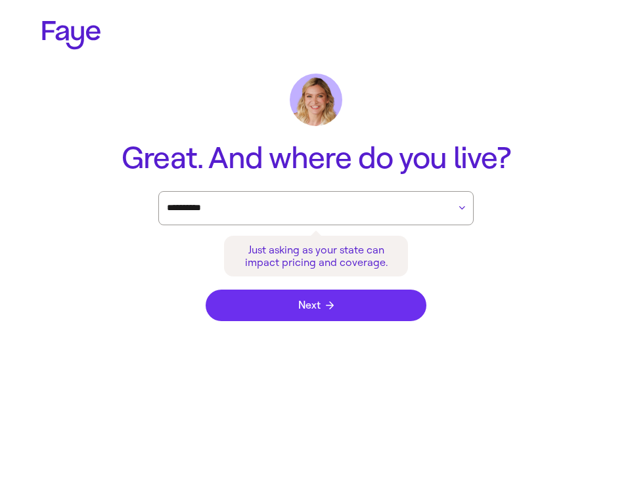
click at [386, 316] on button "Next" at bounding box center [316, 306] width 221 height 32
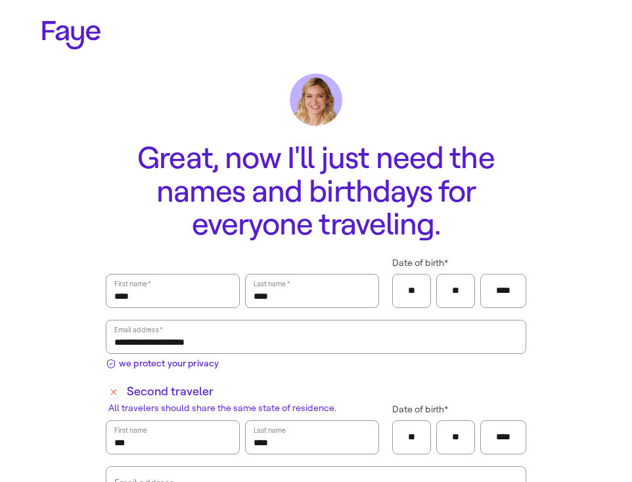
scroll to position [308, 0]
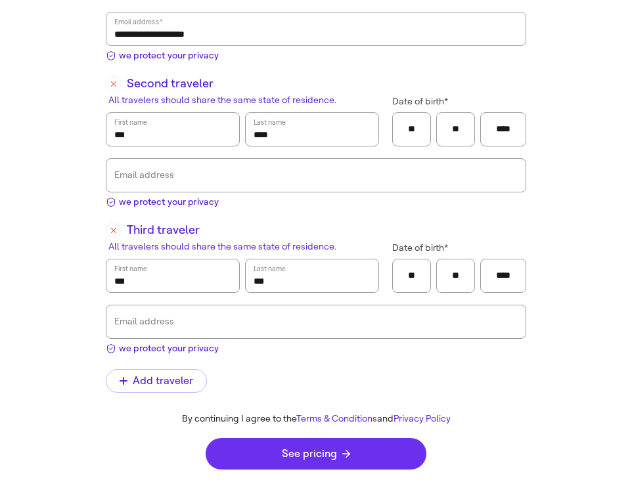
click at [353, 452] on button "See pricing" at bounding box center [316, 454] width 221 height 32
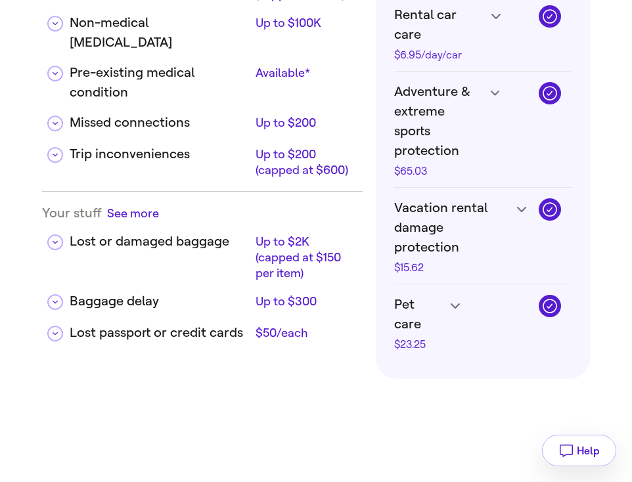
scroll to position [541, 0]
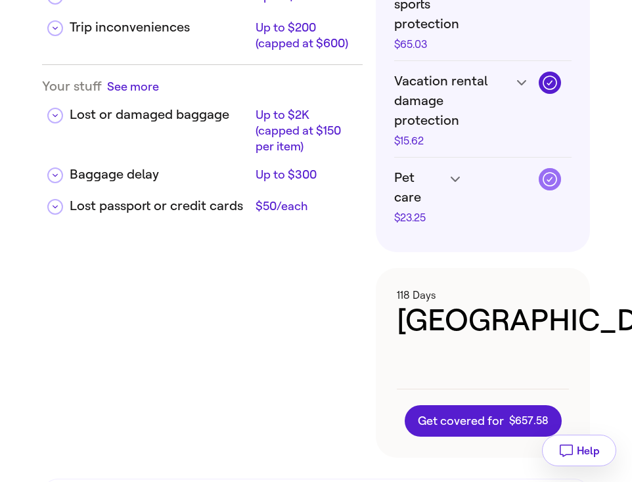
click at [550, 171] on icon "button" at bounding box center [549, 179] width 17 height 17
click at [555, 76] on icon "button" at bounding box center [549, 83] width 14 height 14
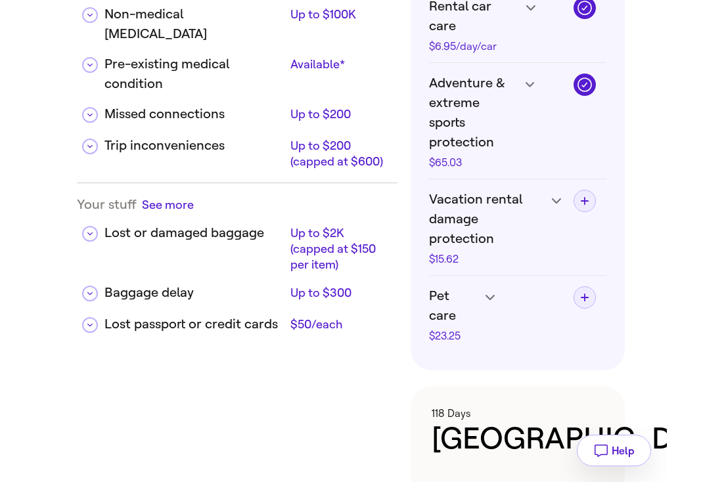
scroll to position [335, 0]
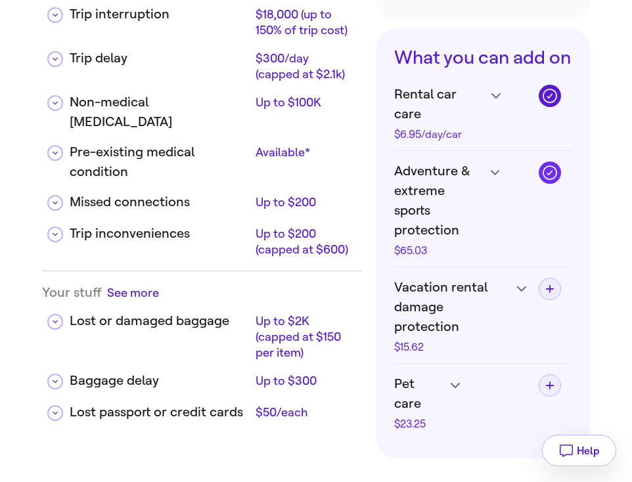
click at [553, 181] on icon "button" at bounding box center [549, 172] width 17 height 17
click at [552, 104] on icon "button" at bounding box center [549, 95] width 17 height 17
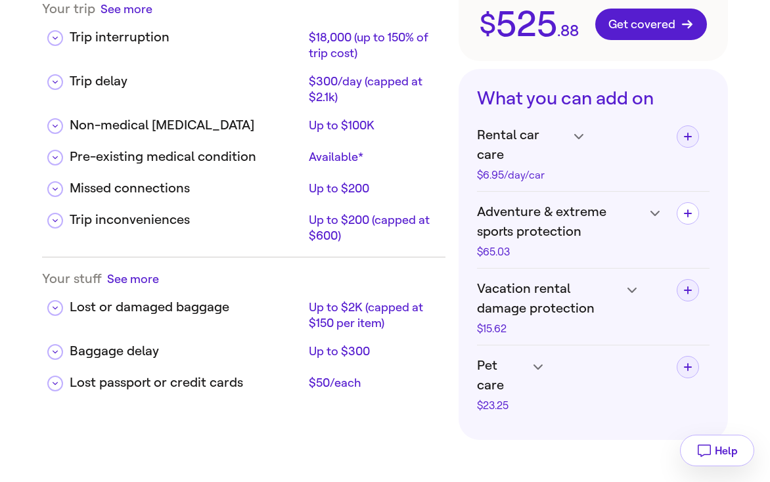
scroll to position [685, 0]
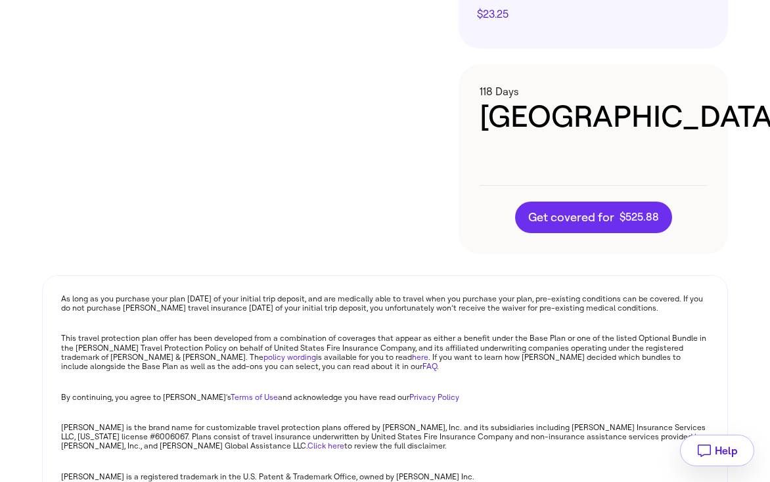
click at [594, 202] on button "Get covered for $ 525 . 88" at bounding box center [593, 218] width 157 height 32
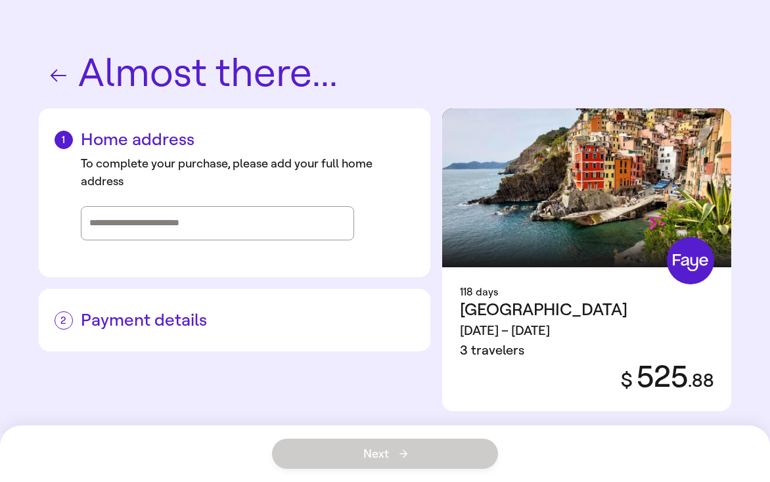
click at [263, 230] on input "Street address, city, state" at bounding box center [217, 223] width 256 height 20
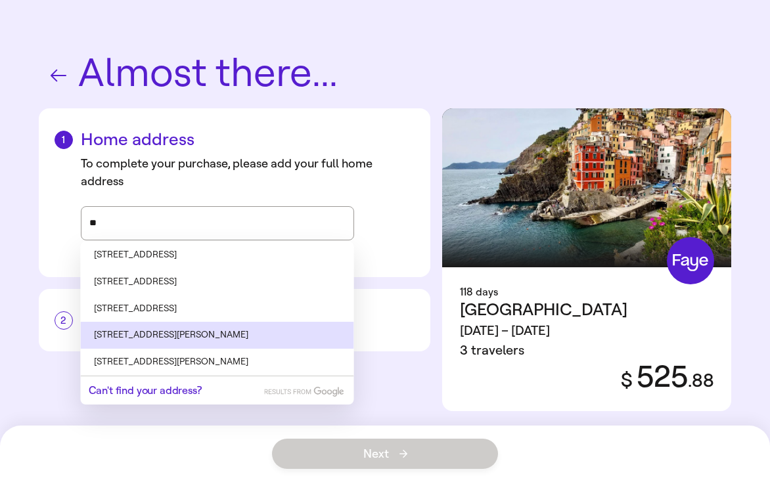
click at [214, 341] on li "555 Ramirez Street, Los Angeles, CA" at bounding box center [217, 335] width 273 height 27
type input "**********"
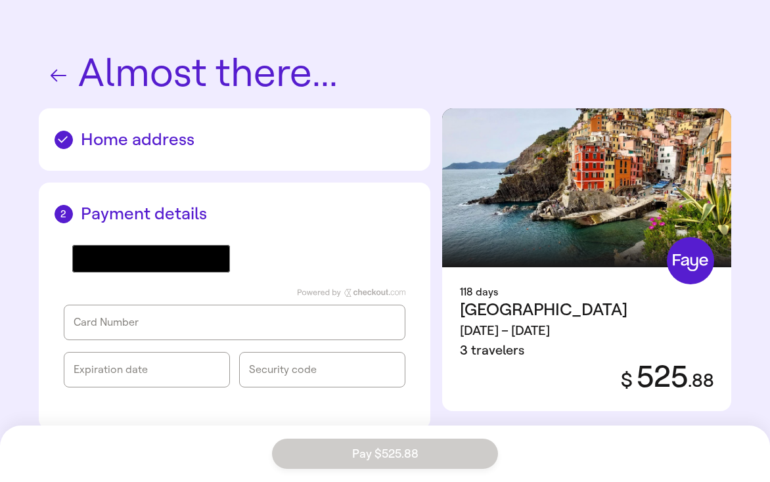
scroll to position [16, 0]
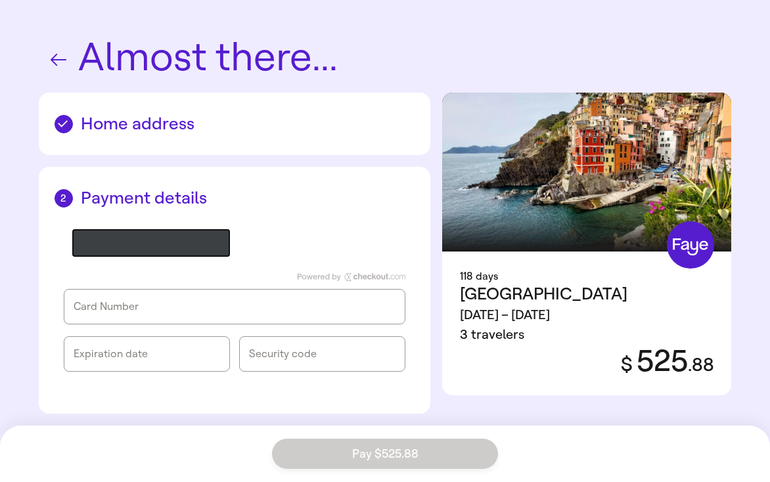
click at [194, 247] on icon "@import url(//fonts.googleapis.com/css?family=Google+Sans_old:500) ••••••" at bounding box center [176, 244] width 74 height 20
click at [143, 249] on icon "@import url(//fonts.googleapis.com/css?family=Google+Sans_old:500) ••••••" at bounding box center [176, 244] width 74 height 20
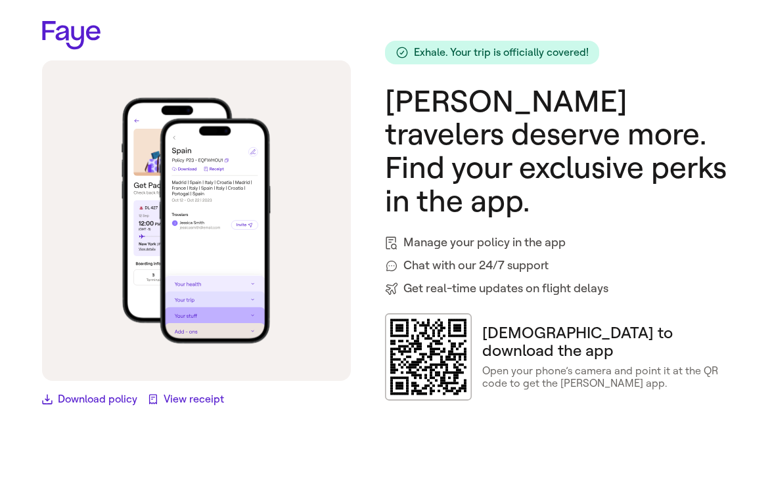
click at [77, 39] on icon at bounding box center [71, 35] width 58 height 28
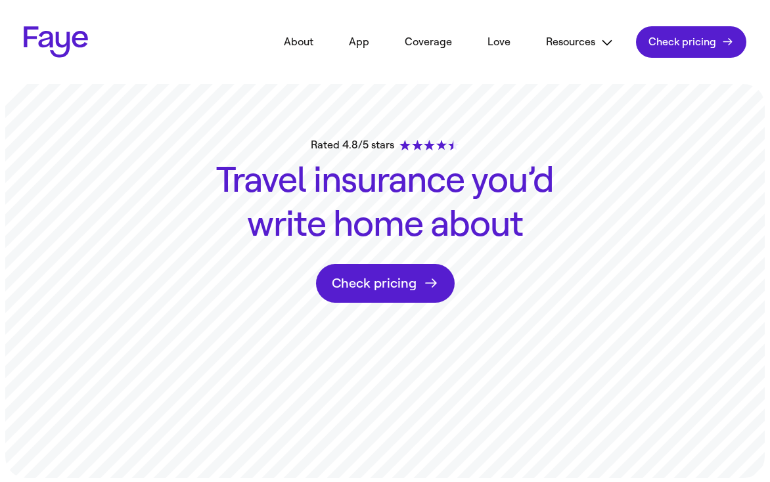
click at [368, 290] on link "Check pricing" at bounding box center [385, 283] width 139 height 39
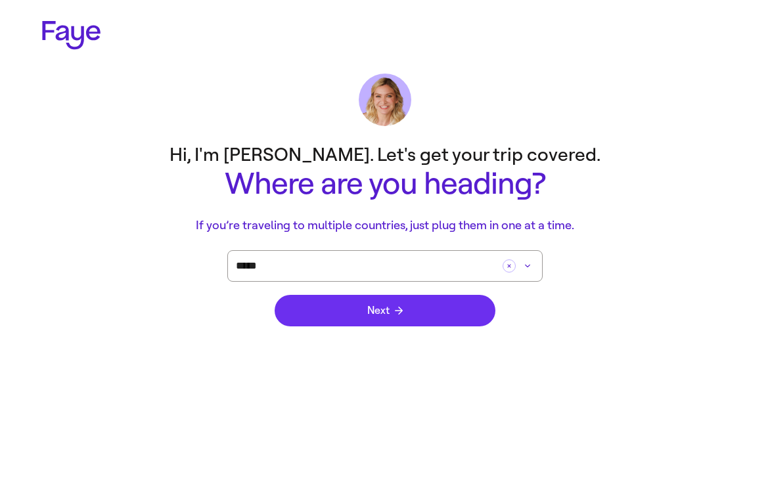
click at [439, 313] on button "Next" at bounding box center [384, 311] width 221 height 32
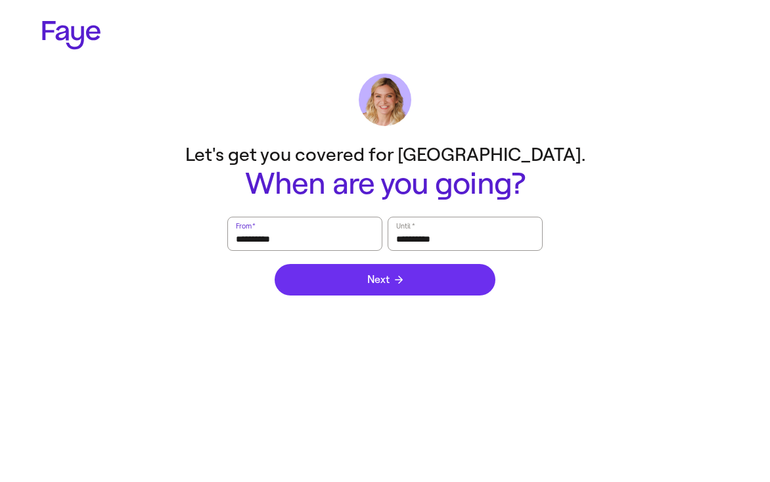
click at [428, 289] on form "**********" at bounding box center [384, 263] width 315 height 92
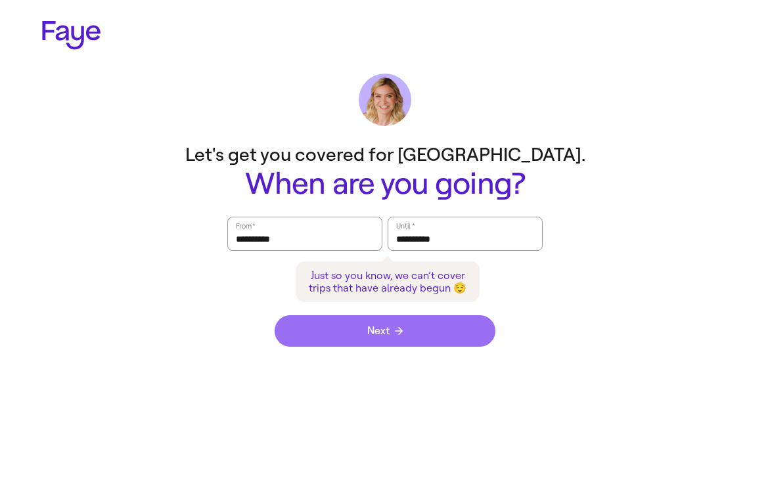
click at [422, 339] on button "Next" at bounding box center [384, 331] width 221 height 32
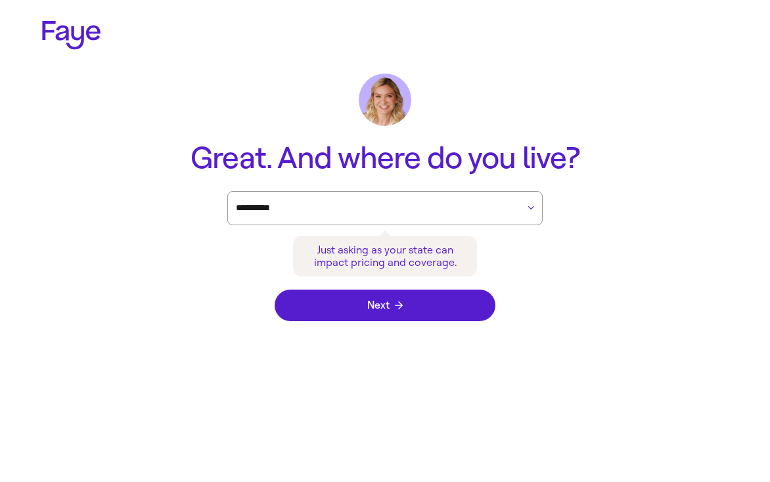
click at [428, 324] on div "Next" at bounding box center [384, 305] width 221 height 58
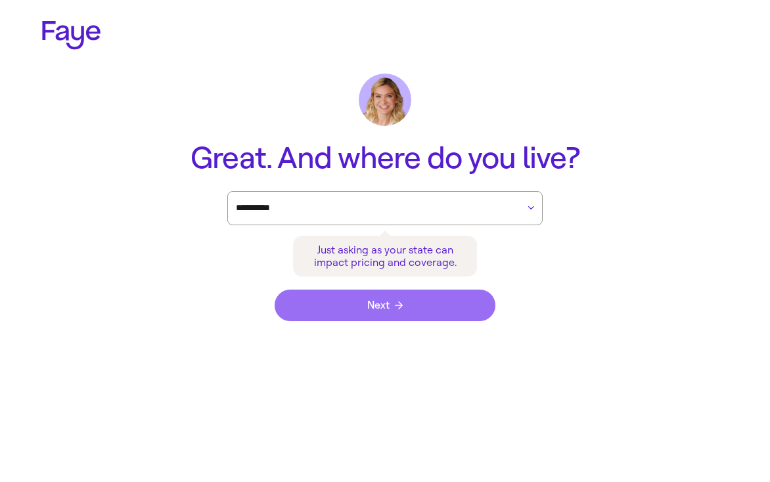
click at [433, 308] on button "Next" at bounding box center [384, 306] width 221 height 32
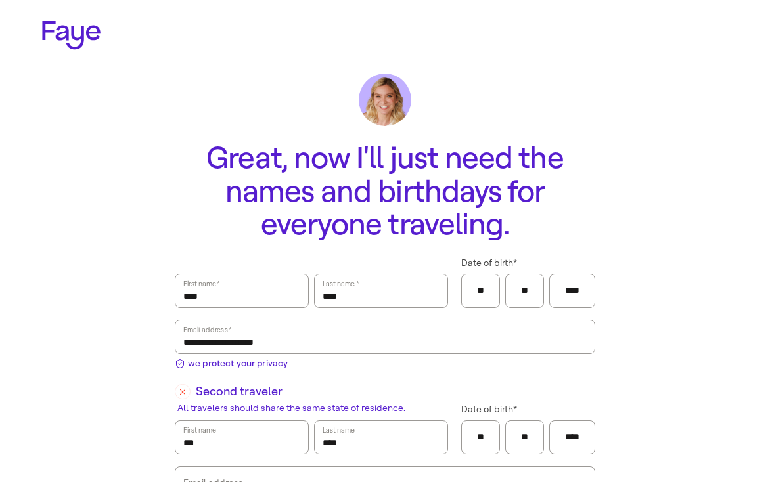
scroll to position [308, 0]
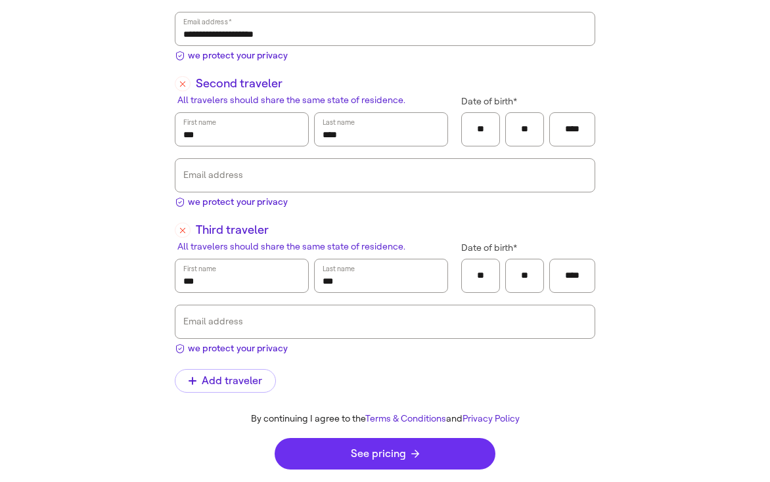
click at [420, 450] on button "See pricing" at bounding box center [384, 454] width 221 height 32
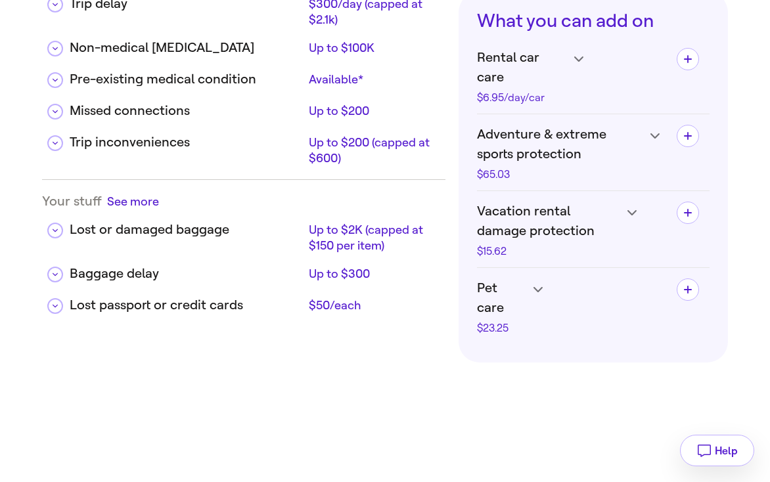
scroll to position [372, 0]
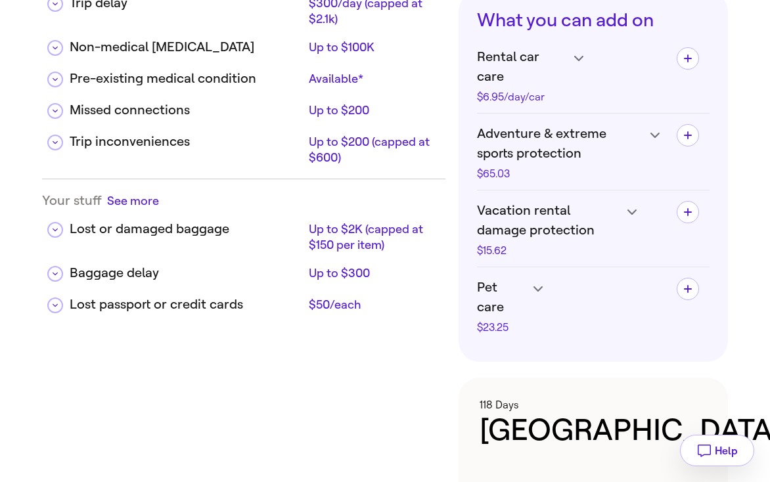
scroll to position [308, 0]
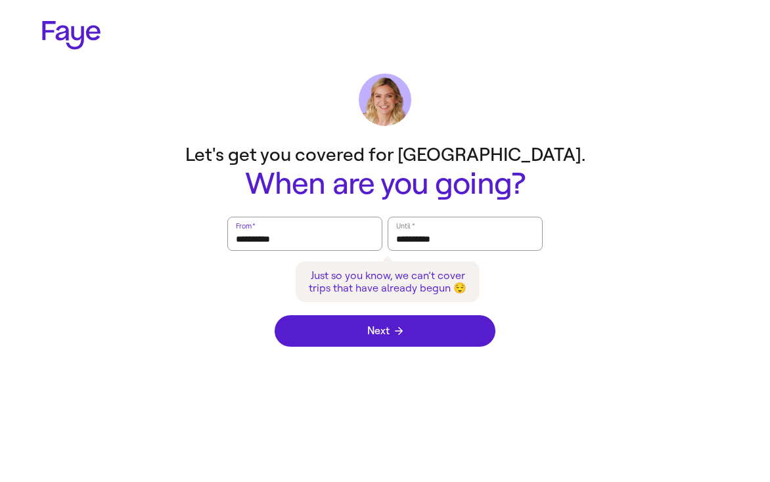
click at [313, 238] on input "**********" at bounding box center [305, 234] width 138 height 30
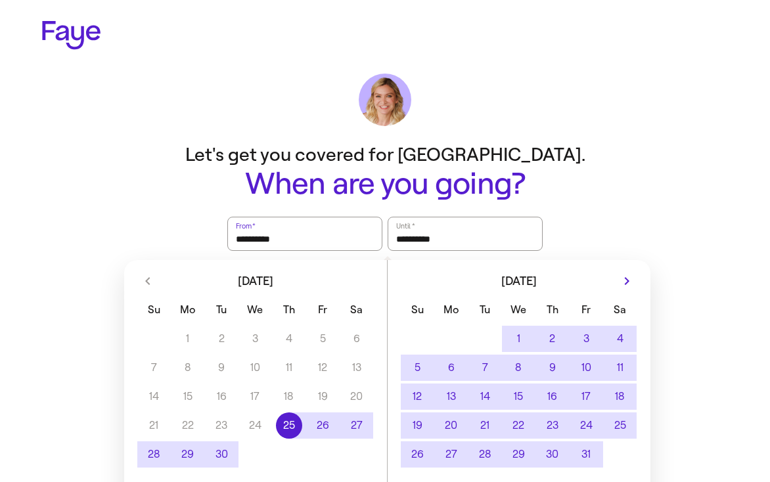
click at [529, 81] on div "2.33.0" at bounding box center [385, 68] width 770 height 137
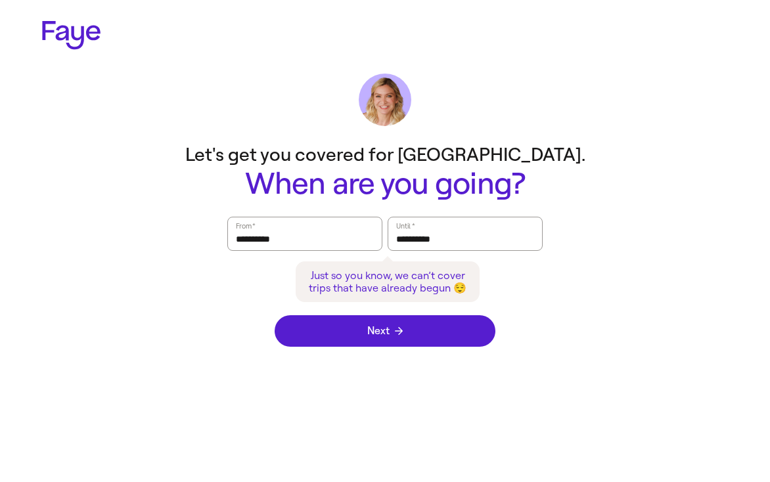
click at [384, 355] on div "Next" at bounding box center [384, 331] width 221 height 58
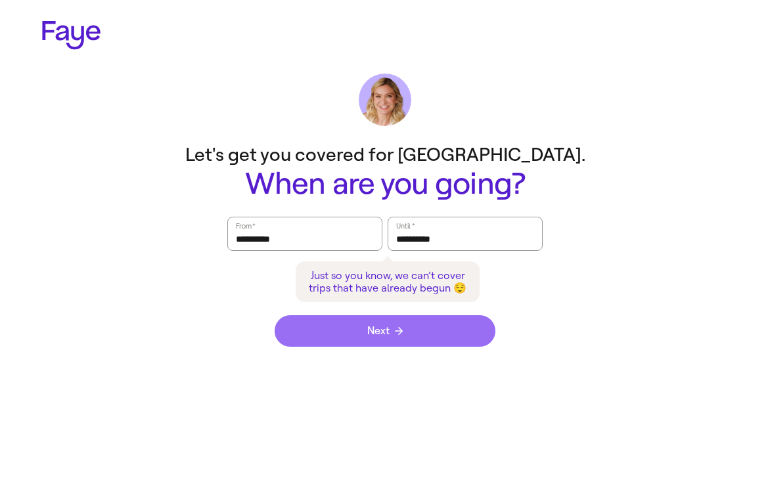
click at [385, 336] on span "Next" at bounding box center [384, 331] width 35 height 11
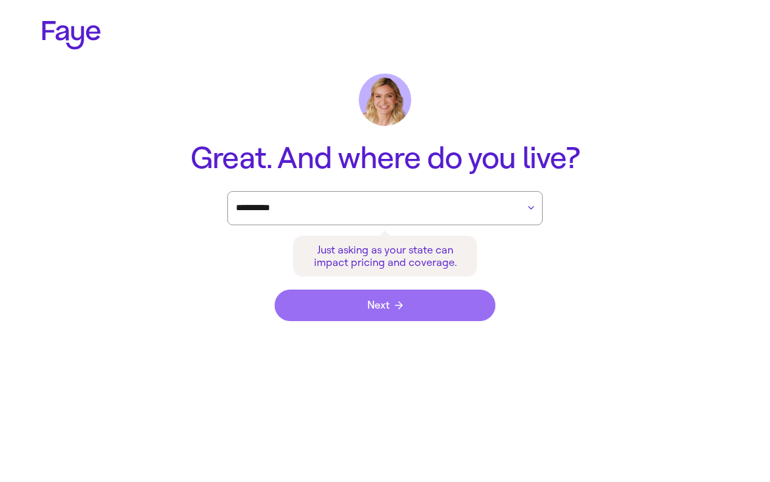
click at [402, 303] on icon "submit" at bounding box center [399, 305] width 8 height 8
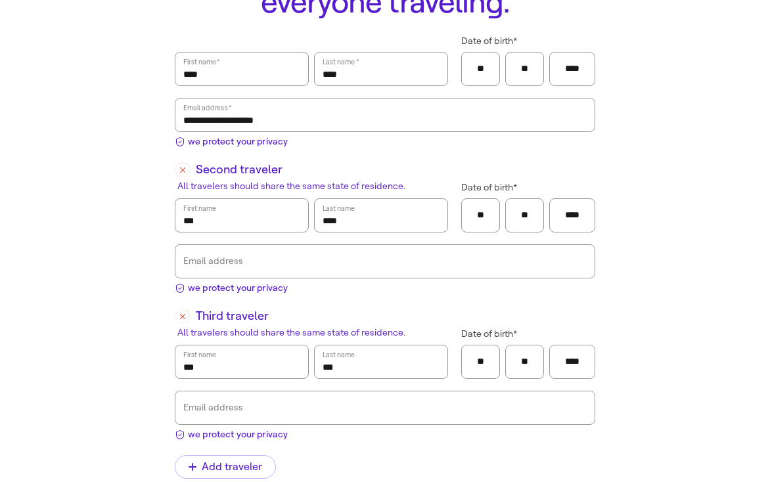
scroll to position [175, 0]
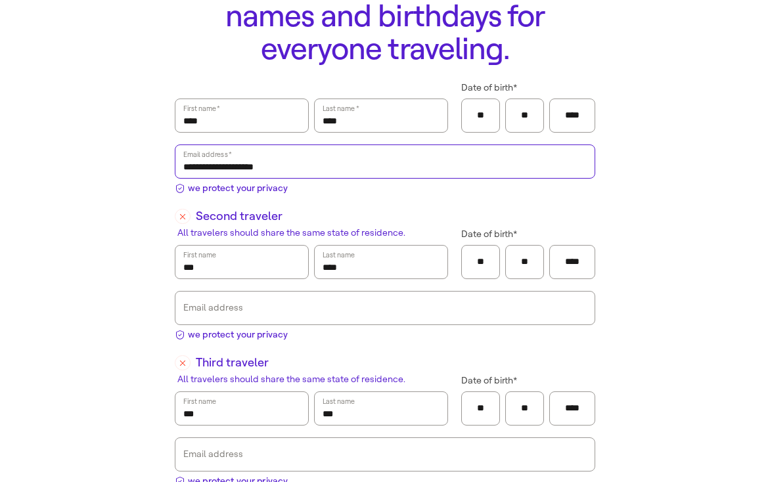
click at [274, 173] on input "**********" at bounding box center [384, 161] width 403 height 30
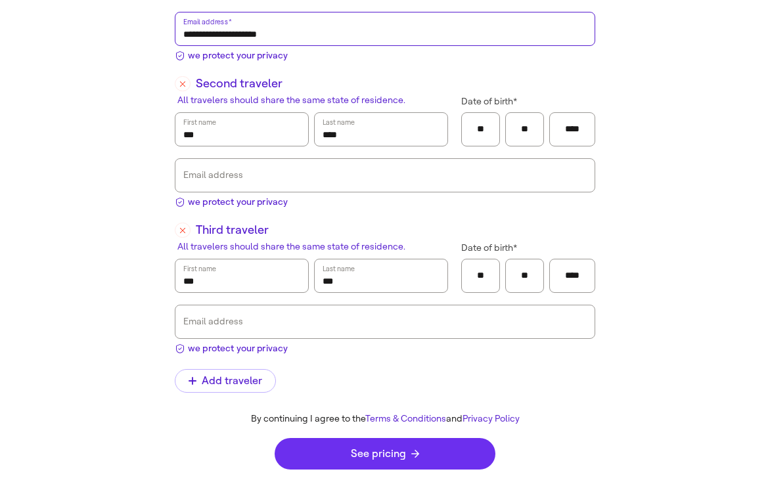
type input "**********"
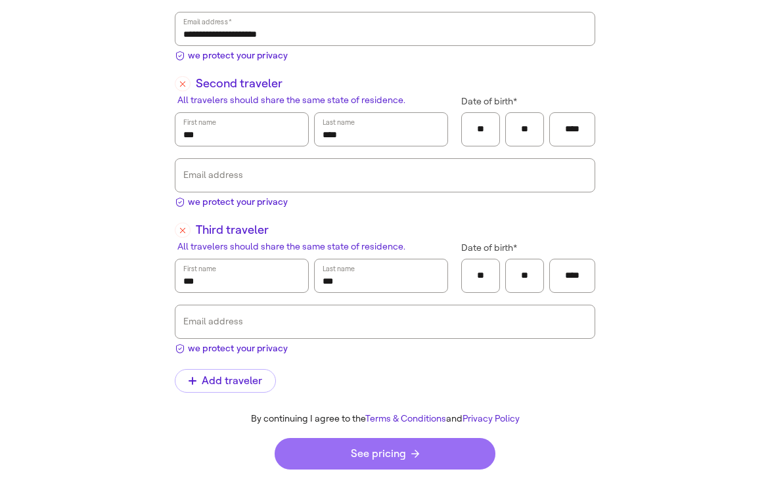
click at [408, 458] on span "See pricing" at bounding box center [385, 453] width 68 height 11
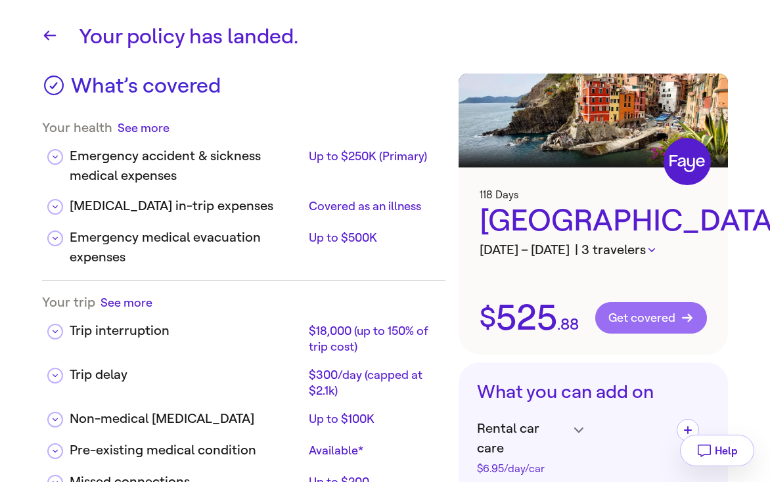
click at [624, 324] on span "Get covered" at bounding box center [650, 317] width 85 height 13
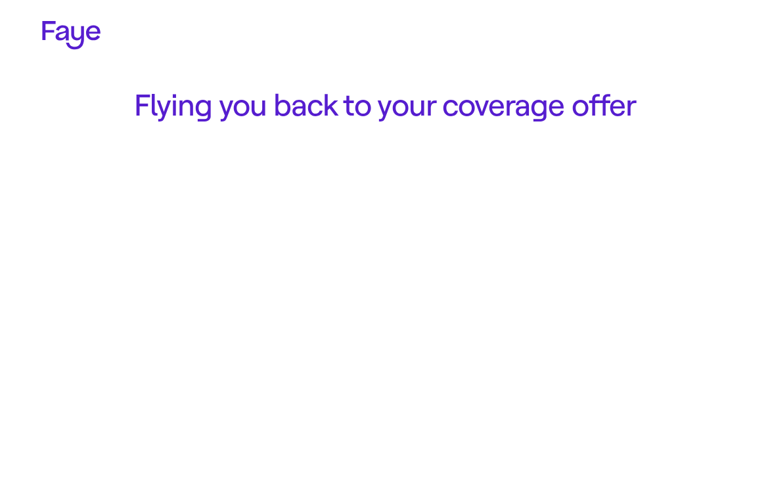
scroll to position [308, 0]
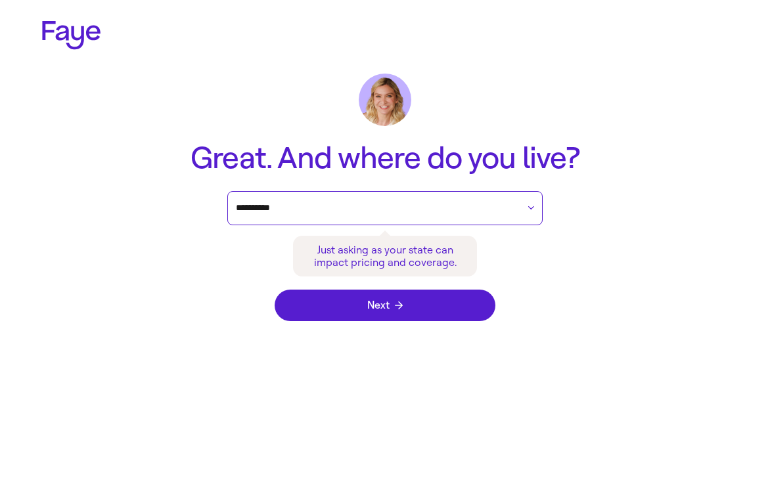
click at [357, 206] on input "**********" at bounding box center [377, 208] width 282 height 20
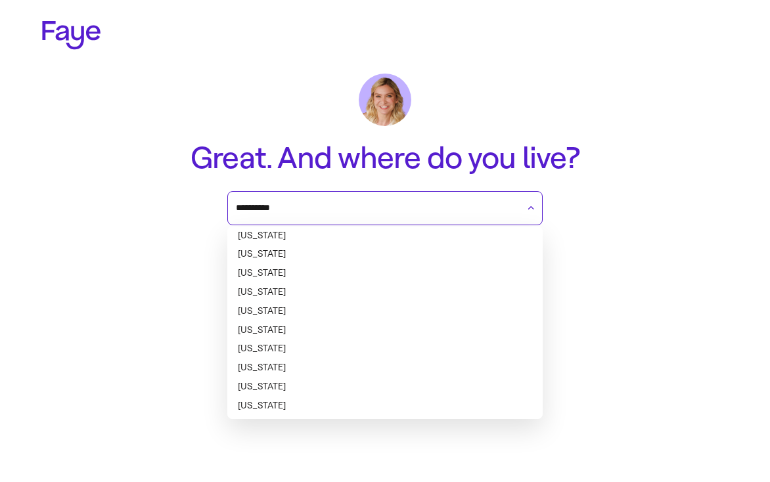
click at [317, 289] on li "Arkansas" at bounding box center [384, 292] width 315 height 19
type input "********"
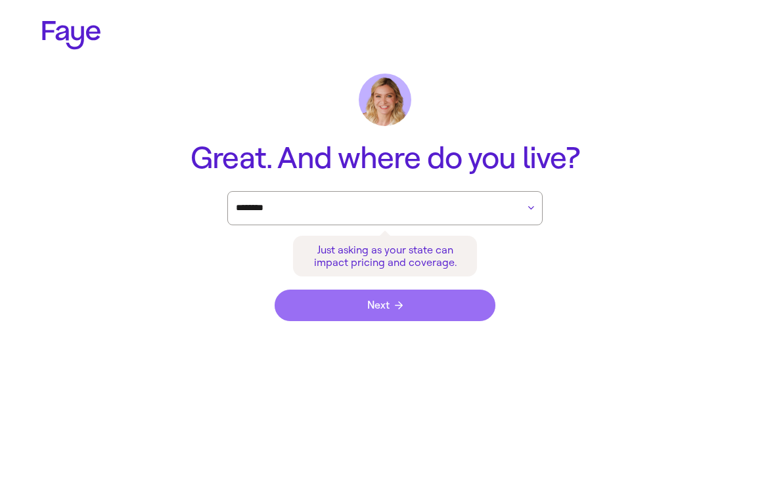
click at [342, 305] on button "Next" at bounding box center [384, 306] width 221 height 32
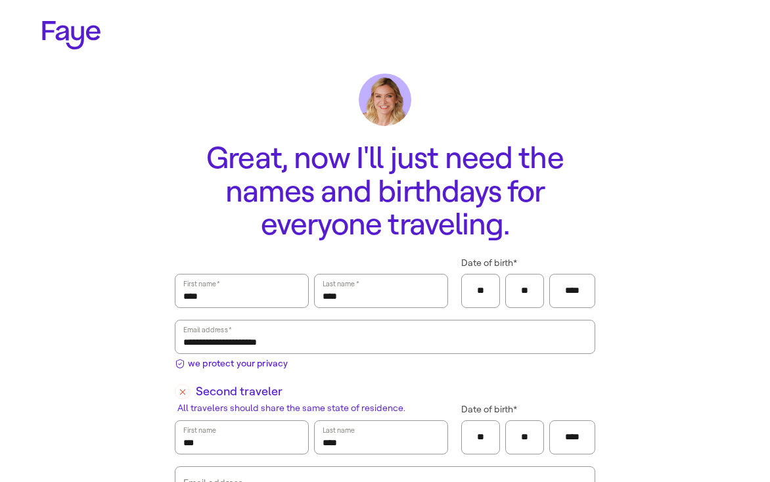
scroll to position [308, 0]
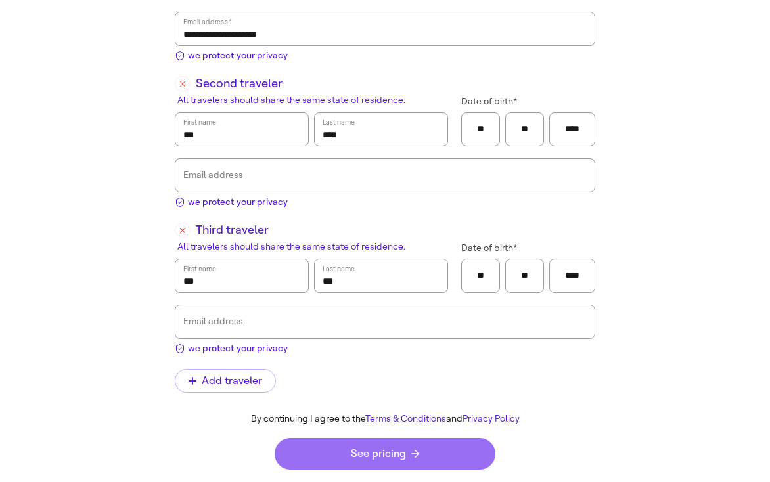
click at [353, 458] on span "See pricing" at bounding box center [385, 453] width 68 height 11
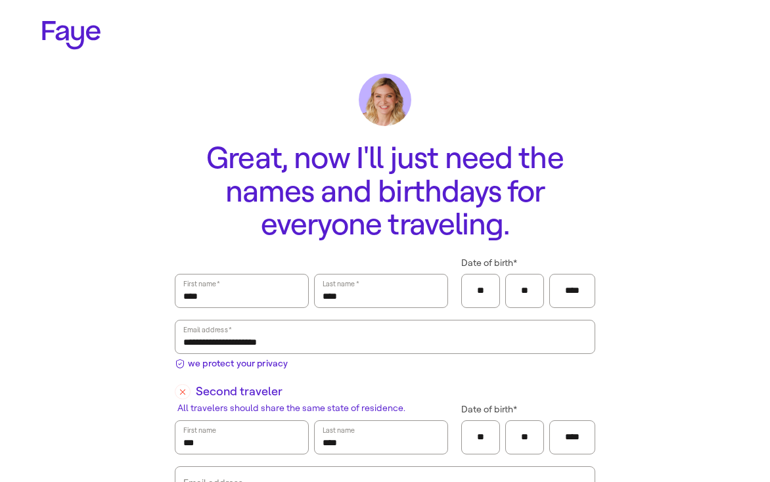
scroll to position [308, 0]
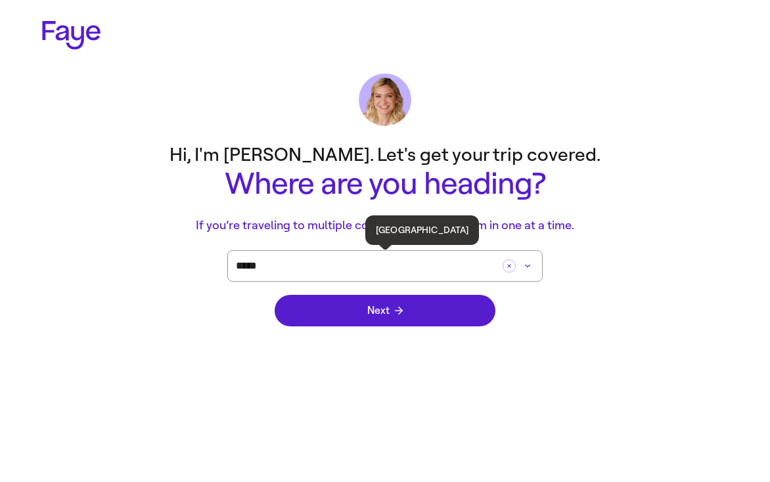
click at [288, 269] on input "*****" at bounding box center [366, 266] width 261 height 30
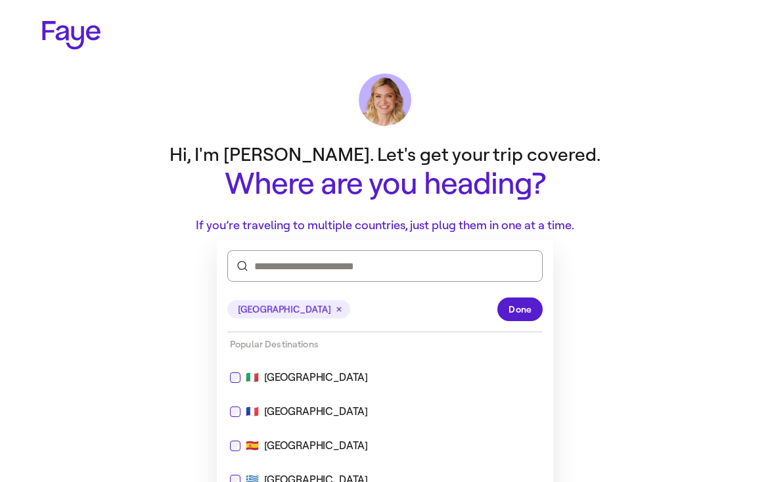
click at [334, 306] on icon "button" at bounding box center [339, 309] width 11 height 11
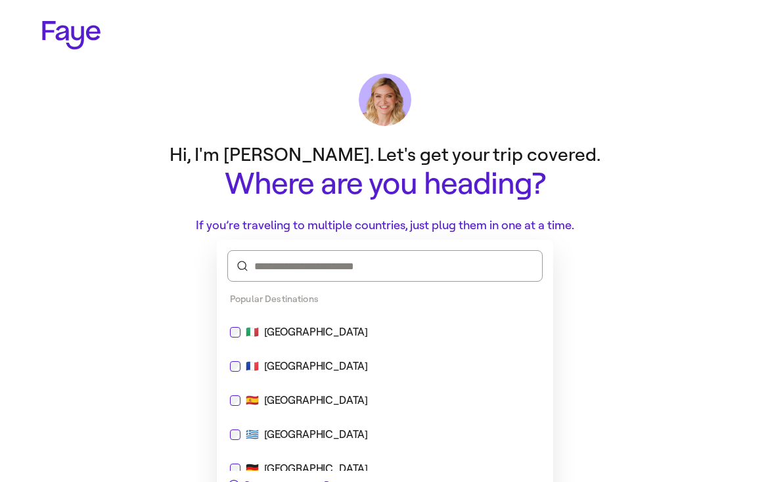
click at [266, 400] on div "[GEOGRAPHIC_DATA]" at bounding box center [316, 401] width 104 height 16
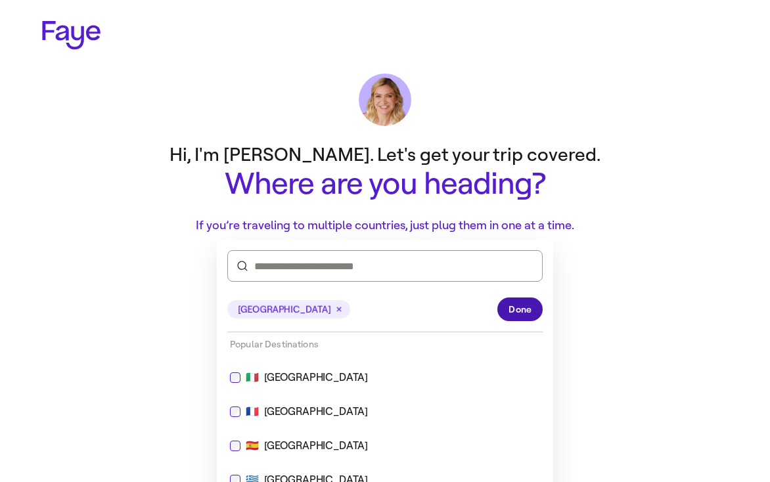
click at [525, 305] on span "Done" at bounding box center [519, 310] width 23 height 14
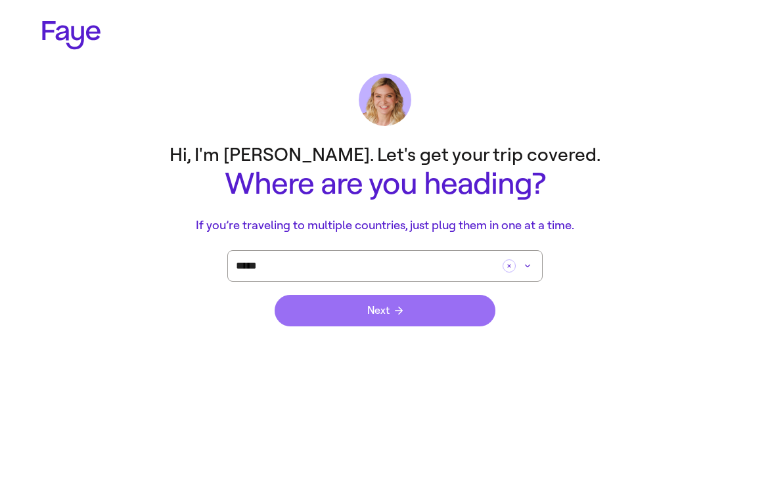
click at [420, 313] on button "Next" at bounding box center [384, 311] width 221 height 32
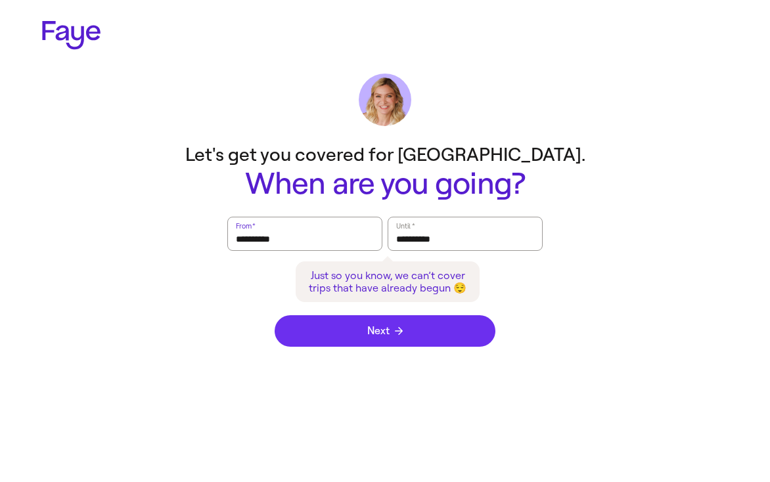
click at [410, 336] on button "Next" at bounding box center [384, 331] width 221 height 32
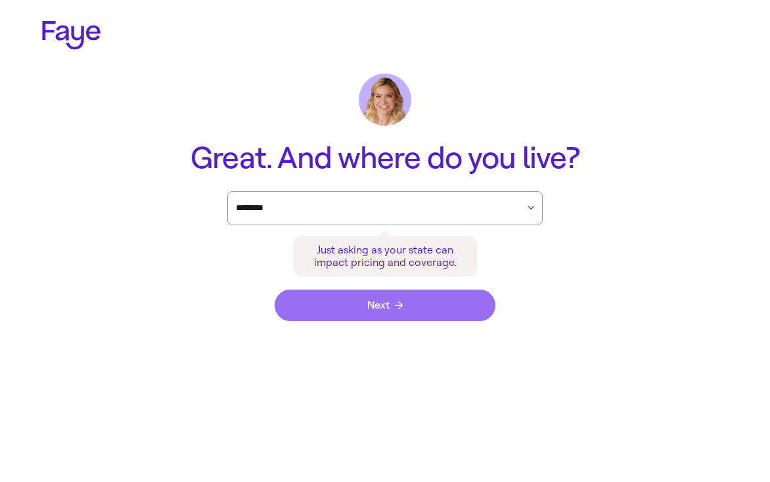
click at [415, 305] on button "Next" at bounding box center [384, 306] width 221 height 32
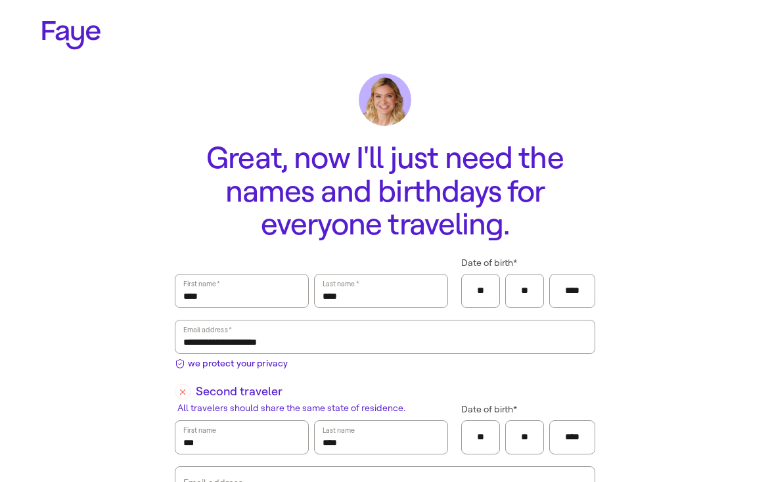
scroll to position [308, 0]
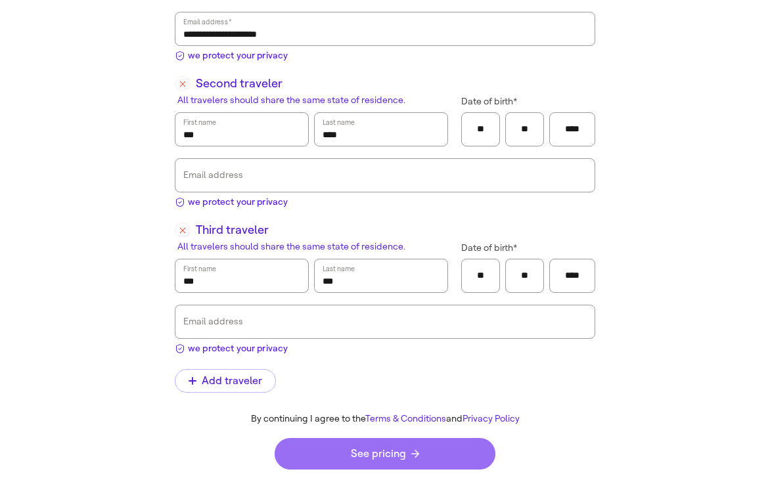
click at [371, 443] on button "See pricing" at bounding box center [384, 454] width 221 height 32
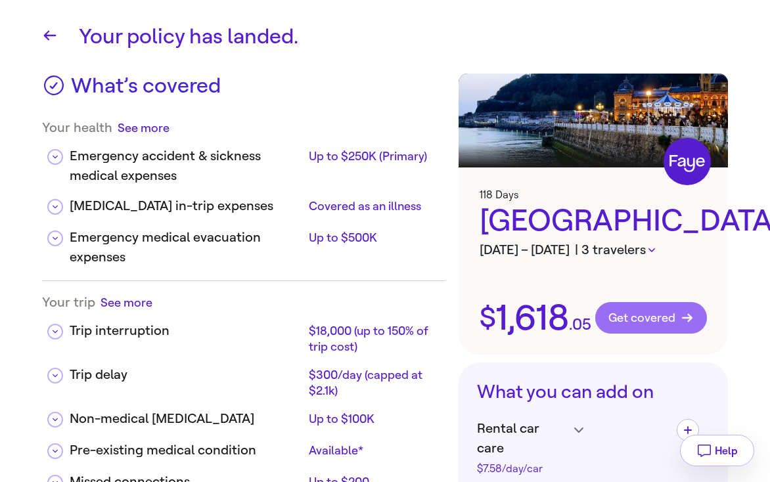
click at [638, 334] on button "Get covered" at bounding box center [651, 318] width 112 height 32
click at [626, 324] on span "Get covered" at bounding box center [650, 317] width 85 height 13
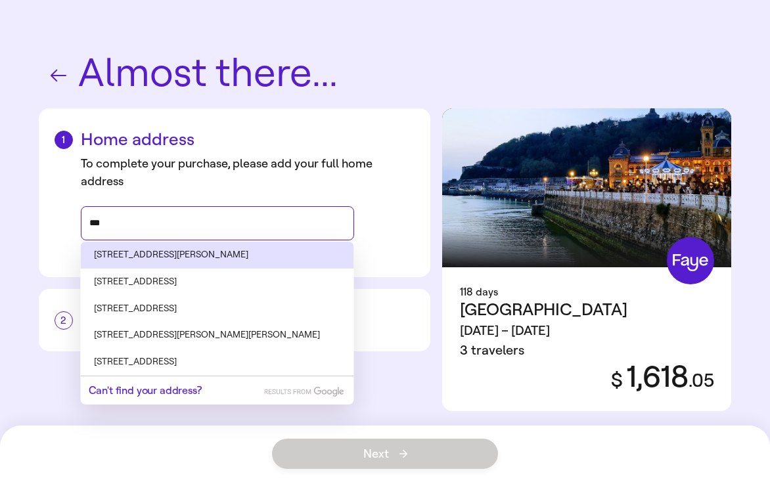
click at [147, 255] on li "[STREET_ADDRESS][PERSON_NAME]" at bounding box center [217, 255] width 273 height 27
type input "**********"
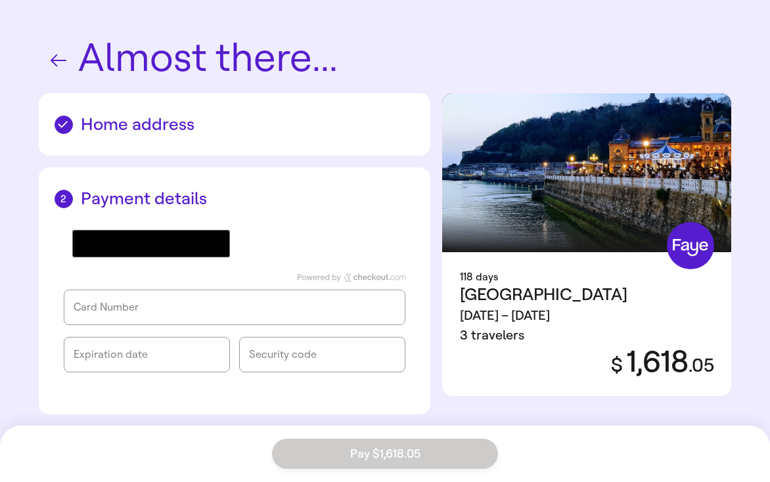
scroll to position [16, 0]
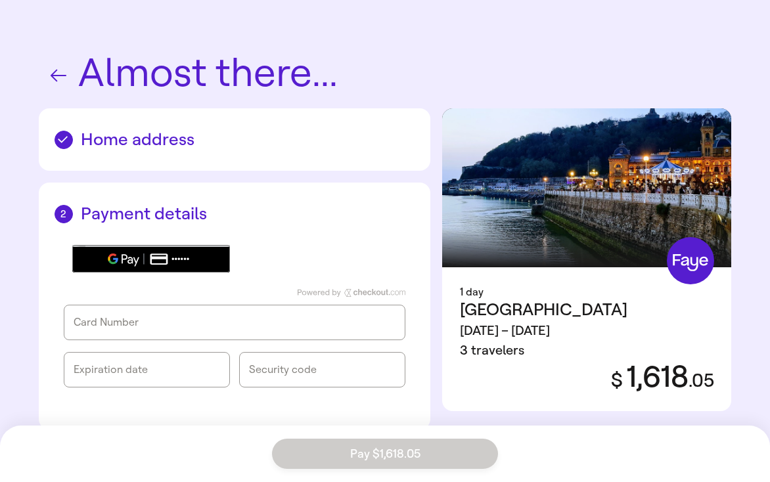
scroll to position [16, 0]
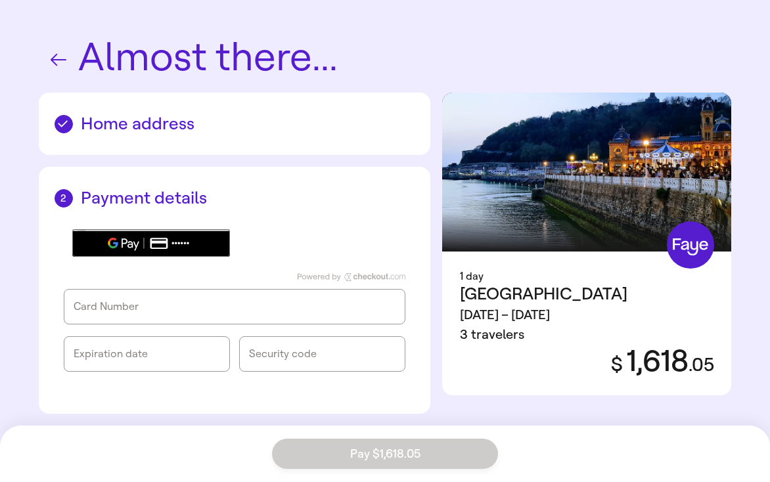
click at [148, 129] on h2 "Home address" at bounding box center [234, 124] width 360 height 20
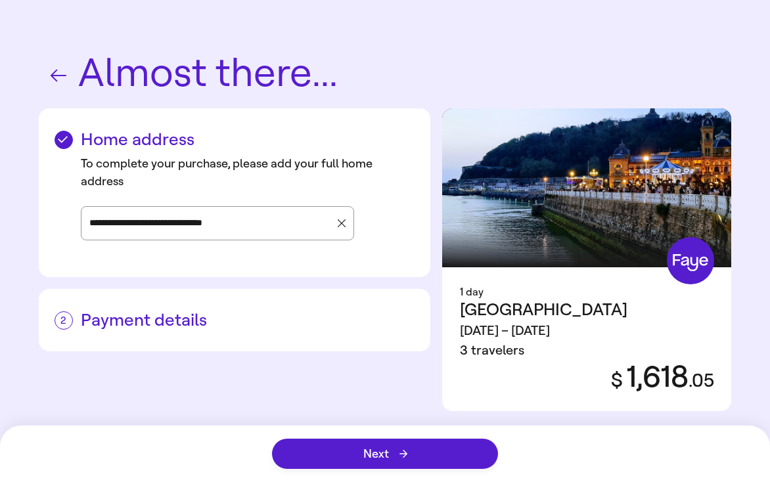
click at [151, 307] on div "Payment details" at bounding box center [235, 320] width 392 height 62
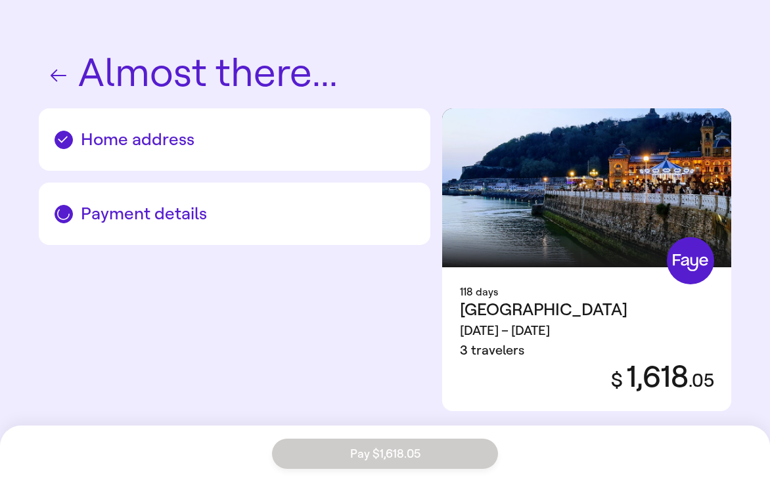
click at [146, 142] on h2 "Home address" at bounding box center [234, 139] width 360 height 20
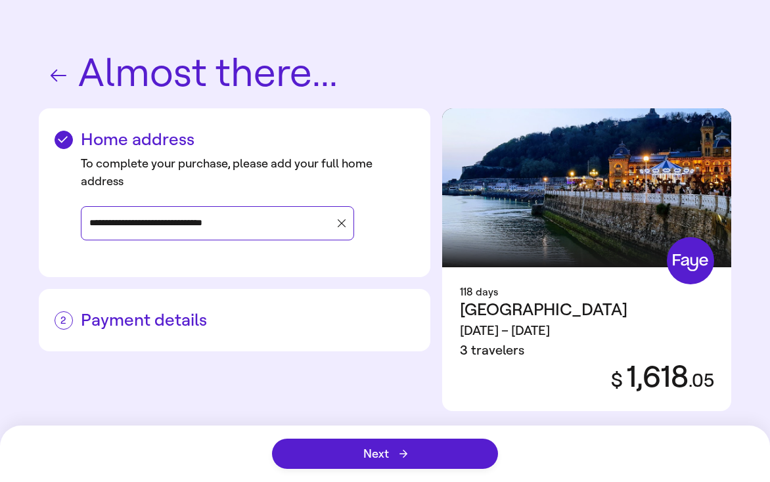
click at [341, 221] on icon "button" at bounding box center [341, 223] width 8 height 8
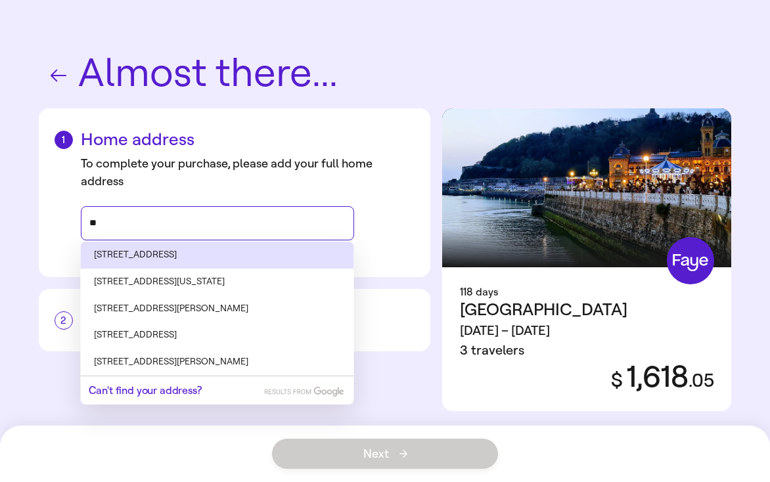
click at [219, 254] on li "[STREET_ADDRESS]" at bounding box center [217, 255] width 273 height 27
type input "**********"
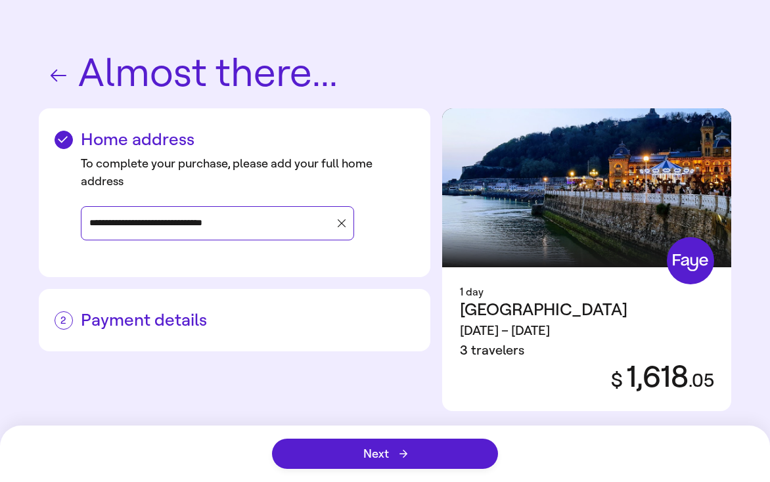
click at [337, 221] on icon "button" at bounding box center [341, 223] width 8 height 8
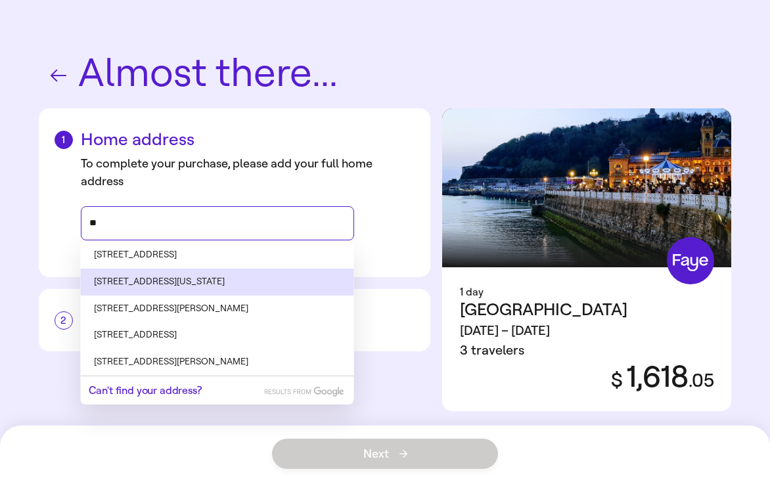
click at [213, 279] on li "[STREET_ADDRESS][US_STATE]" at bounding box center [217, 282] width 273 height 27
type input "**********"
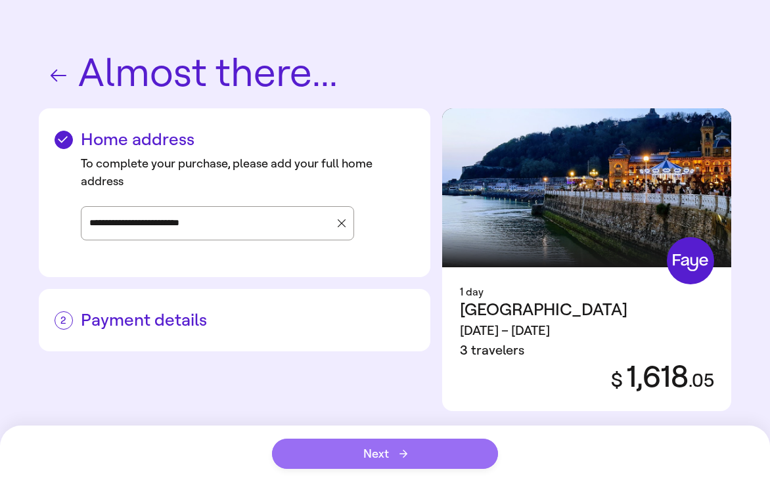
click at [366, 448] on span "Next" at bounding box center [385, 454] width 44 height 12
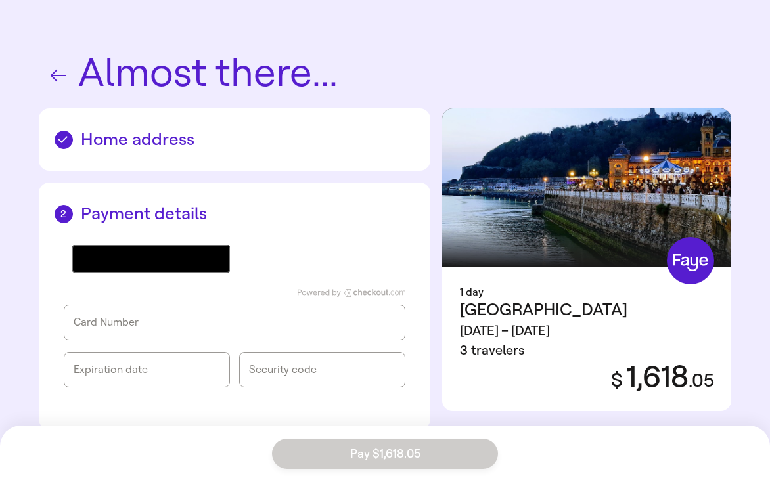
scroll to position [16, 0]
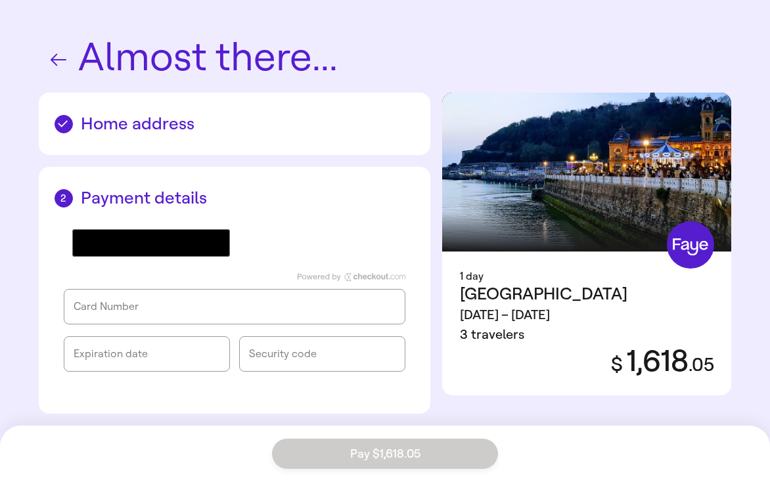
click at [175, 147] on div "**********" at bounding box center [235, 124] width 392 height 62
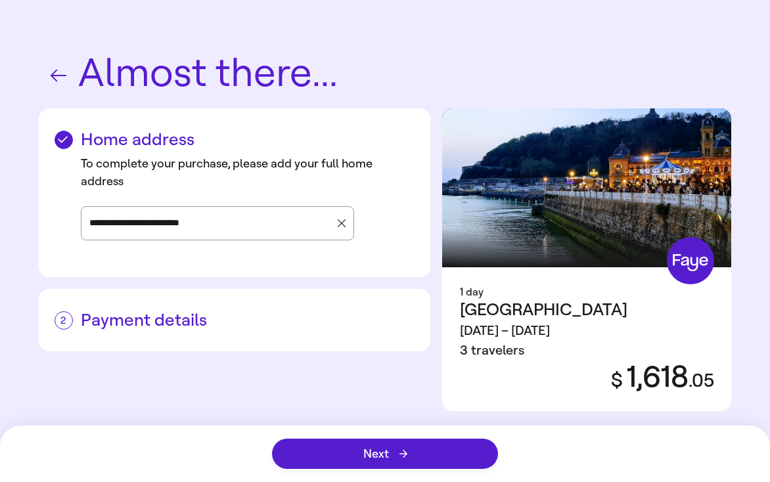
scroll to position [0, 0]
click at [340, 224] on icon "button" at bounding box center [341, 223] width 8 height 8
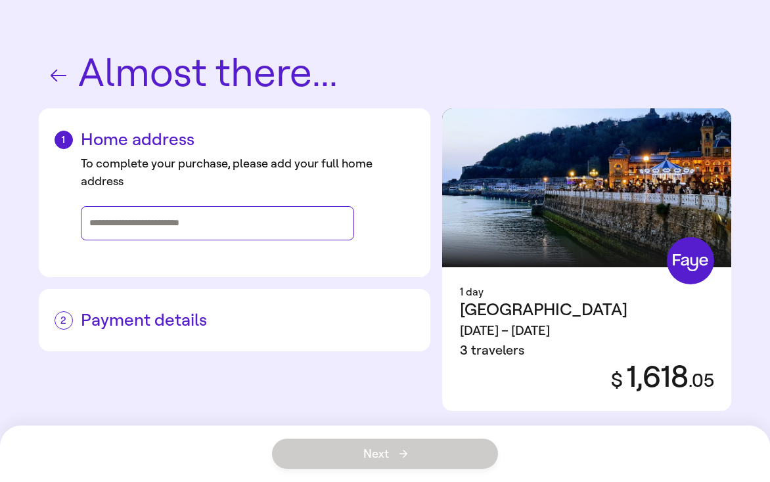
click at [261, 213] on input "Street address, city, state" at bounding box center [217, 223] width 256 height 20
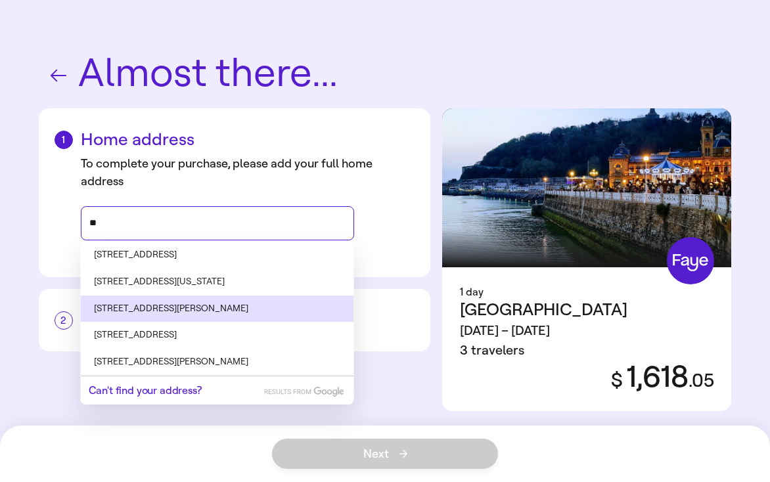
click at [213, 298] on li "[STREET_ADDRESS][PERSON_NAME]" at bounding box center [217, 308] width 273 height 27
type input "**********"
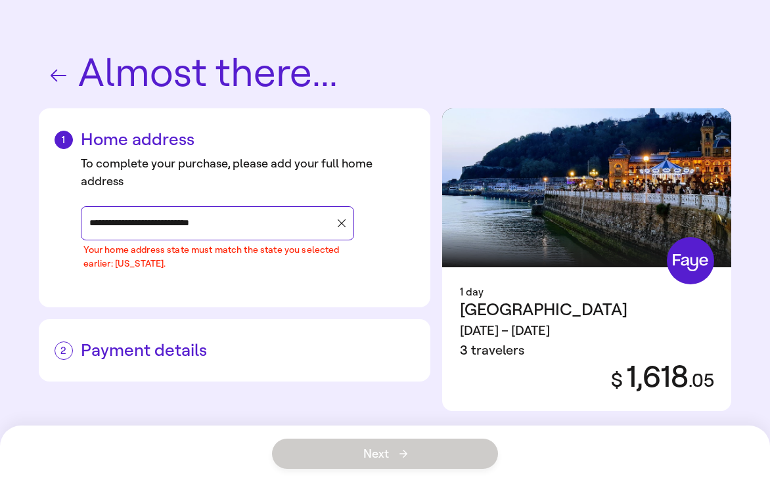
click at [341, 225] on icon "button" at bounding box center [341, 223] width 8 height 8
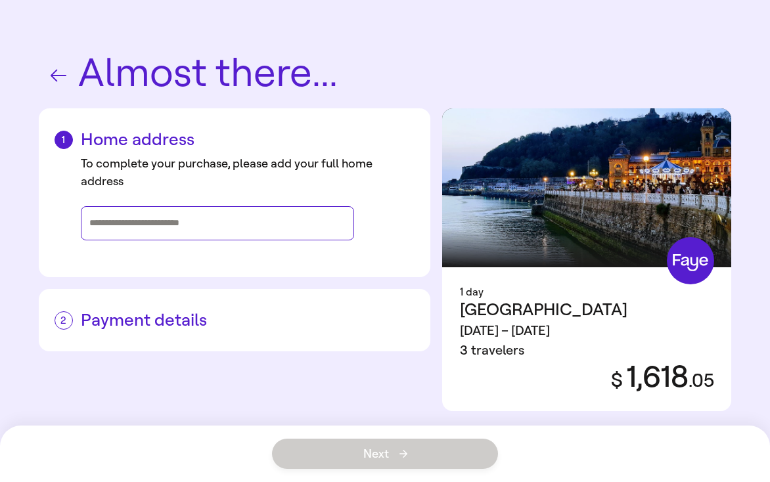
click at [292, 217] on input "Street address, city, state" at bounding box center [217, 223] width 256 height 20
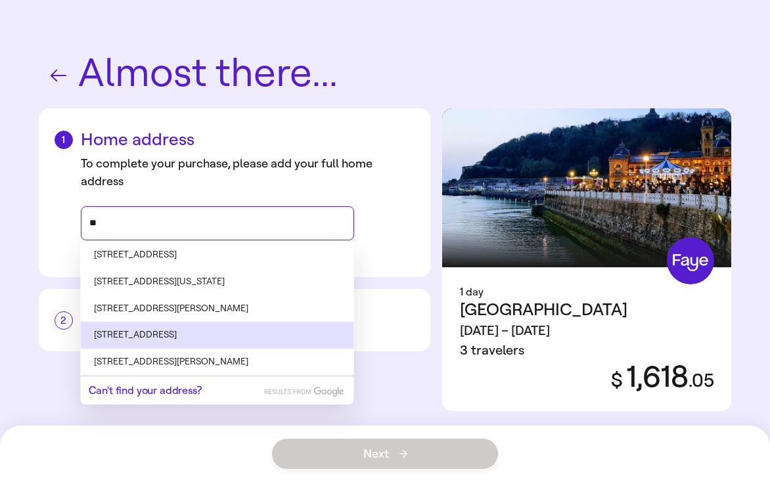
click at [238, 337] on li "[STREET_ADDRESS]" at bounding box center [217, 335] width 273 height 27
type input "**********"
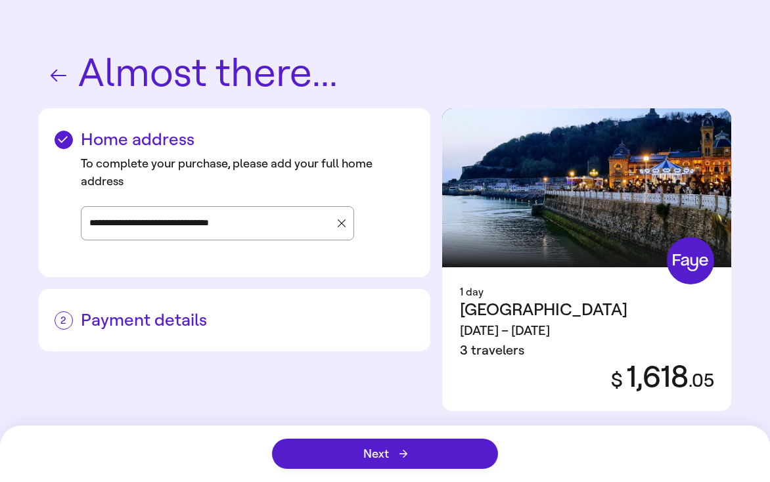
click at [92, 330] on h2 "Payment details" at bounding box center [234, 320] width 360 height 20
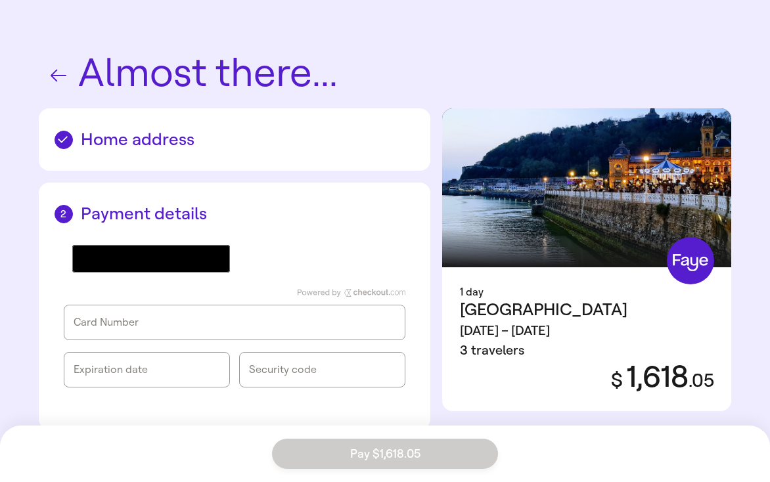
scroll to position [16, 0]
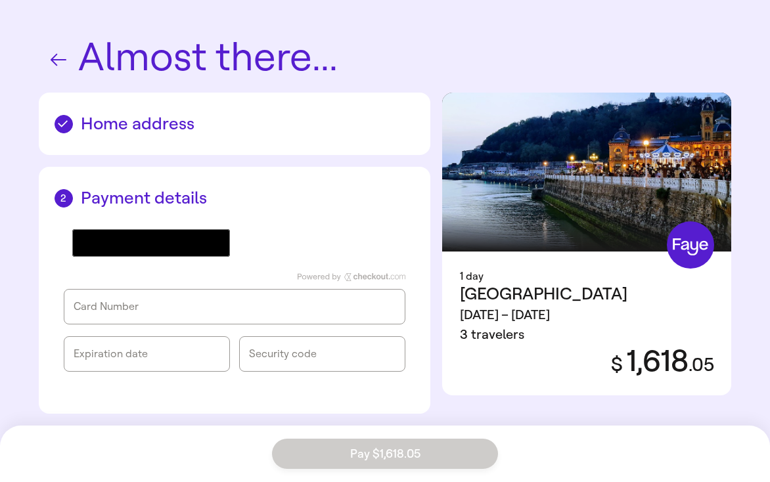
click at [165, 121] on h2 "Home address" at bounding box center [234, 124] width 360 height 20
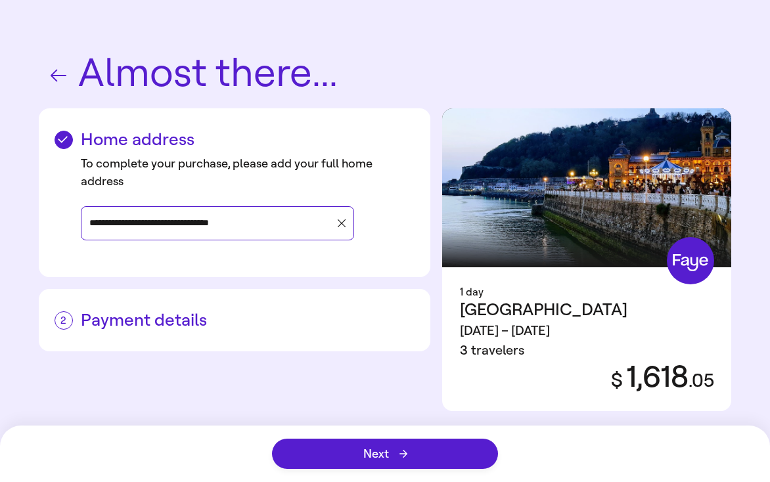
click at [338, 221] on icon "button" at bounding box center [341, 223] width 8 height 8
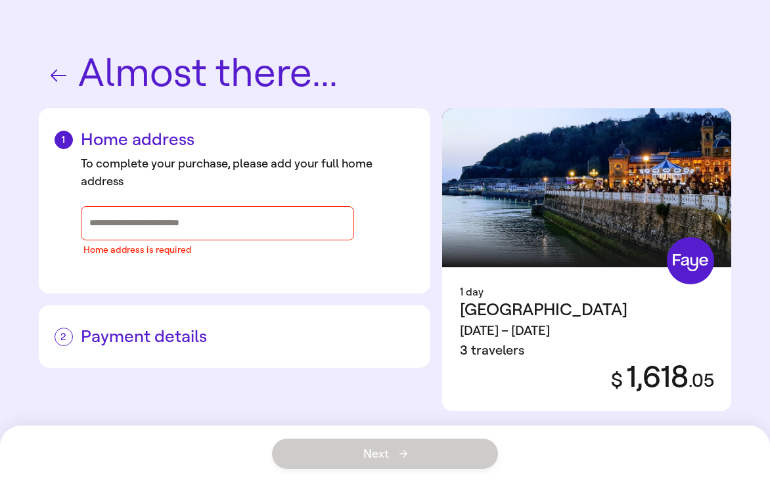
click at [263, 305] on div "Payment details @import url(//[DOMAIN_NAME][URL]) •••••• Card Number Expiration…" at bounding box center [235, 336] width 392 height 62
click at [193, 347] on div "Payment details @import url(//[DOMAIN_NAME][URL]) •••••• Card Number Expiration…" at bounding box center [235, 336] width 392 height 62
click at [193, 345] on h2 "Payment details" at bounding box center [234, 336] width 360 height 20
click at [174, 232] on input "Street address, city, state" at bounding box center [217, 223] width 256 height 20
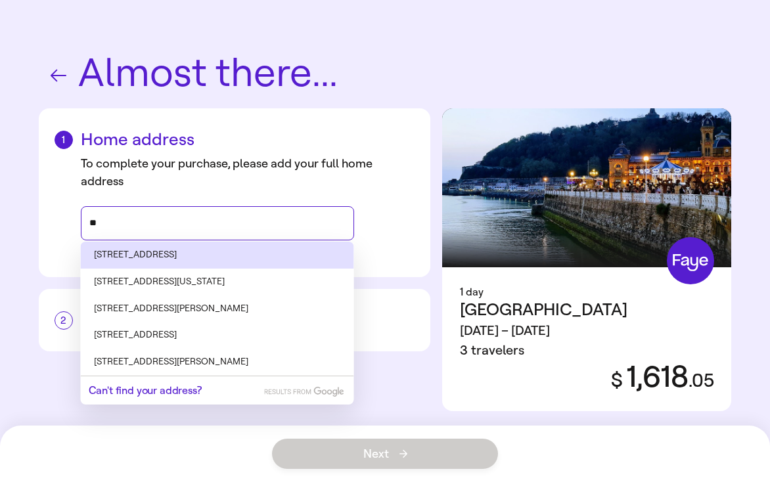
click at [196, 255] on li "[STREET_ADDRESS]" at bounding box center [217, 255] width 273 height 27
type input "**********"
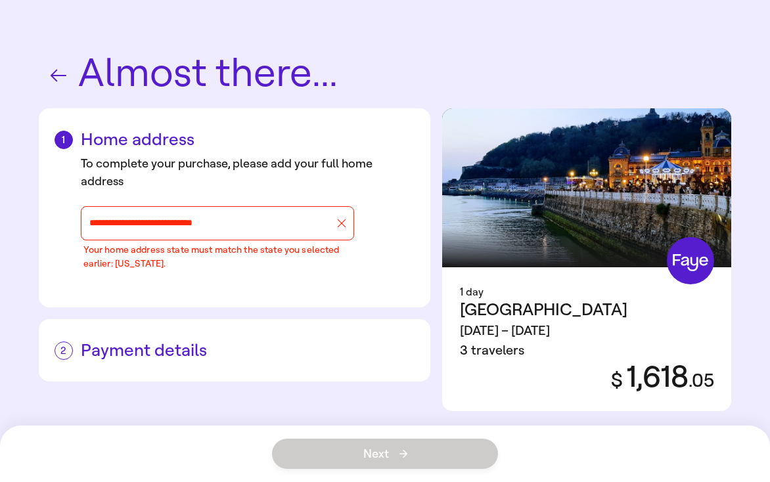
click at [175, 333] on div "Payment details @import url(//[DOMAIN_NAME][URL]) •••••• Card Number Expiration…" at bounding box center [235, 350] width 392 height 62
click at [174, 348] on h2 "Payment details" at bounding box center [234, 350] width 360 height 20
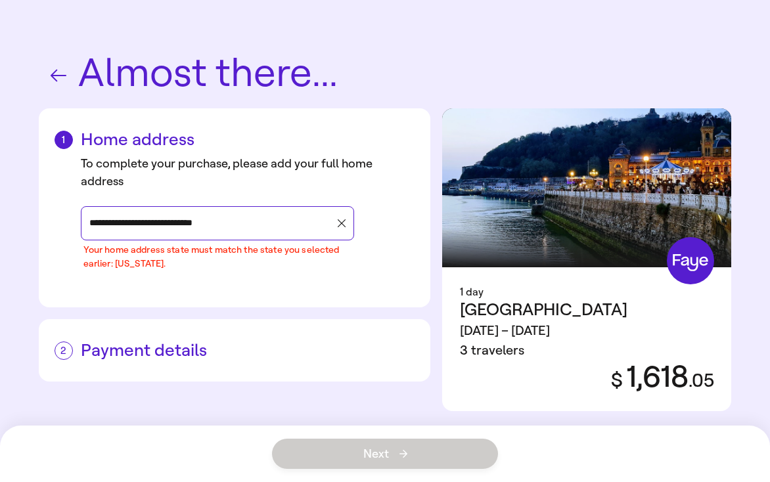
click at [337, 225] on icon "button" at bounding box center [341, 223] width 8 height 8
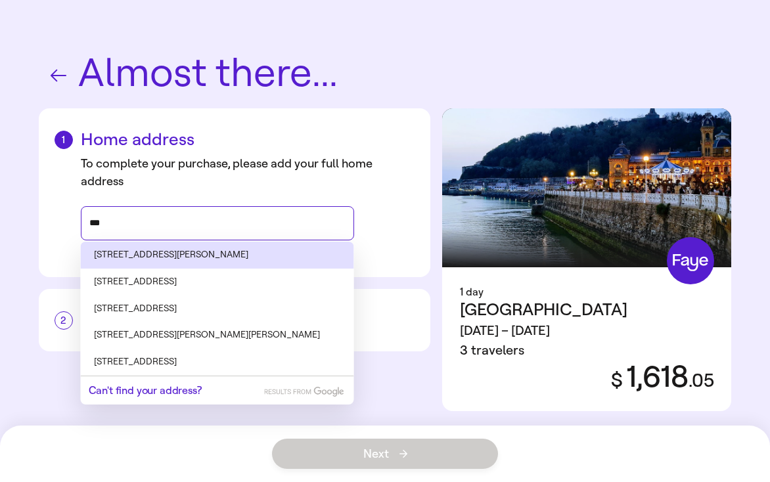
click at [307, 254] on li "[STREET_ADDRESS][PERSON_NAME]" at bounding box center [217, 255] width 273 height 27
type input "**********"
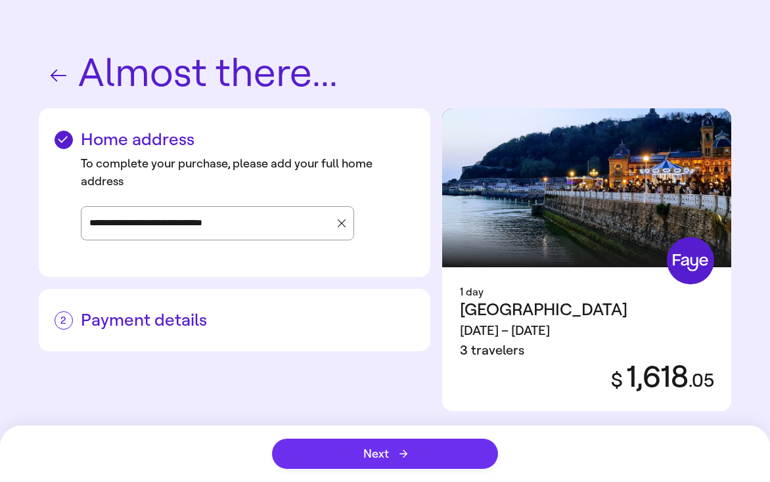
click at [344, 450] on button "Next" at bounding box center [385, 454] width 226 height 30
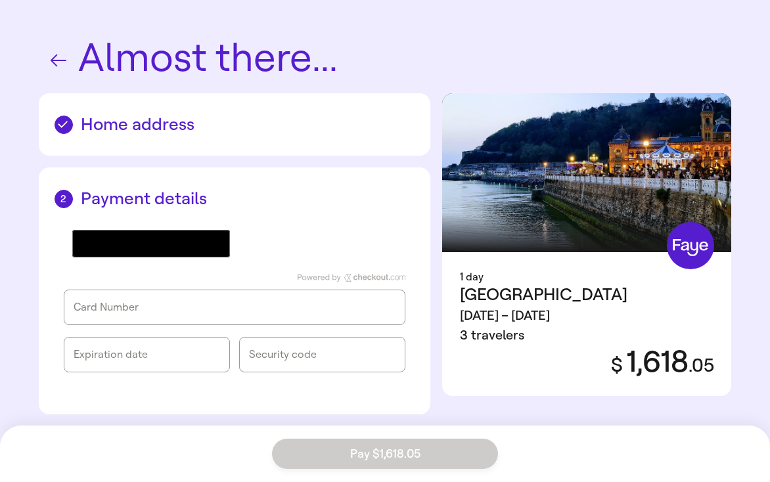
scroll to position [16, 0]
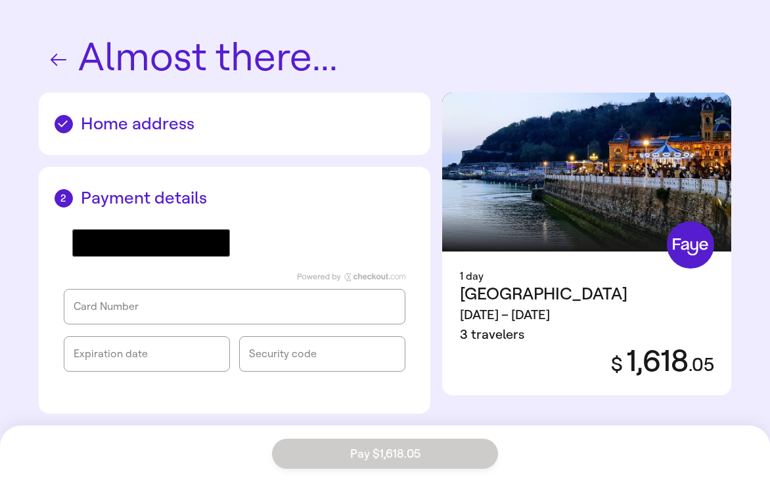
click at [322, 223] on div "@import url(//fonts.googleapis.com/css?family=Google+Sans_old:500) •••••• Card …" at bounding box center [234, 300] width 360 height 184
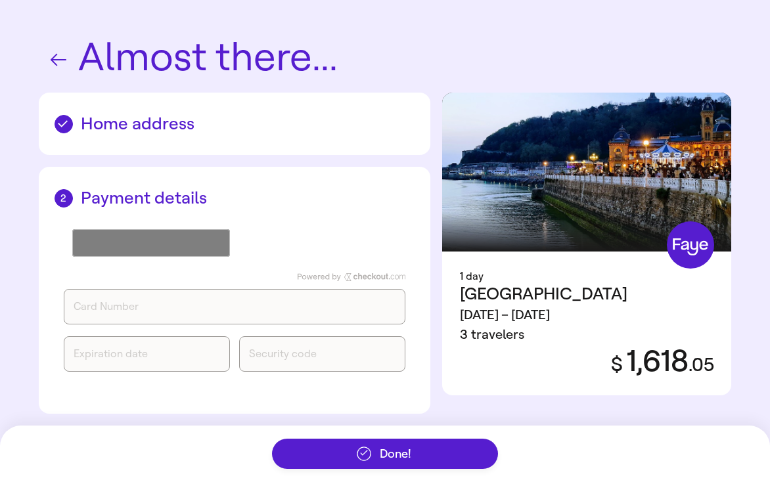
scroll to position [0, 0]
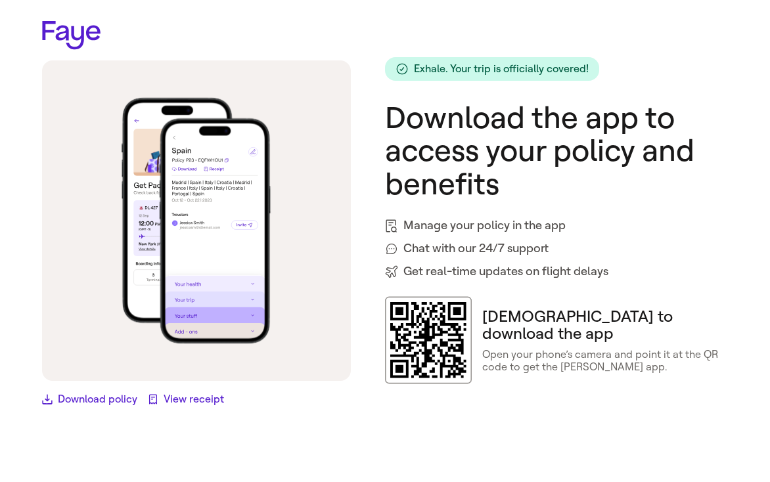
click at [55, 30] on icon at bounding box center [71, 35] width 58 height 29
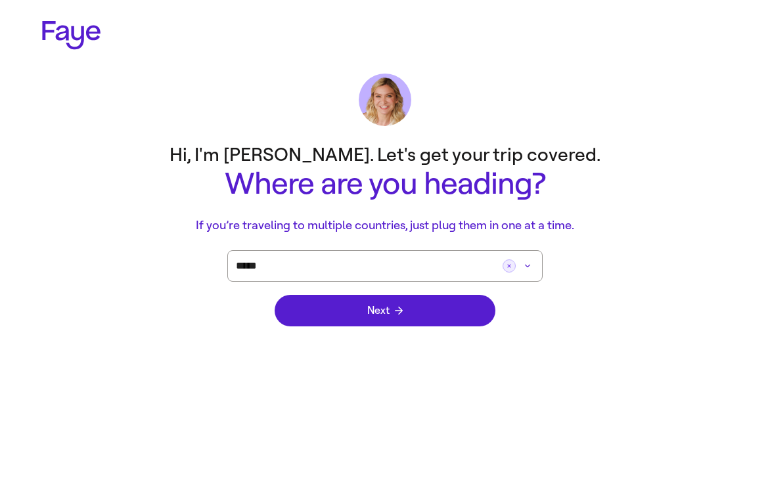
click at [508, 268] on icon "Clear button" at bounding box center [509, 266] width 8 height 8
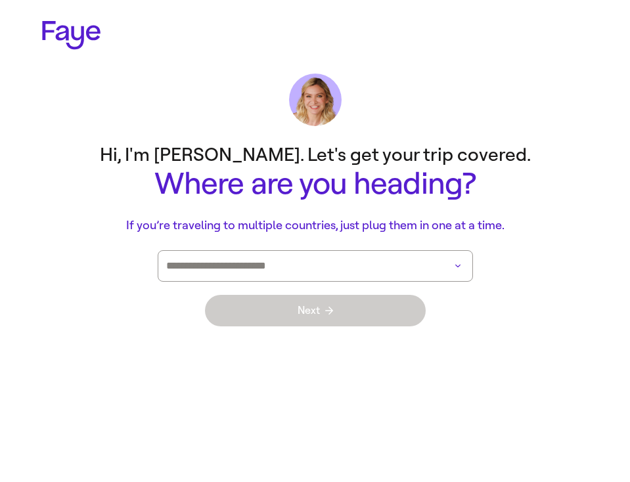
click at [310, 267] on input at bounding box center [296, 266] width 261 height 30
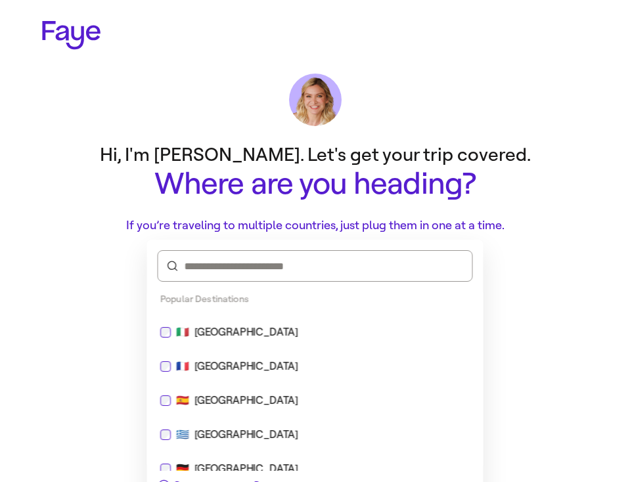
click at [275, 328] on div "🇮🇹 [GEOGRAPHIC_DATA]" at bounding box center [315, 332] width 310 height 16
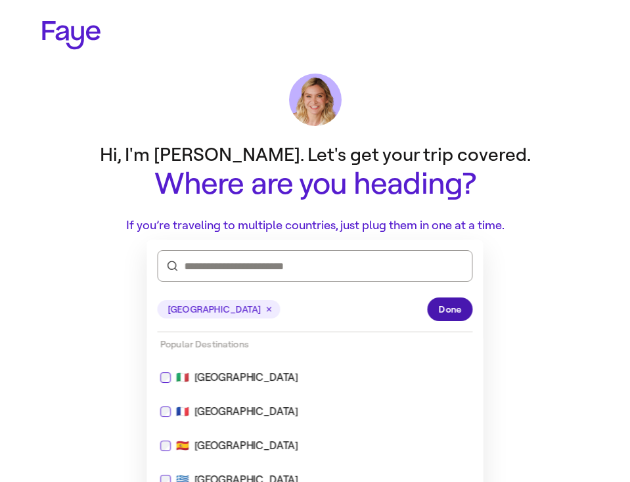
click at [435, 301] on button "Done" at bounding box center [449, 309] width 45 height 24
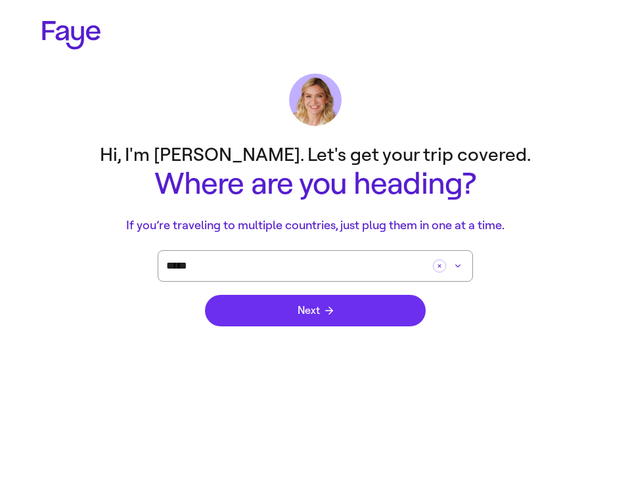
click at [402, 311] on button "Next" at bounding box center [315, 311] width 221 height 32
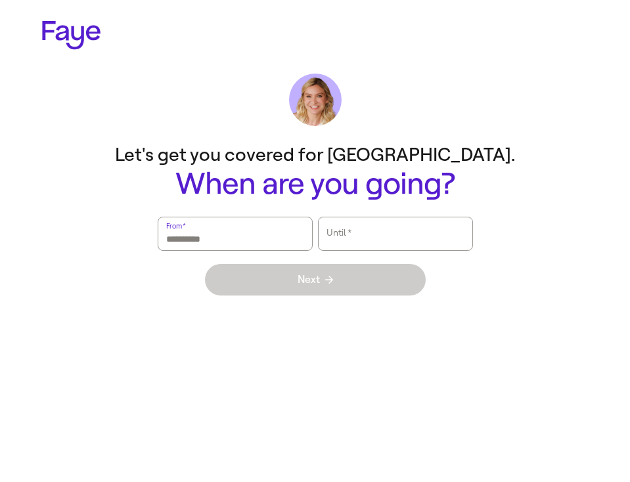
click at [205, 237] on input "From   *" at bounding box center [235, 234] width 138 height 30
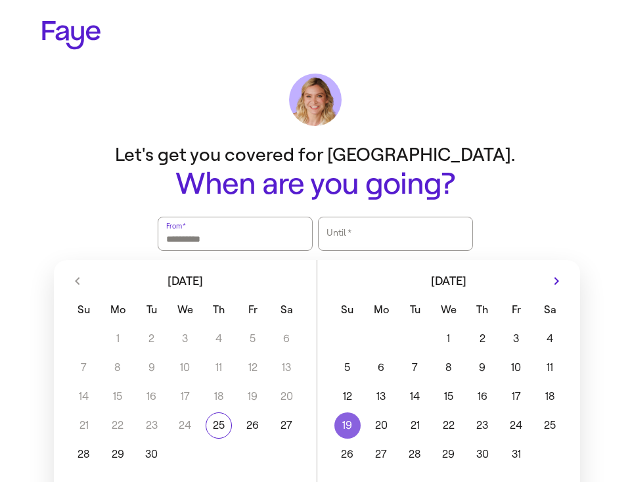
click at [355, 427] on button "19" at bounding box center [346, 425] width 33 height 26
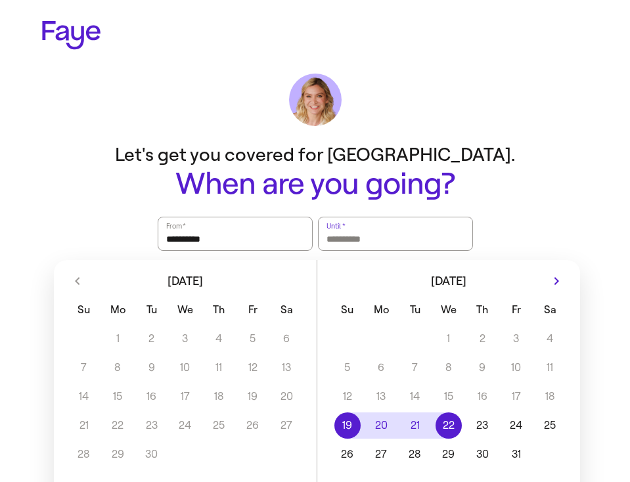
click at [459, 423] on button "22" at bounding box center [447, 425] width 33 height 26
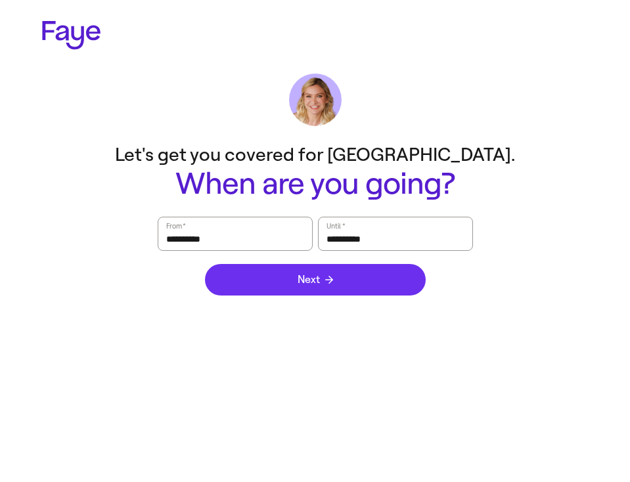
click at [326, 274] on span "Next" at bounding box center [314, 279] width 35 height 11
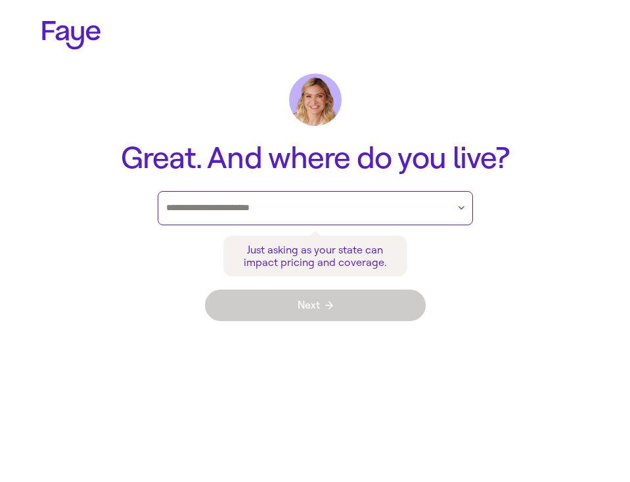
click at [306, 215] on input "text" at bounding box center [307, 208] width 282 height 20
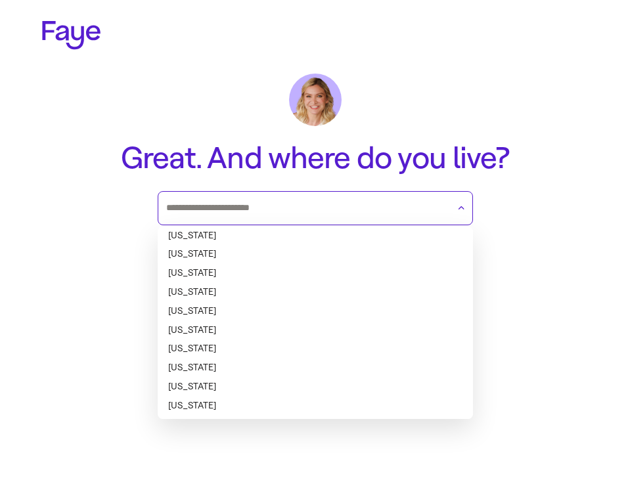
click at [269, 394] on li "[US_STATE]" at bounding box center [315, 387] width 315 height 19
type input "**********"
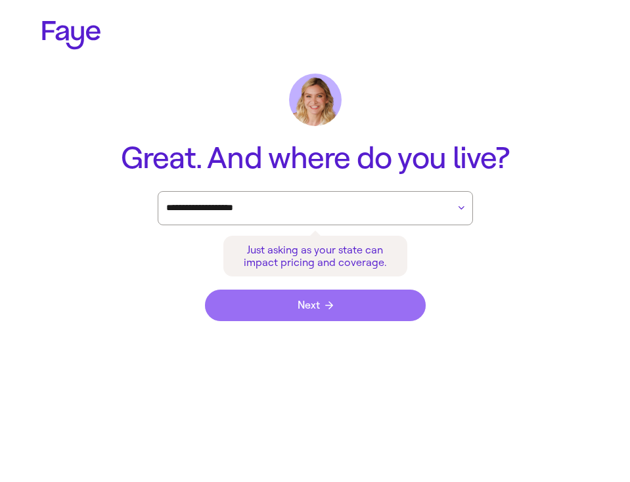
click at [320, 307] on span "Next" at bounding box center [314, 305] width 35 height 11
